Goal: Task Accomplishment & Management: Manage account settings

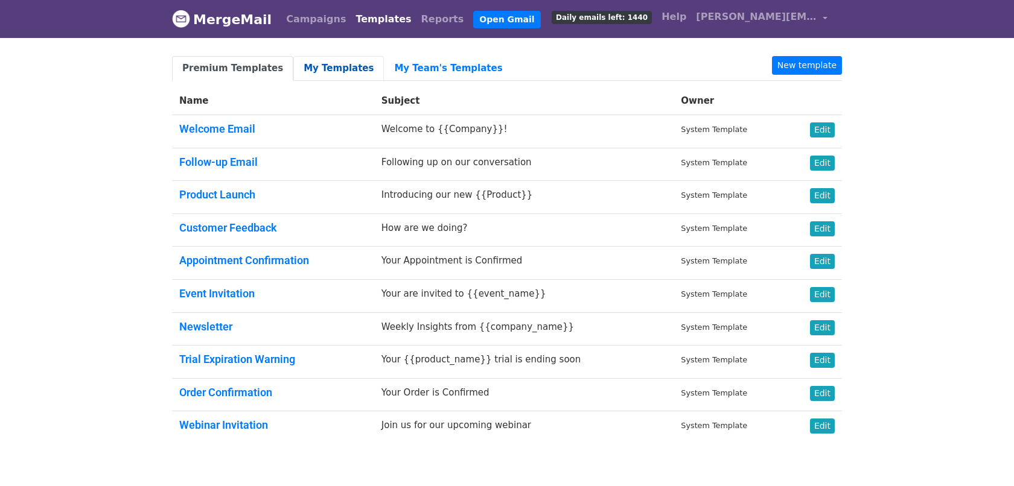
click at [316, 67] on link "My Templates" at bounding box center [338, 68] width 91 height 25
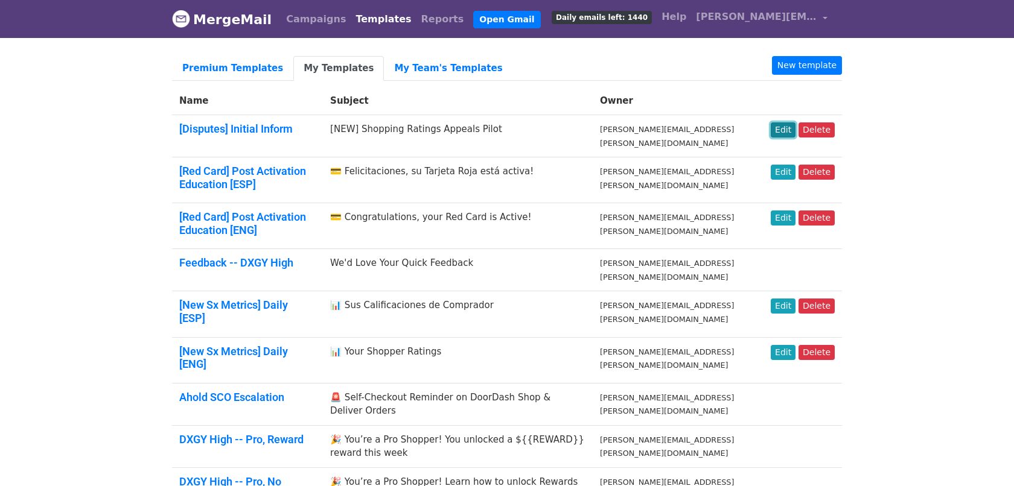
click at [788, 132] on link "Edit" at bounding box center [783, 130] width 25 height 15
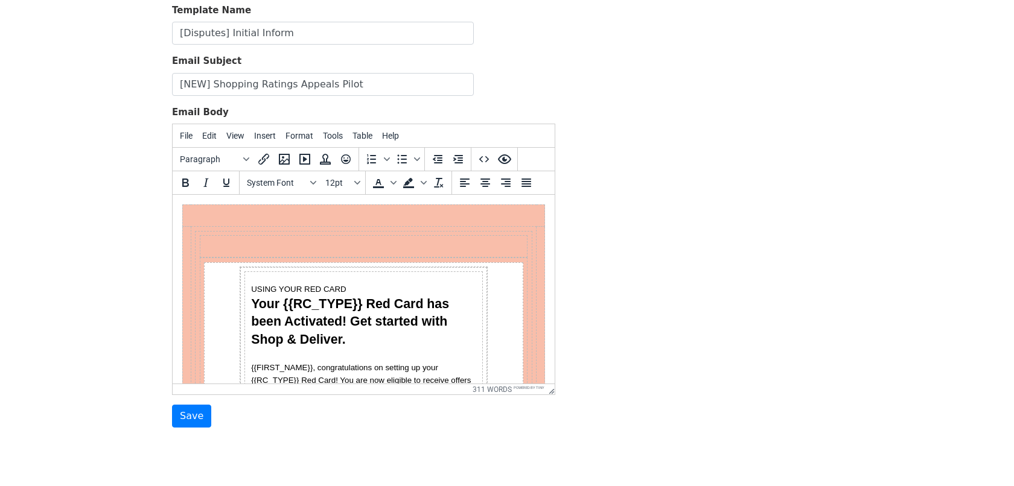
scroll to position [93, 0]
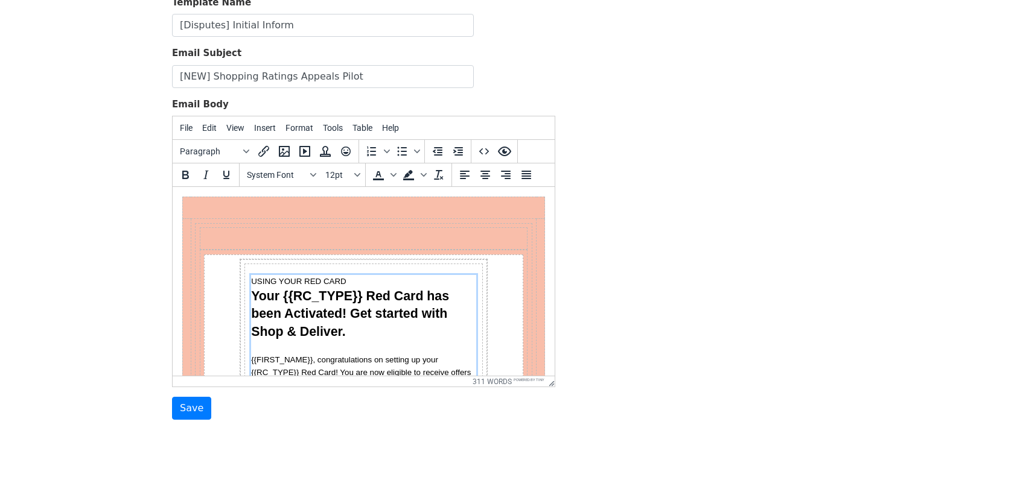
click at [267, 278] on span "USING YOUR RED CARD" at bounding box center [298, 281] width 95 height 9
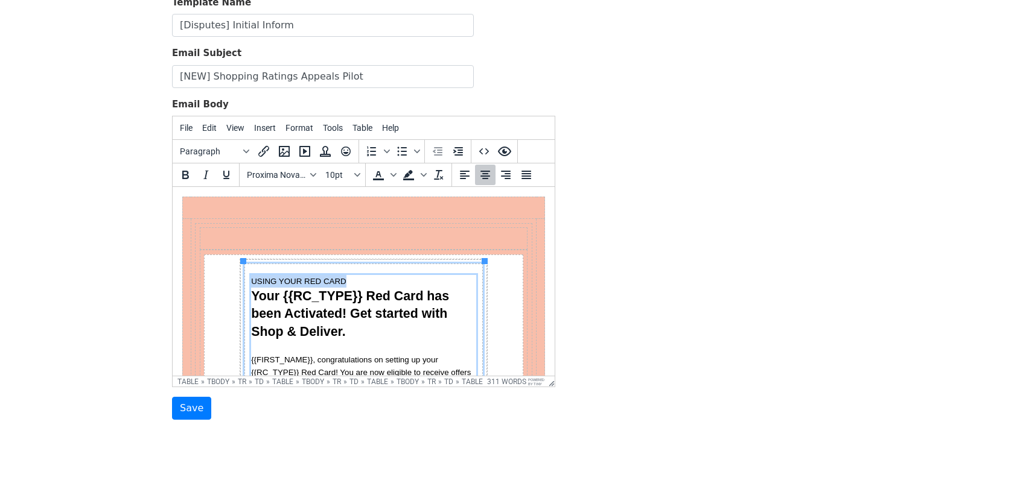
drag, startPoint x: 267, startPoint y: 278, endPoint x: 324, endPoint y: 278, distance: 56.7
click at [324, 278] on span "USING YOUR RED CARD" at bounding box center [298, 281] width 95 height 9
paste div "Section"
click at [327, 296] on span "Your {{RC_TYPE}} Red Card has been Activated! Get started with Shop & Deliver." at bounding box center [352, 314] width 202 height 50
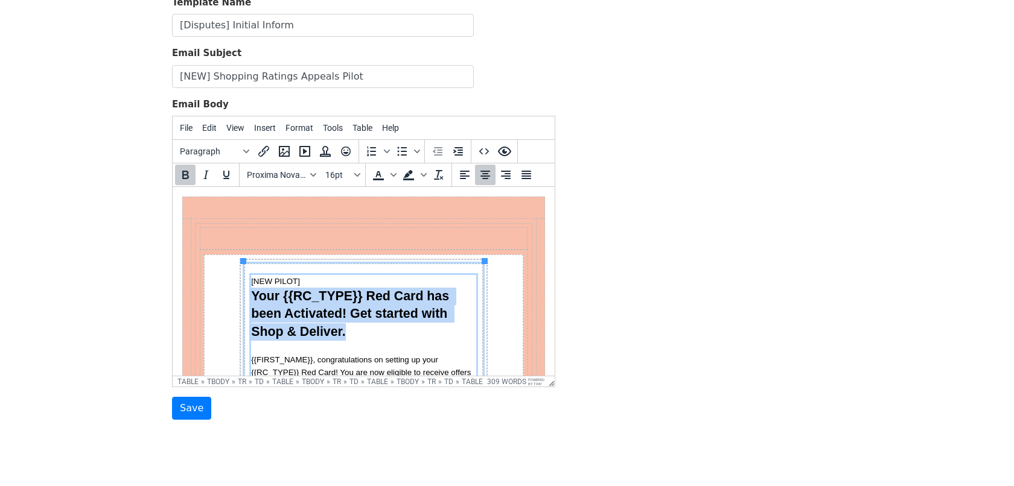
click at [327, 296] on span "Your {{RC_TYPE}} Red Card has been Activated! Get started with Shop & Deliver." at bounding box center [352, 314] width 202 height 50
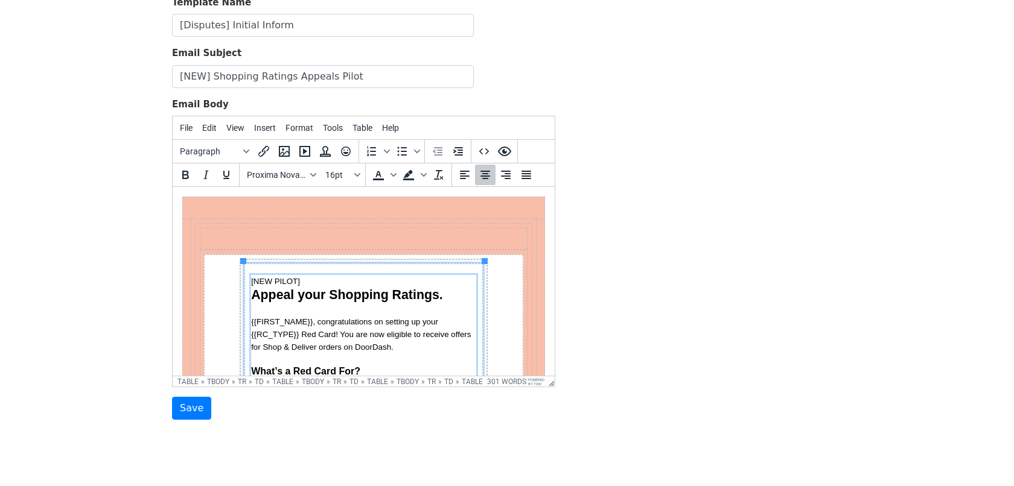
click at [307, 337] on p "{{FIRST_NAME}}, congratulations on setting up your {{RC_TYPE}} Red Card! You ar…" at bounding box center [363, 335] width 225 height 62
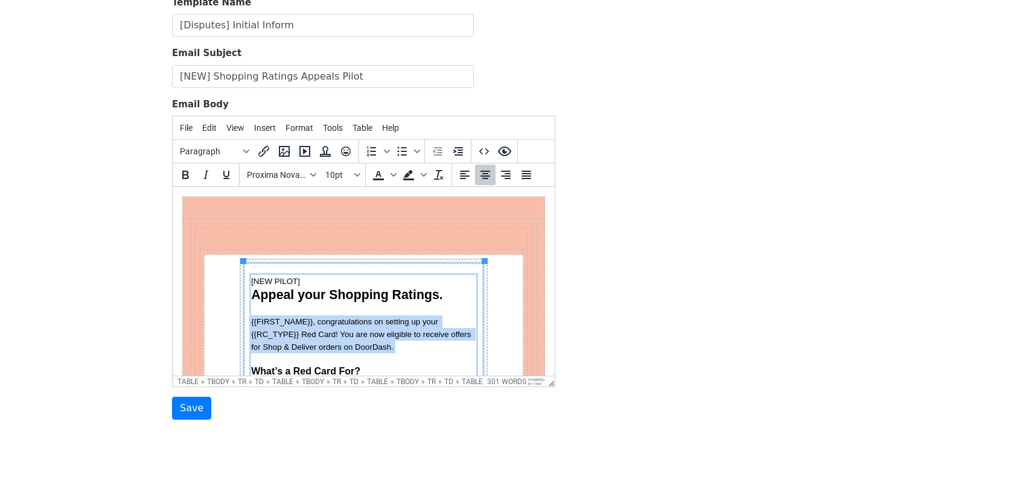
click at [307, 337] on p "{{FIRST_NAME}}, congratulations on setting up your {{RC_TYPE}} Red Card! You ar…" at bounding box center [363, 335] width 225 height 62
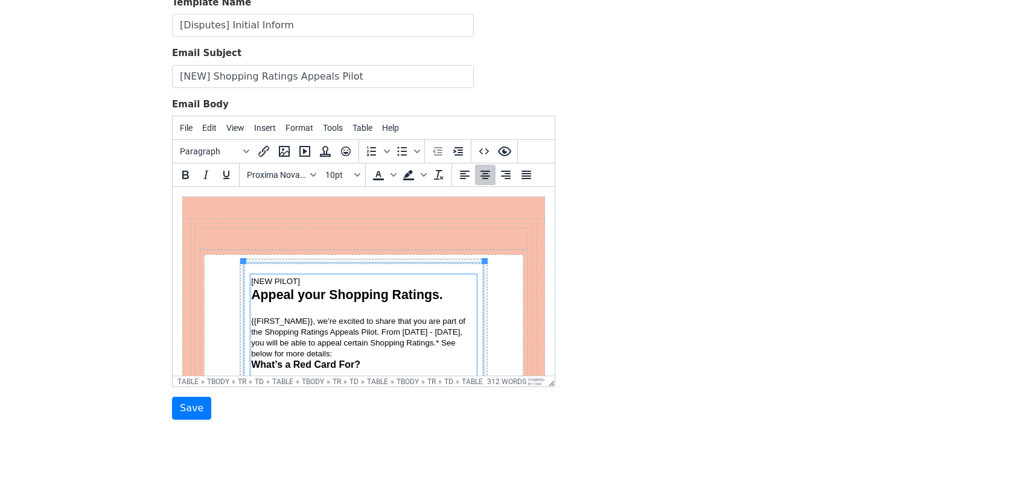
click at [310, 352] on p "{{FIRST_NAME}}, we’re excited to share that you are part of the Shopping Rating…" at bounding box center [363, 337] width 225 height 43
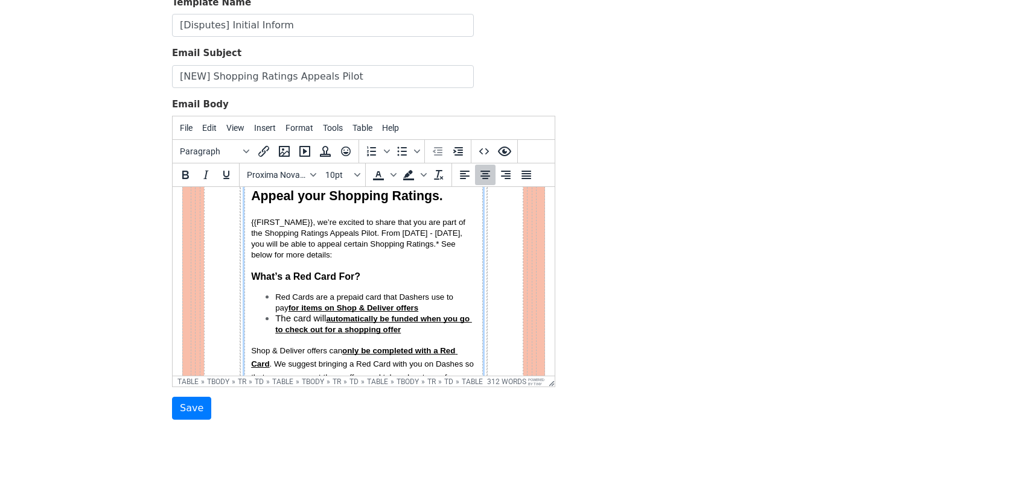
scroll to position [101, 0]
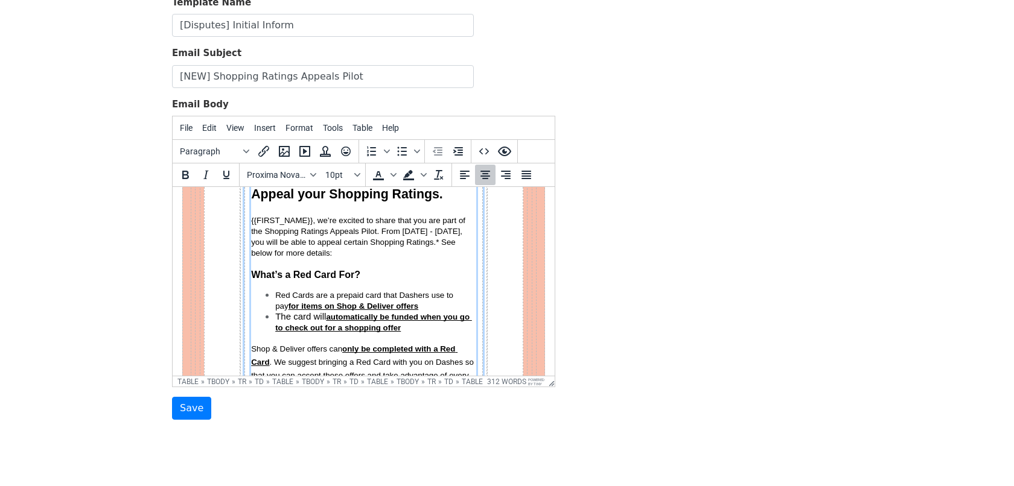
click at [290, 271] on span "What’s a Red Card For?" at bounding box center [305, 275] width 109 height 10
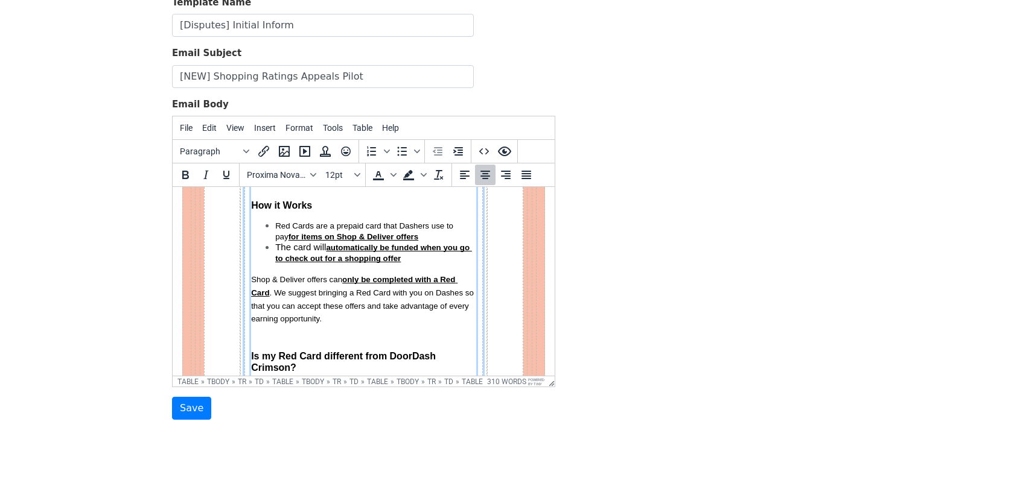
scroll to position [172, 0]
drag, startPoint x: 326, startPoint y: 316, endPoint x: 252, endPoint y: 227, distance: 116.1
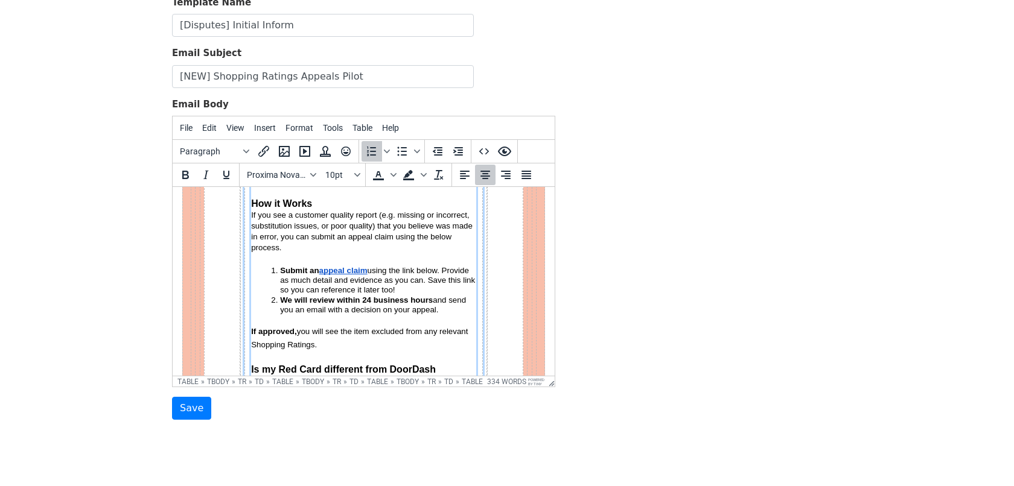
click at [280, 267] on li "Submit an appeal claim using the link below. Provide as much detail and evidenc…" at bounding box center [378, 281] width 196 height 30
click at [370, 151] on icon "Numbered list" at bounding box center [371, 151] width 14 height 14
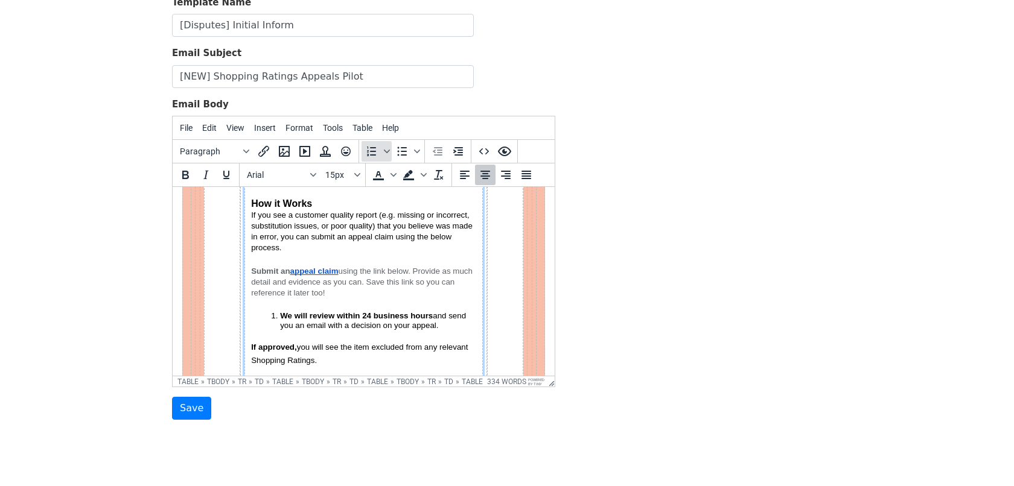
click at [370, 151] on icon "Numbered list" at bounding box center [371, 151] width 14 height 14
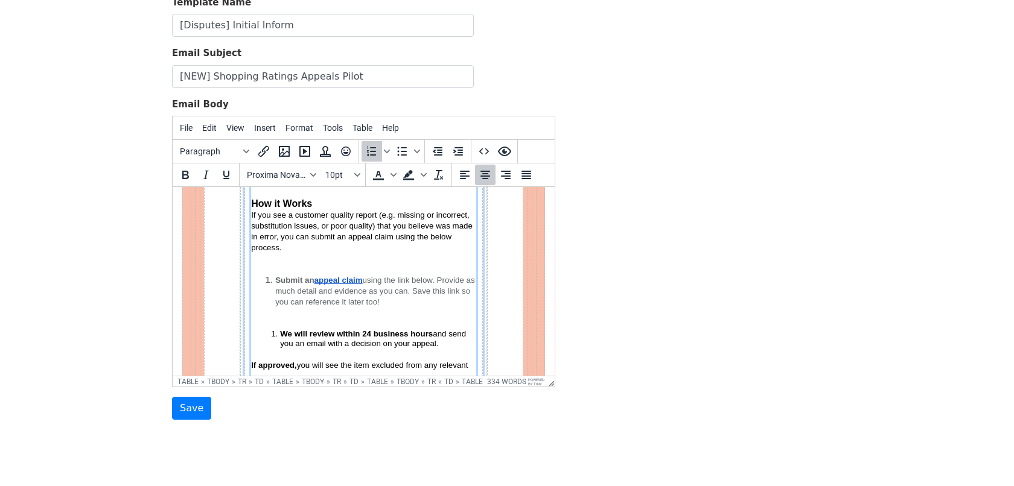
click at [280, 332] on li "We will review within 24 business hours and send you an email with a decision o…" at bounding box center [378, 344] width 196 height 30
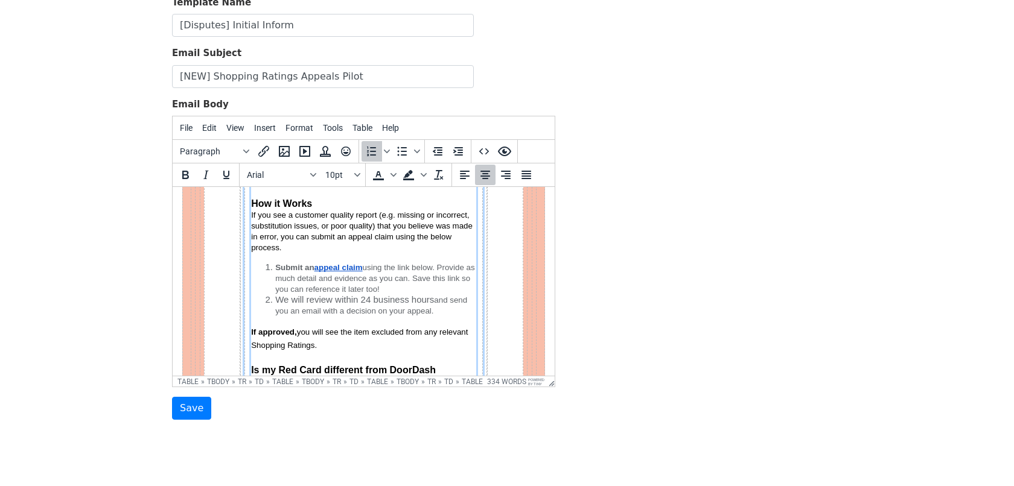
drag, startPoint x: 447, startPoint y: 308, endPoint x: 366, endPoint y: 267, distance: 90.4
click at [366, 267] on ol "Submit an appeal claim using the link below. Provide as much detail and evidenc…" at bounding box center [363, 289] width 225 height 54
click at [390, 172] on icon "Text color" at bounding box center [393, 175] width 6 height 6
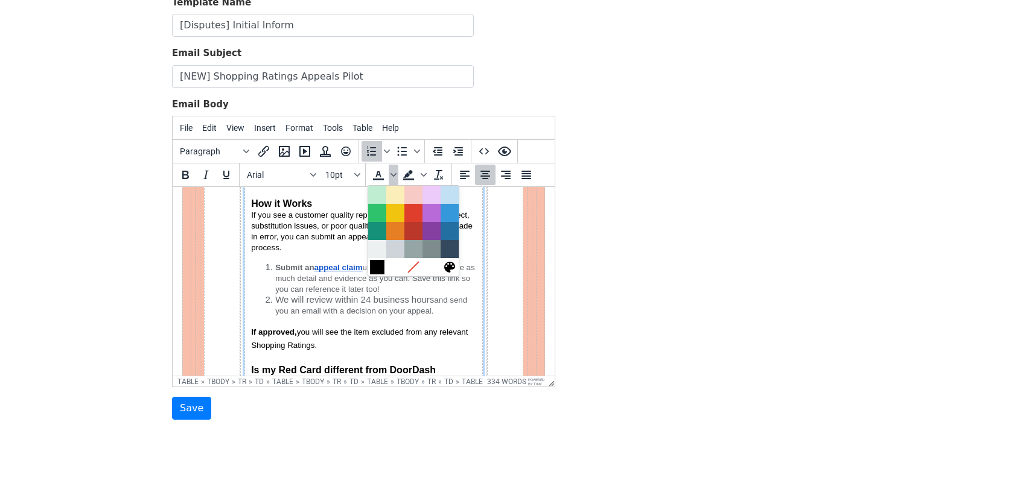
click at [374, 260] on div at bounding box center [377, 267] width 14 height 14
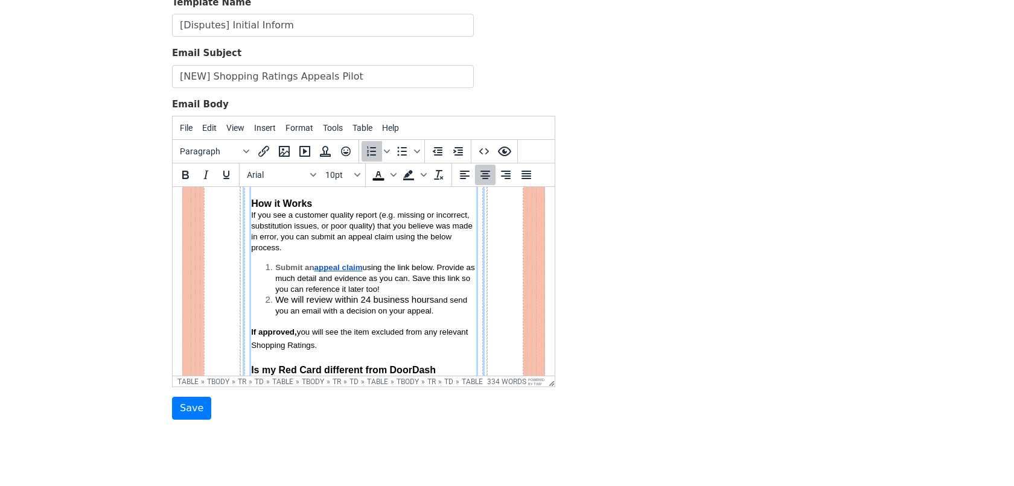
click at [285, 267] on span "Submit an" at bounding box center [294, 267] width 39 height 9
drag, startPoint x: 285, startPoint y: 267, endPoint x: 307, endPoint y: 267, distance: 21.1
click at [307, 267] on span "Submit an" at bounding box center [294, 267] width 39 height 9
click at [377, 174] on icon "Text color" at bounding box center [378, 175] width 14 height 14
click at [389, 313] on span "and send you an email with a decision on your appeal." at bounding box center [371, 306] width 192 height 20
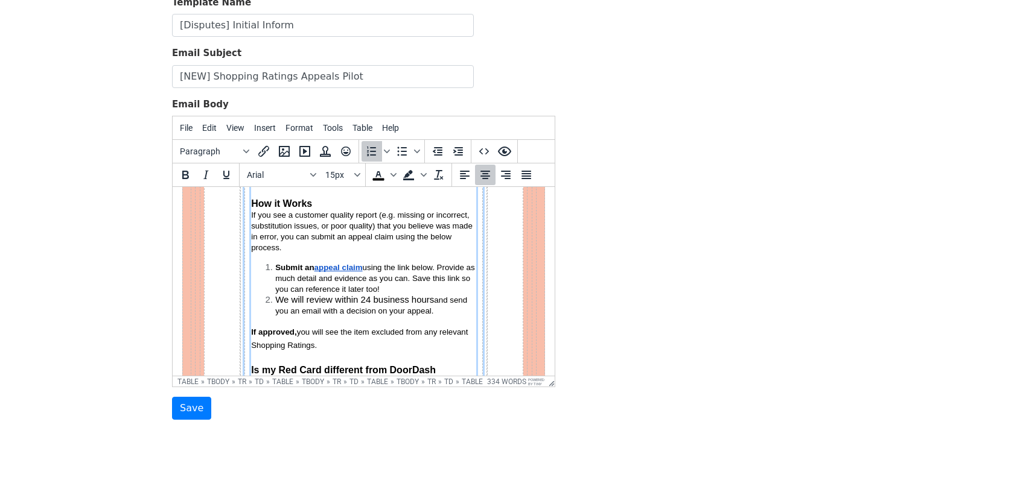
click at [279, 299] on font "We will review within 24 business hours and send you an email with a decision o…" at bounding box center [371, 304] width 192 height 21
drag, startPoint x: 279, startPoint y: 299, endPoint x: 416, endPoint y: 298, distance: 137.0
click at [416, 298] on font "We will review within 24 business hours and send you an email with a decision o…" at bounding box center [371, 304] width 192 height 21
click at [451, 300] on span "and send you an email with a decision on your appeal." at bounding box center [367, 306] width 185 height 20
drag, startPoint x: 457, startPoint y: 313, endPoint x: 263, endPoint y: 267, distance: 199.1
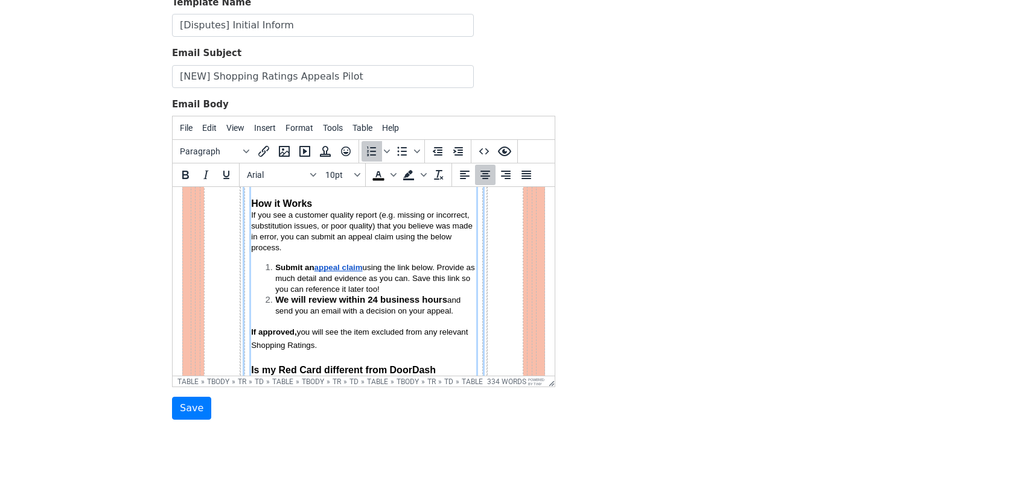
click at [263, 267] on ol "Submit an appeal claim using the link below. Provide as much detail and evidenc…" at bounding box center [363, 289] width 225 height 54
click at [339, 175] on span "10pt" at bounding box center [338, 175] width 27 height 10
click at [351, 215] on div "10pt" at bounding box center [354, 217] width 18 height 14
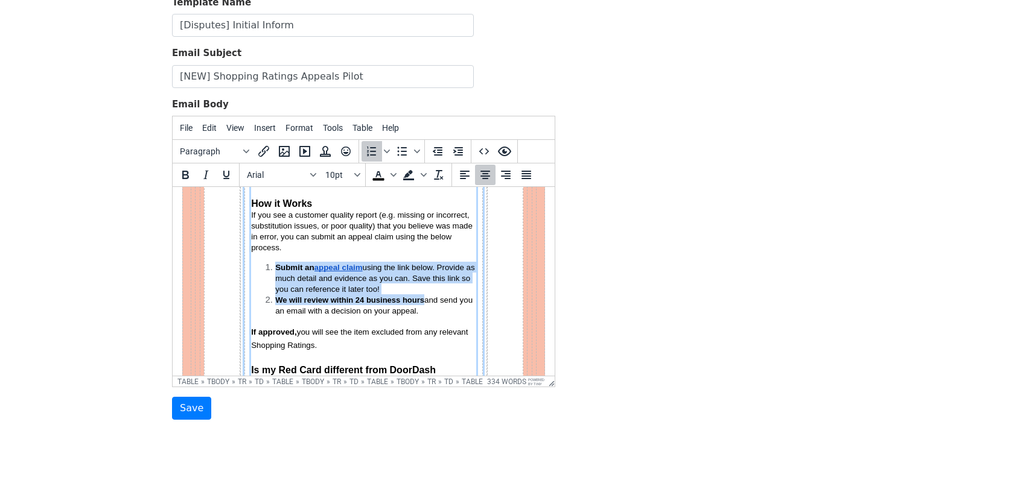
click at [380, 305] on span "and send you an email with a decision on your appeal." at bounding box center [373, 306] width 197 height 20
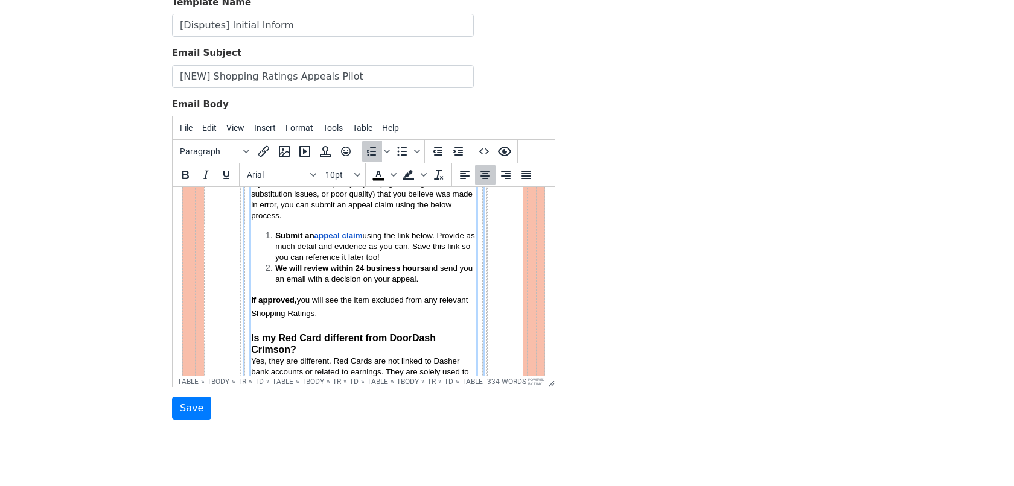
scroll to position [209, 0]
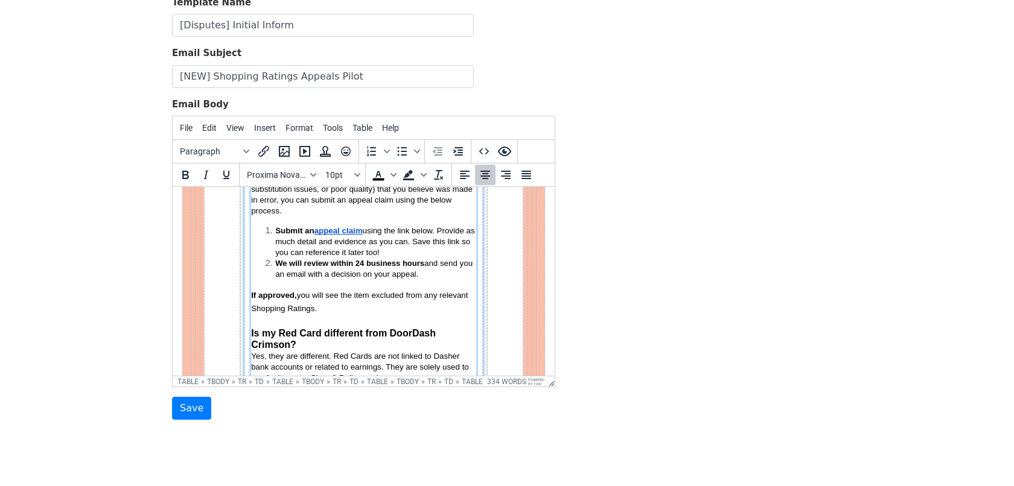
click at [251, 291] on span "If approved," at bounding box center [274, 295] width 46 height 9
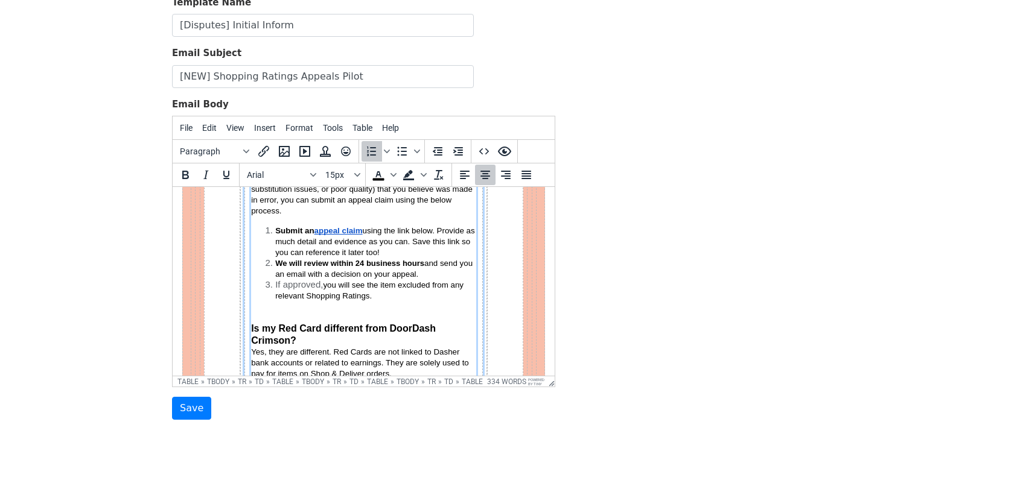
click at [275, 283] on li "If approved, you will see the item excluded from any relevant Shopping Ratings." at bounding box center [375, 290] width 201 height 22
drag, startPoint x: 275, startPoint y: 283, endPoint x: 355, endPoint y: 283, distance: 80.3
click at [355, 283] on li "If approved, you will see the item excluded from any relevant Shopping Ratings." at bounding box center [375, 290] width 201 height 22
click at [356, 169] on button "15px" at bounding box center [341, 175] width 42 height 21
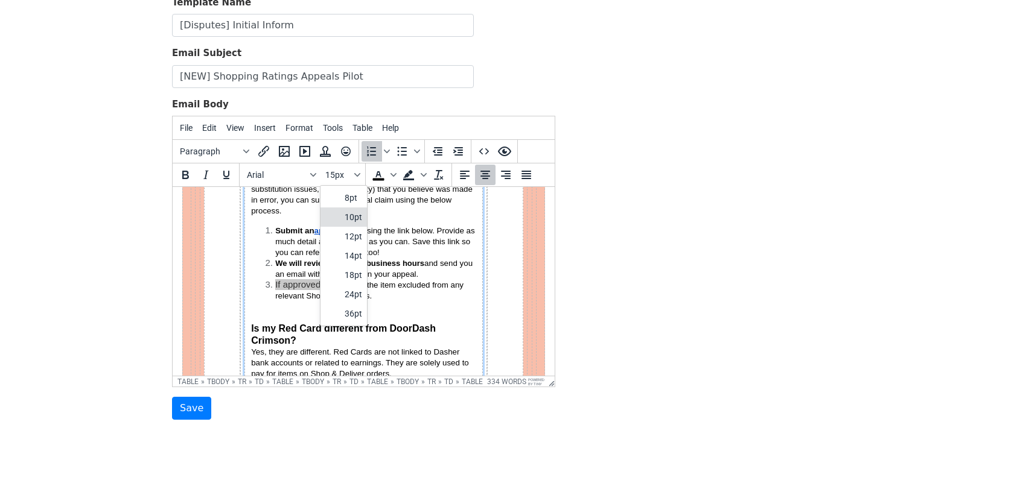
click at [355, 217] on div "10pt" at bounding box center [354, 217] width 18 height 14
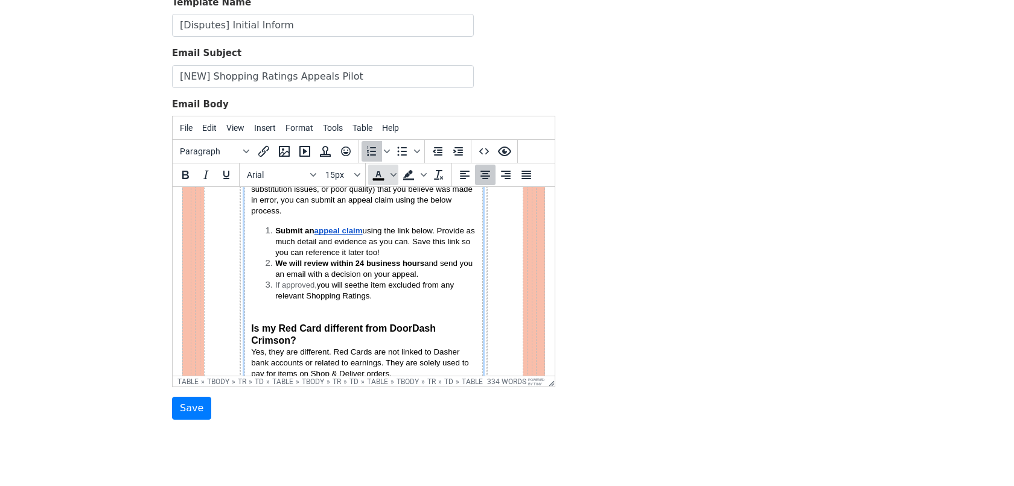
click at [383, 176] on icon "Text color" at bounding box center [378, 175] width 14 height 14
click at [392, 293] on li "If approved, you will see the item excluded from any relevant Shopping Ratings." at bounding box center [375, 290] width 201 height 22
click at [307, 285] on font "If approved," at bounding box center [296, 285] width 42 height 9
drag, startPoint x: 307, startPoint y: 285, endPoint x: 273, endPoint y: 285, distance: 33.8
click at [275, 285] on font "If approved," at bounding box center [296, 285] width 42 height 9
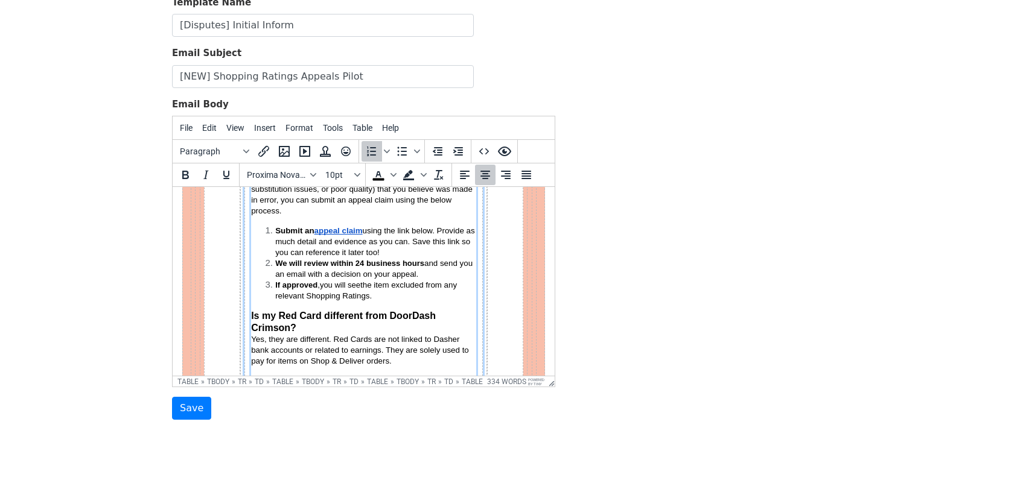
click at [411, 291] on li "If approved , you will see the item excluded from any relevant Shopping Ratings." at bounding box center [375, 290] width 201 height 22
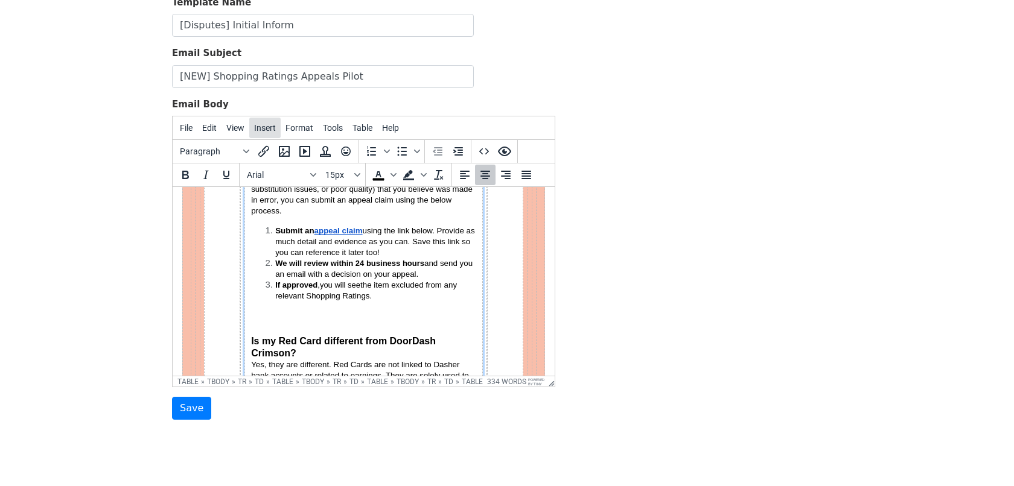
click at [266, 129] on span "Insert" at bounding box center [265, 128] width 22 height 10
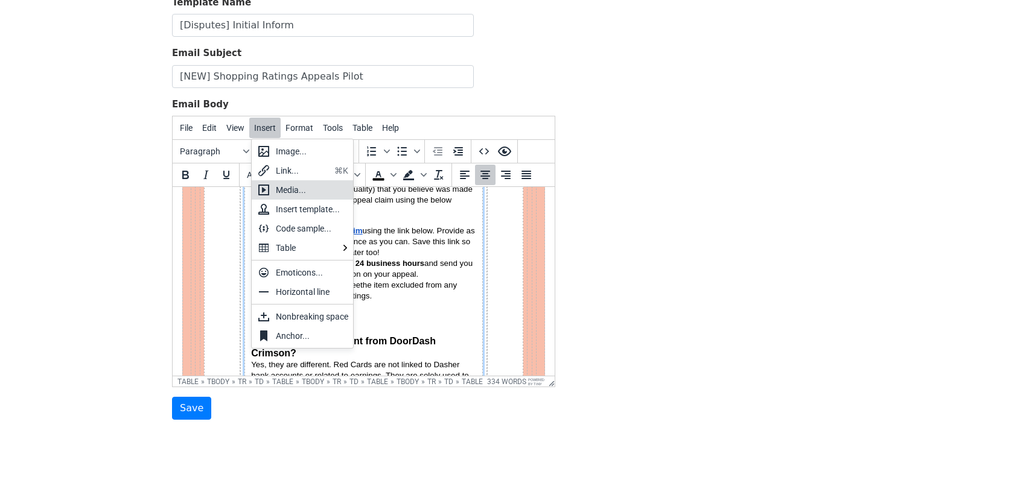
click at [324, 192] on div "Media..." at bounding box center [312, 190] width 72 height 14
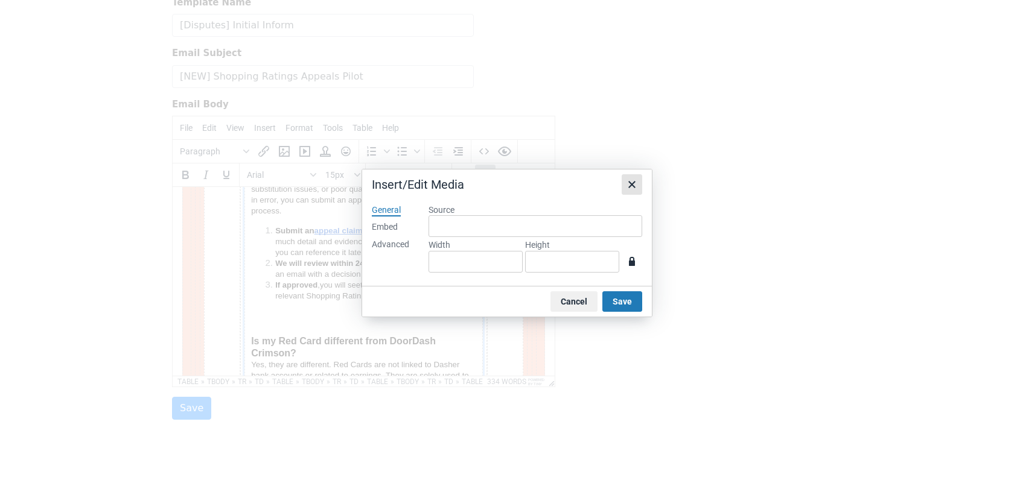
click at [631, 185] on icon "Close" at bounding box center [631, 184] width 7 height 7
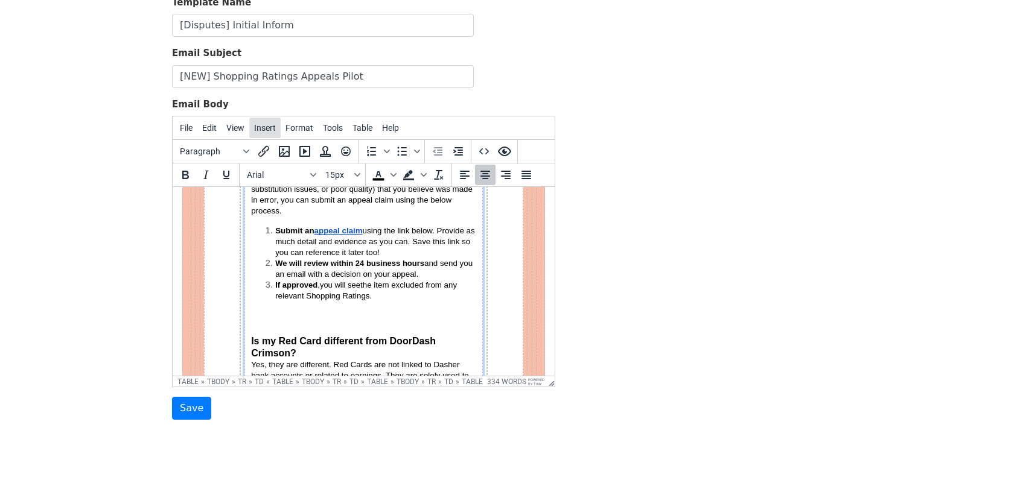
click at [264, 123] on span "Insert" at bounding box center [265, 128] width 22 height 10
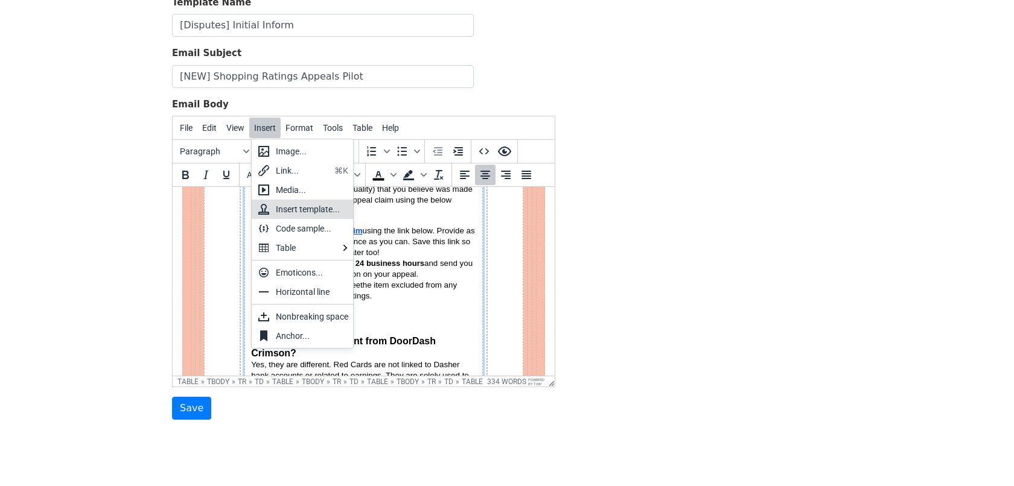
click at [330, 211] on div "Insert template..." at bounding box center [312, 209] width 72 height 14
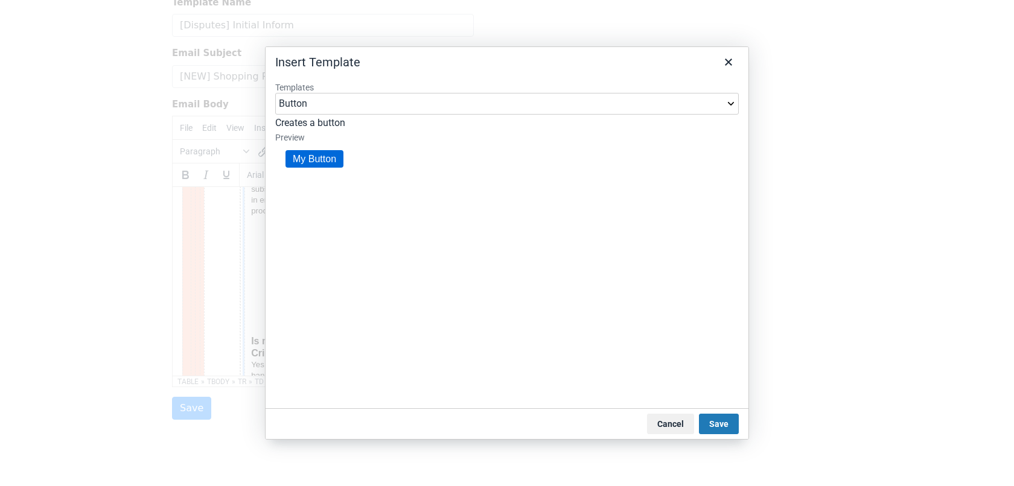
scroll to position [0, 0]
click at [333, 159] on link "My Button" at bounding box center [314, 159] width 58 height 18
click at [719, 419] on button "Save" at bounding box center [719, 424] width 40 height 21
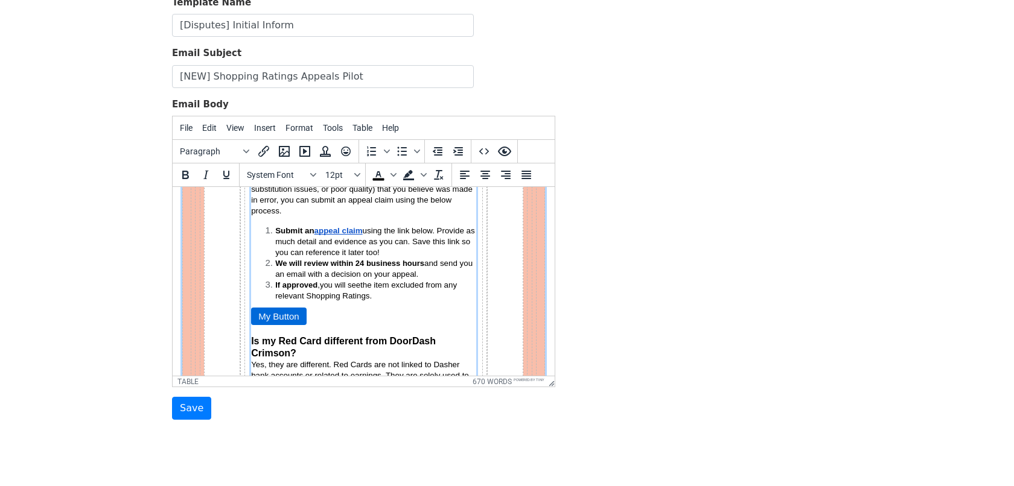
click at [288, 313] on link "My Button" at bounding box center [279, 317] width 56 height 18
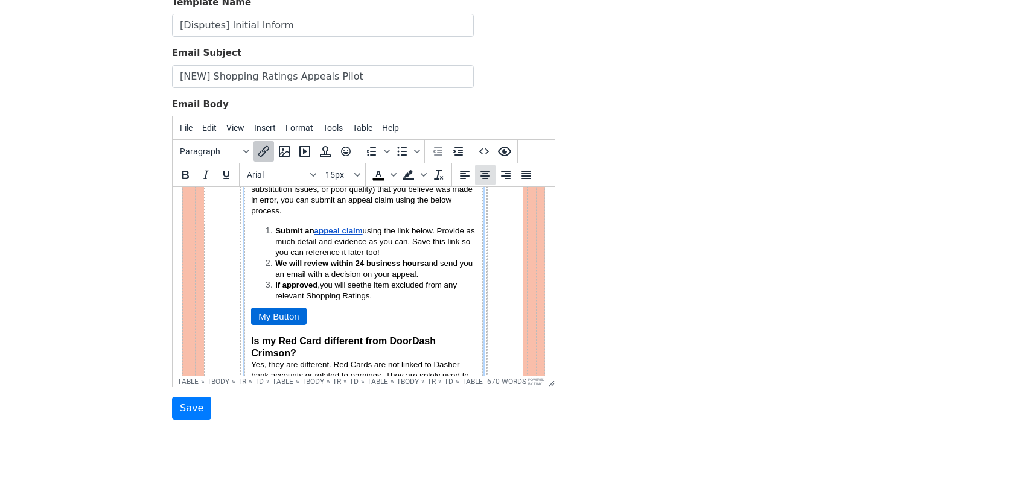
click at [489, 173] on icon "Align center" at bounding box center [485, 175] width 14 height 14
click at [500, 171] on icon "Align right" at bounding box center [505, 175] width 14 height 14
click at [465, 173] on icon "Align left" at bounding box center [464, 175] width 14 height 14
click at [489, 173] on icon "Align center" at bounding box center [485, 175] width 14 height 14
click at [509, 172] on icon "Align right" at bounding box center [505, 175] width 14 height 14
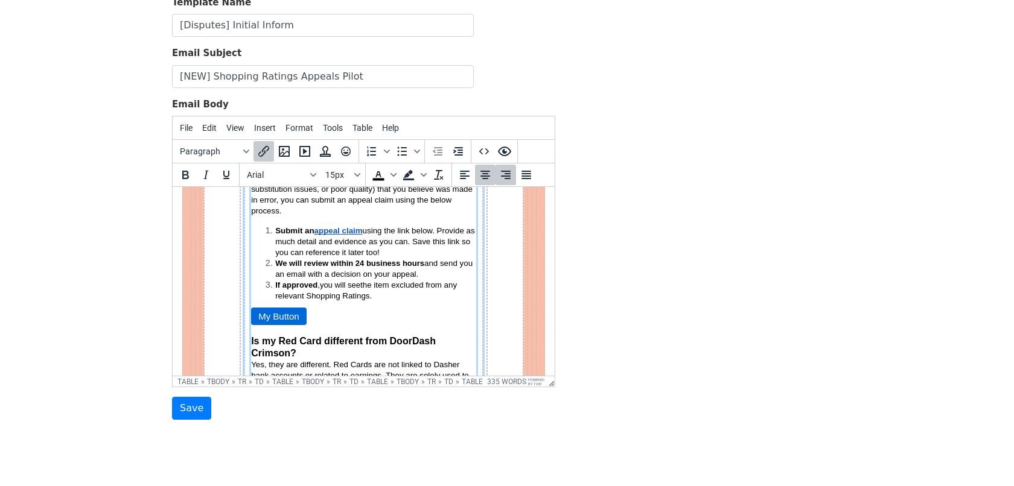
click at [256, 308] on link "My Button" at bounding box center [279, 317] width 56 height 18
click at [373, 292] on li "If approved , you will see the item excluded from any relevant Shopping Ratings." at bounding box center [375, 290] width 201 height 22
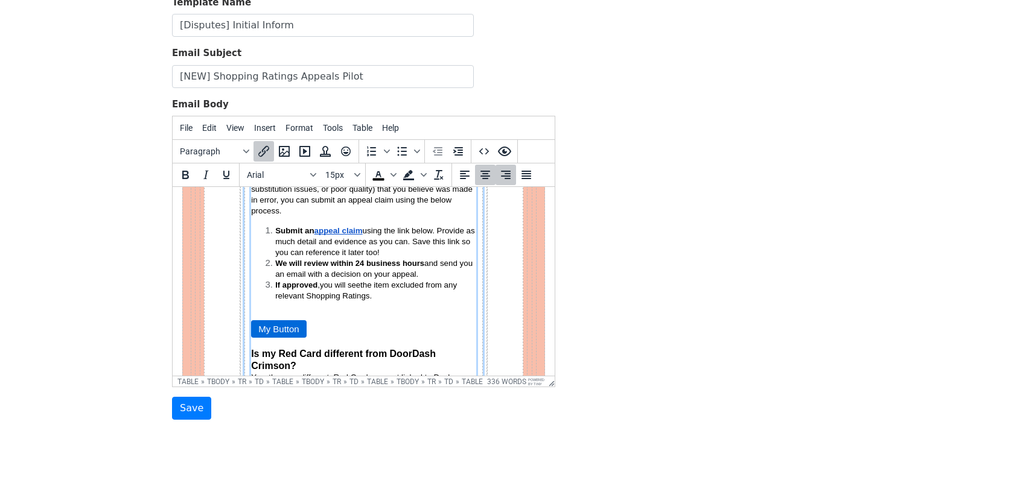
click at [261, 325] on link "My Button" at bounding box center [279, 329] width 56 height 18
drag, startPoint x: 261, startPoint y: 325, endPoint x: 279, endPoint y: 325, distance: 18.1
click at [279, 325] on link "My Button" at bounding box center [279, 329] width 56 height 18
click at [269, 325] on link "Submit Your Appeal Here Button" at bounding box center [323, 329] width 144 height 18
drag, startPoint x: 269, startPoint y: 325, endPoint x: 363, endPoint y: 326, distance: 94.8
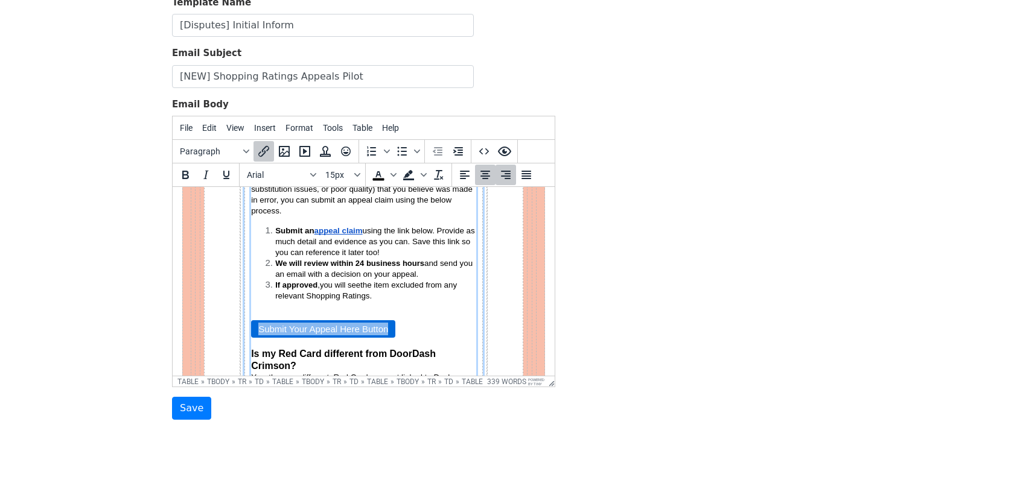
click at [363, 326] on link "Submit Your Appeal Here Button" at bounding box center [323, 329] width 144 height 18
click at [368, 325] on link "Submit Your Appeal Here Button" at bounding box center [323, 329] width 144 height 18
click at [272, 328] on link "Submit Your Appeal Here﻿" at bounding box center [309, 329] width 116 height 18
drag, startPoint x: 272, startPoint y: 328, endPoint x: 354, endPoint y: 327, distance: 81.5
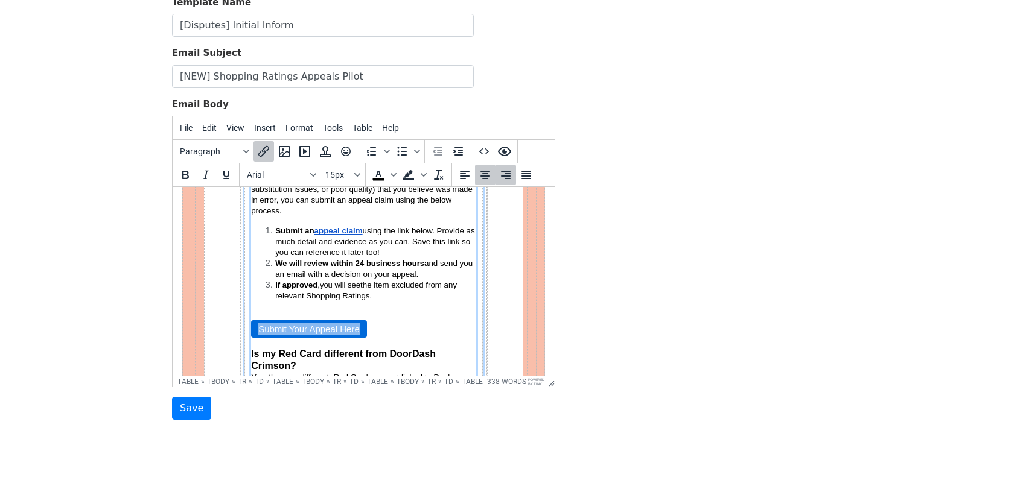
click at [354, 327] on link "Submit Your Appeal Here" at bounding box center [309, 329] width 116 height 18
click at [266, 147] on icon "Insert/edit link" at bounding box center [263, 151] width 14 height 14
select select "_blank"
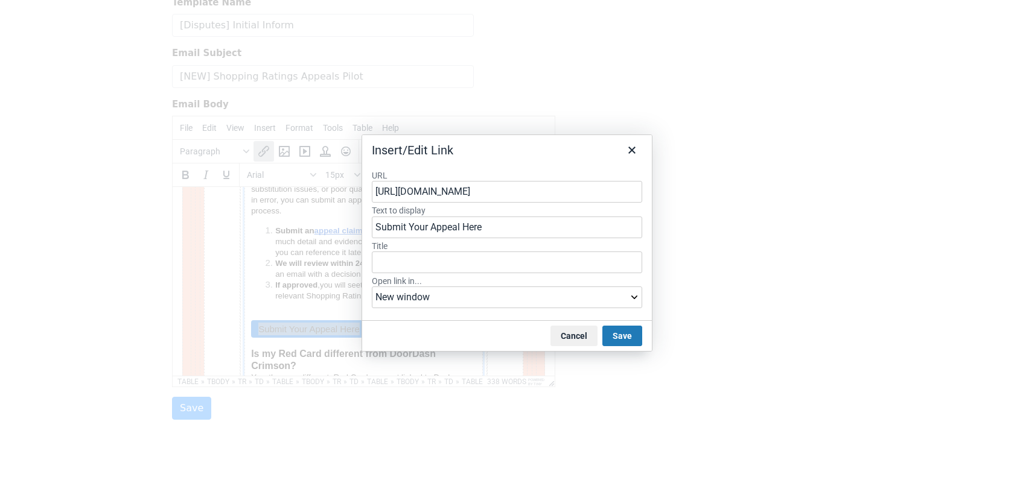
click at [461, 196] on input "https://www.example.com/" at bounding box center [507, 192] width 270 height 22
type input "https://forms.gle/JT5bKbEbSb8NHuDUA"
click at [548, 213] on div "https://forms.gle/JT5bKbEbSb8NHuDUA" at bounding box center [509, 219] width 258 height 14
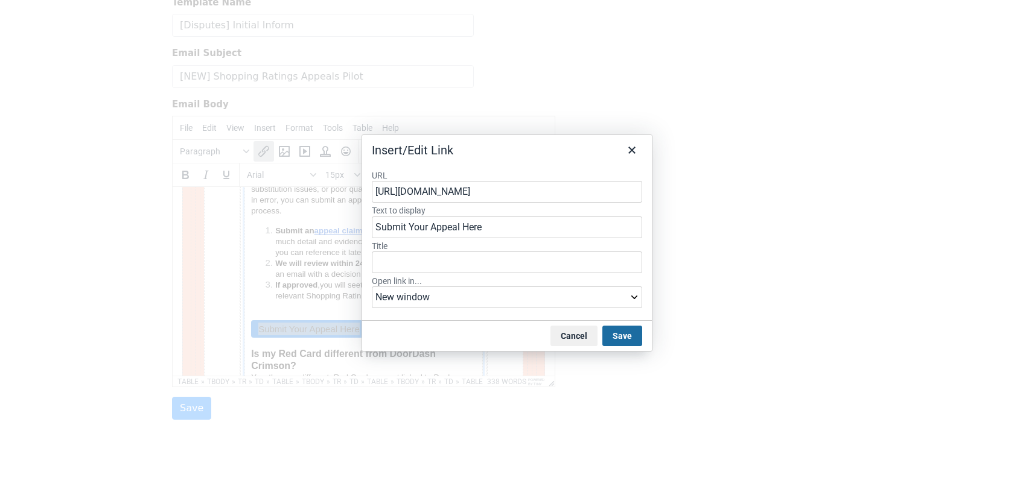
click at [623, 329] on button "Save" at bounding box center [622, 336] width 40 height 21
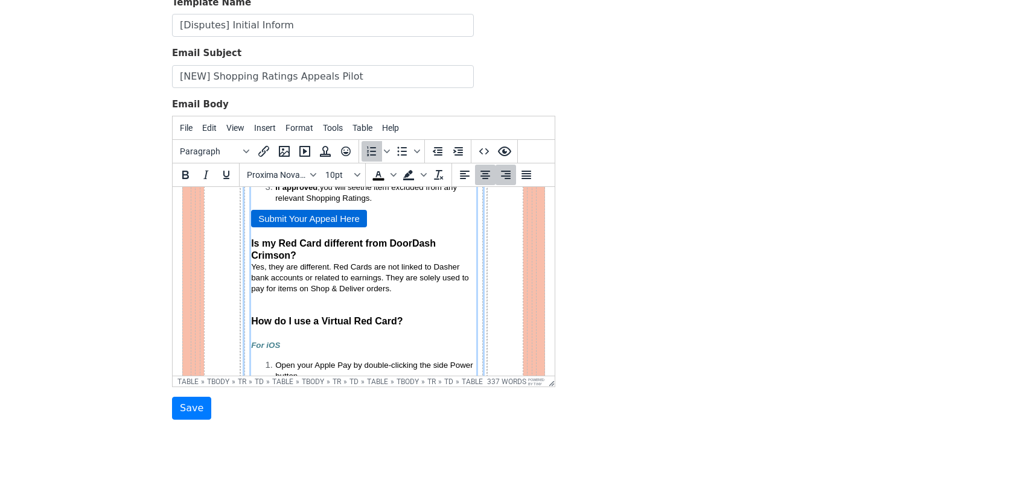
scroll to position [308, 0]
click at [251, 240] on span "Is my Red Card different from DoorDash Crimson?" at bounding box center [344, 248] width 187 height 22
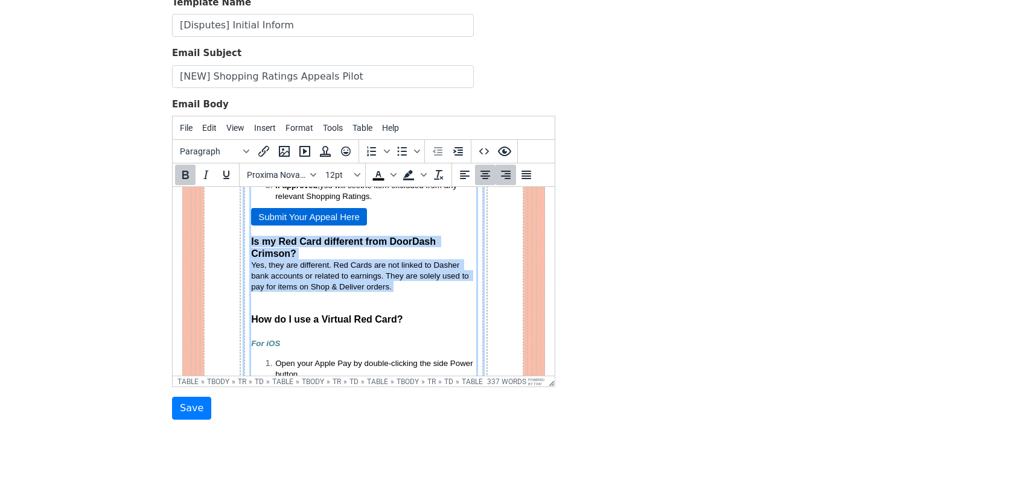
drag, startPoint x: 251, startPoint y: 240, endPoint x: 369, endPoint y: 284, distance: 125.4
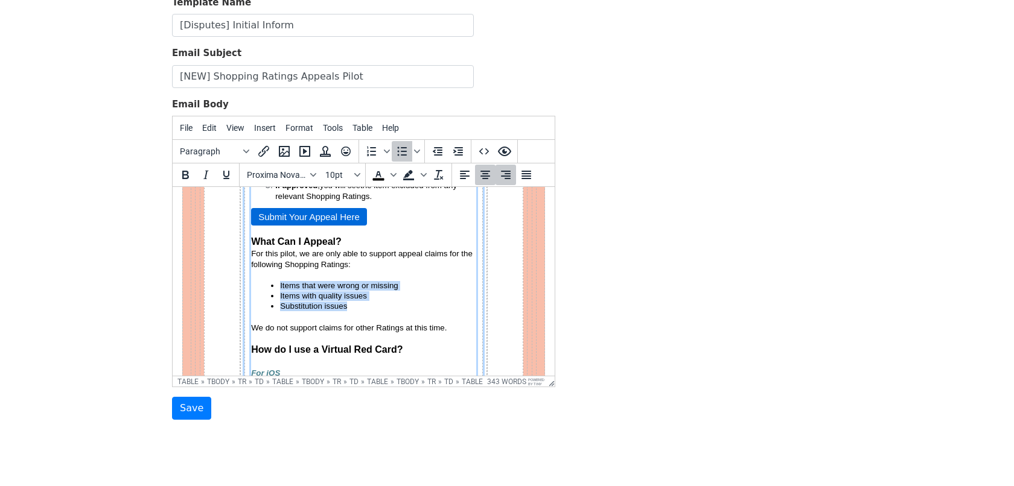
drag, startPoint x: 278, startPoint y: 285, endPoint x: 344, endPoint y: 299, distance: 67.2
click at [344, 299] on ul "Items that were wrong or missing Items with quality issues Substitution issues" at bounding box center [363, 296] width 225 height 31
click at [402, 148] on icon "Bullet list" at bounding box center [403, 151] width 10 height 9
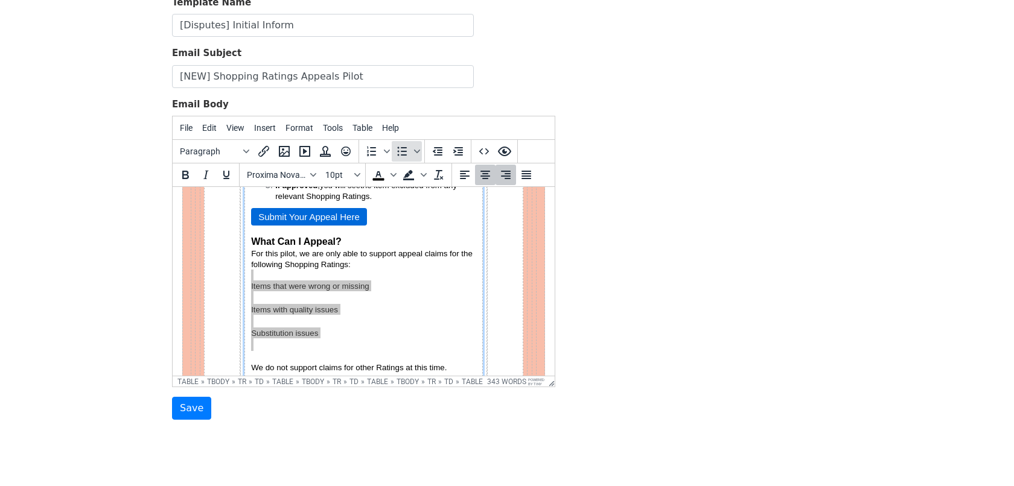
click at [402, 148] on icon "Bullet list" at bounding box center [403, 151] width 10 height 9
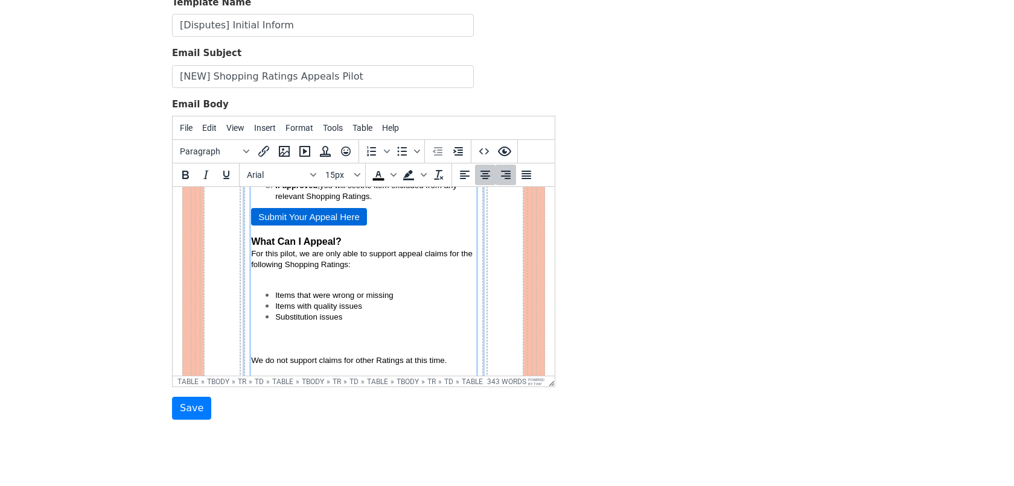
click at [259, 346] on p "Section" at bounding box center [363, 349] width 225 height 11
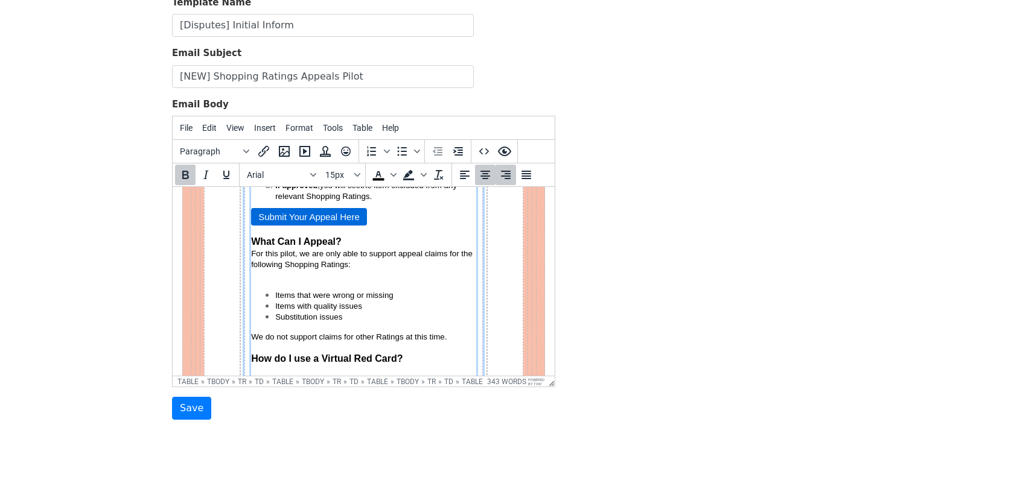
click at [282, 272] on p "Section" at bounding box center [363, 275] width 225 height 11
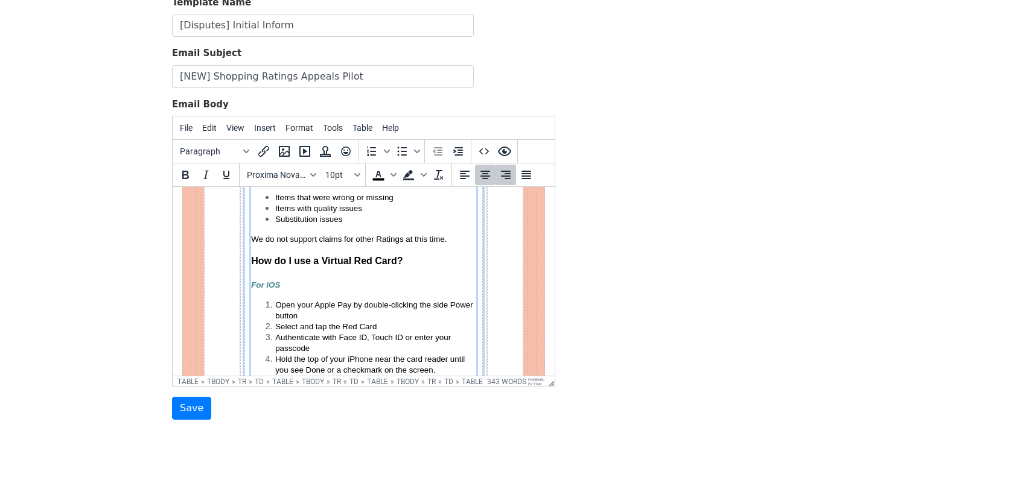
scroll to position [403, 0]
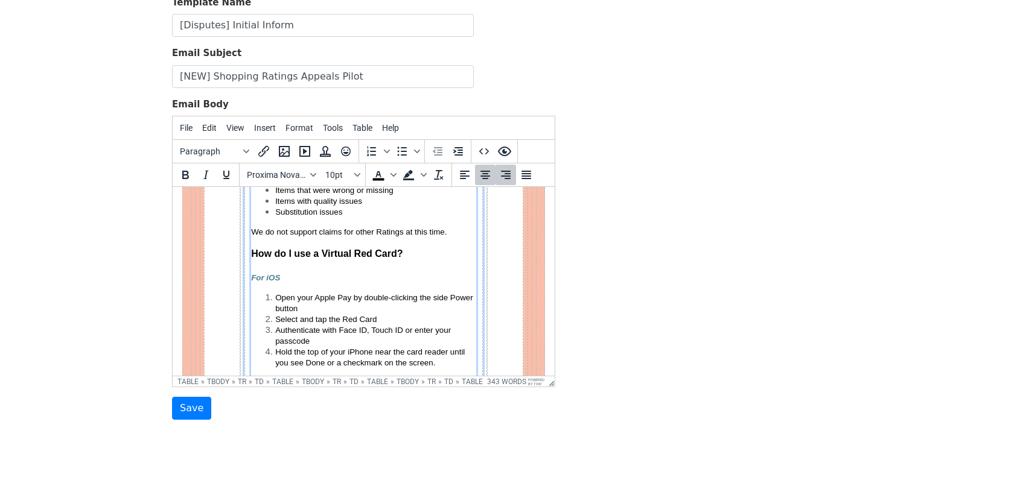
click at [258, 249] on span "How do I use a Virtual Red Card?" at bounding box center [326, 254] width 151 height 10
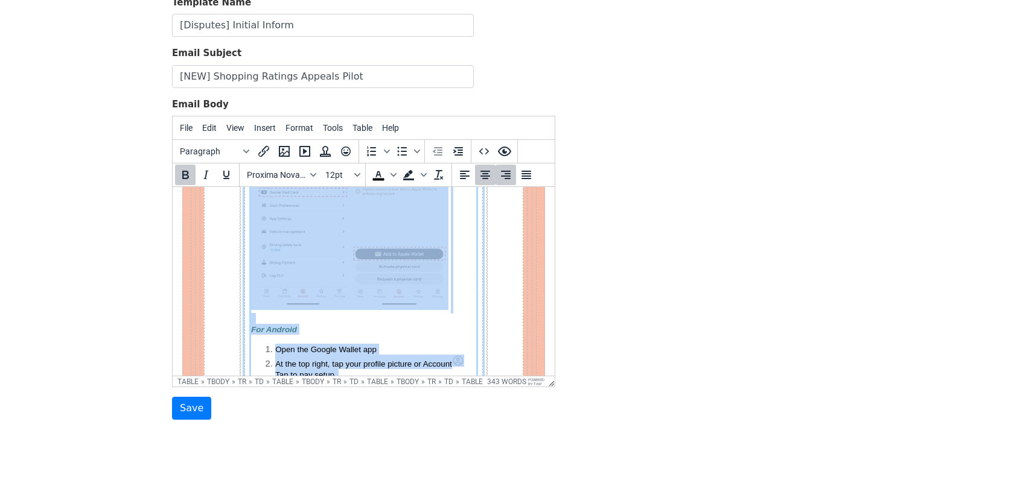
scroll to position [769, 0]
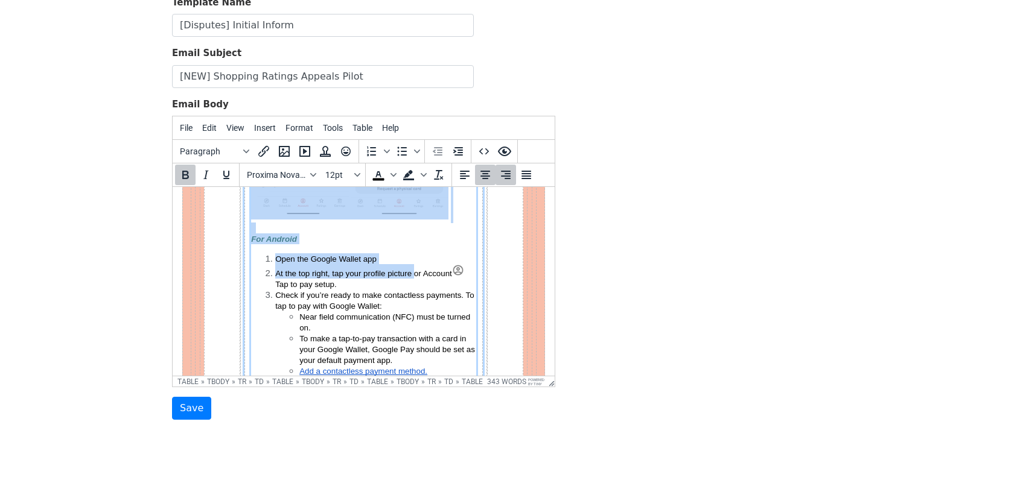
drag, startPoint x: 258, startPoint y: 249, endPoint x: 410, endPoint y: 263, distance: 152.7
click at [410, 263] on div "[NEW PILOT] Appeal your Shopping Ratings. {{FIRST_NAME}}, we’re excited to shar…" at bounding box center [363, 84] width 225 height 1156
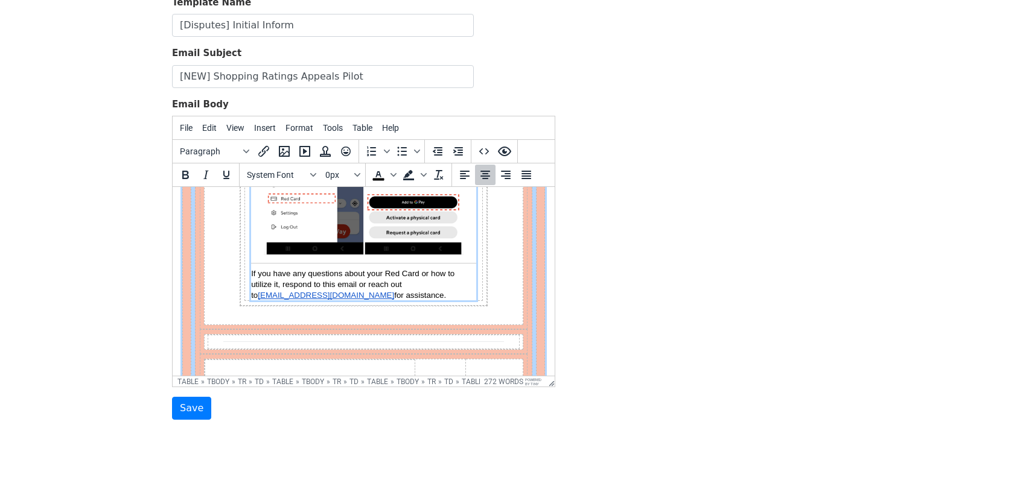
scroll to position [778, 0]
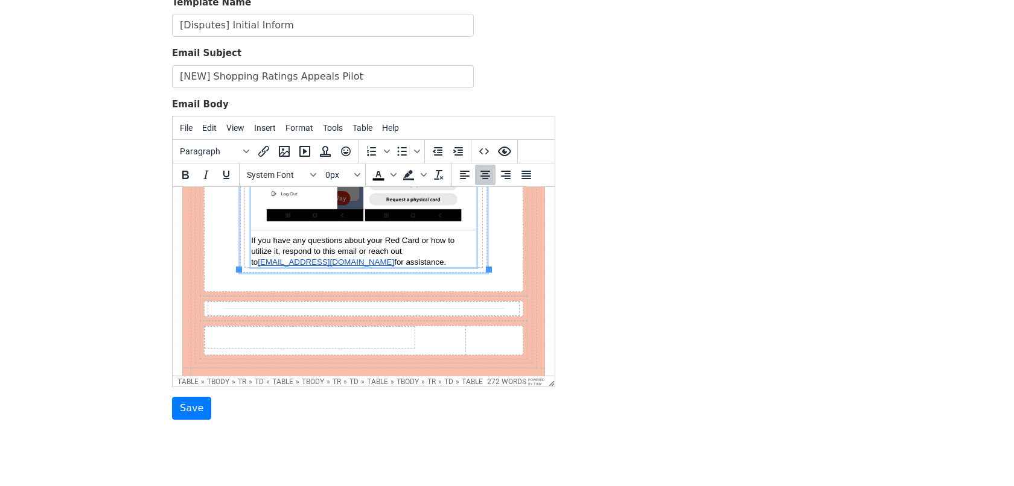
drag, startPoint x: 275, startPoint y: 253, endPoint x: 336, endPoint y: 246, distance: 60.9
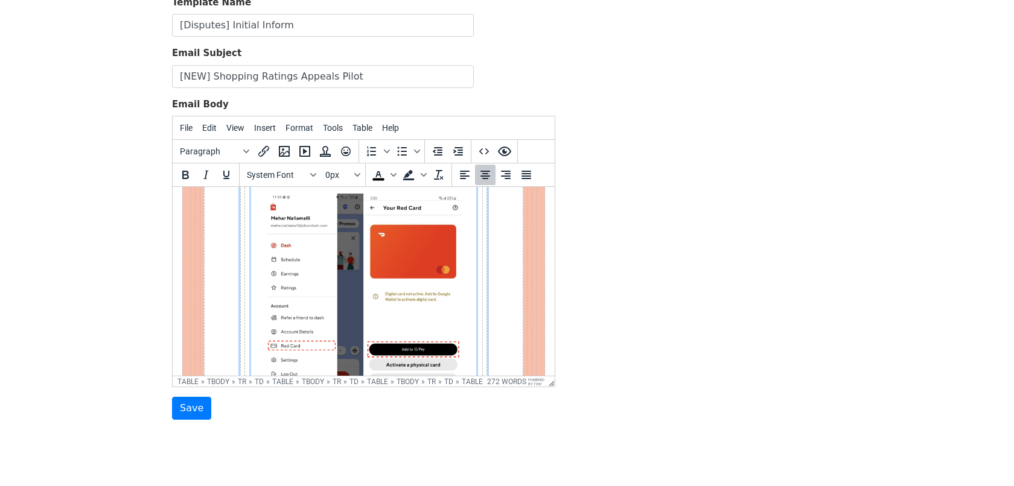
click at [336, 246] on img "Section" at bounding box center [364, 298] width 200 height 209
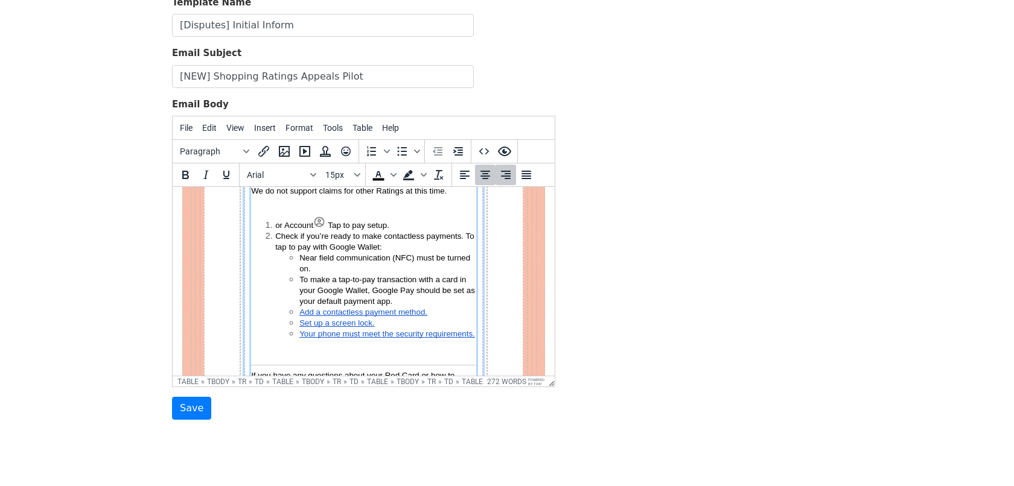
scroll to position [442, 0]
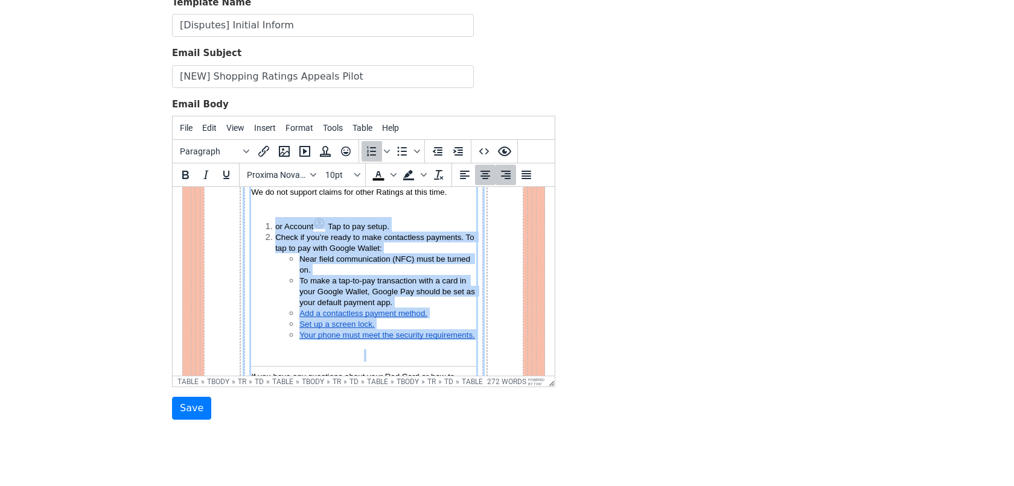
drag, startPoint x: 267, startPoint y: 206, endPoint x: 350, endPoint y: 368, distance: 181.4
click at [350, 368] on div "[NEW PILOT] Appeal your Shopping Ratings. {{FIRST_NAME}}, we’re excited to shar…" at bounding box center [363, 118] width 225 height 571
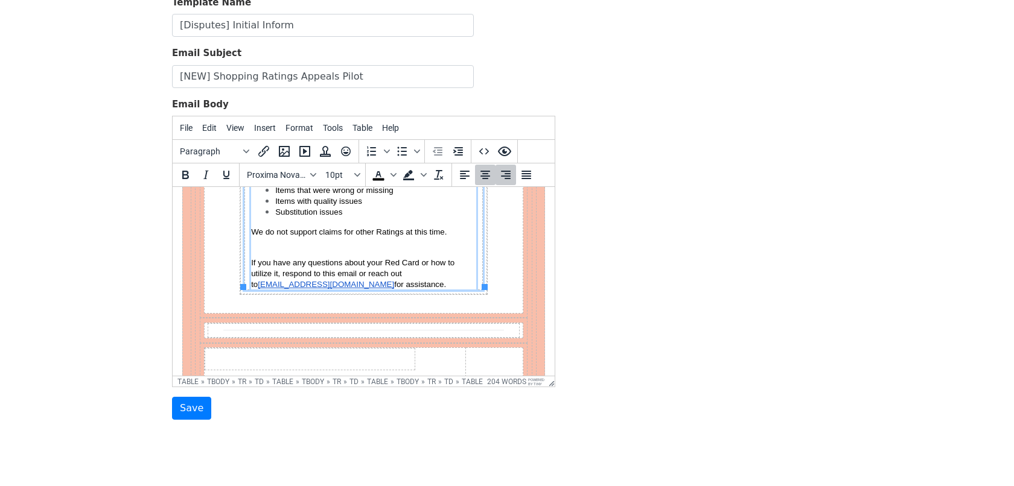
scroll to position [395, 0]
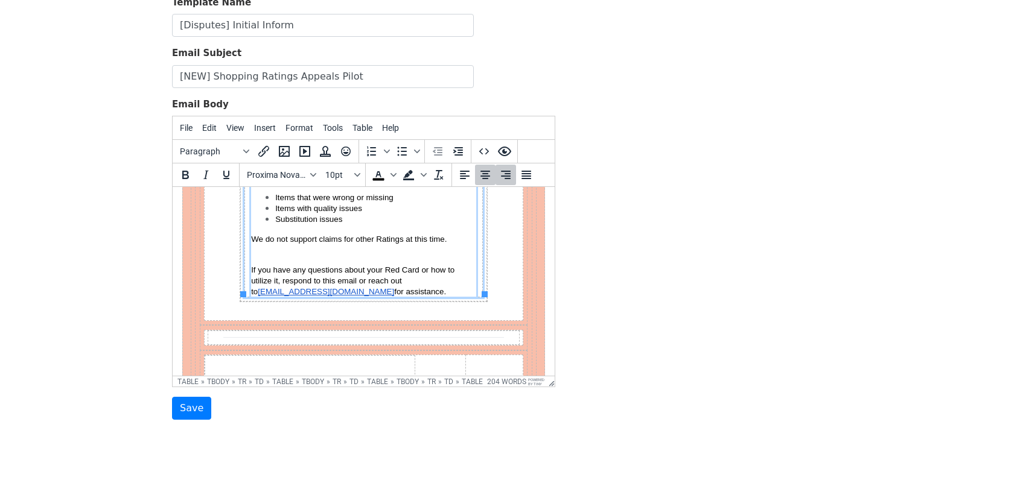
click at [317, 273] on span "If you have any questions about your Red Card or how to utilize it, respond to …" at bounding box center [354, 281] width 206 height 31
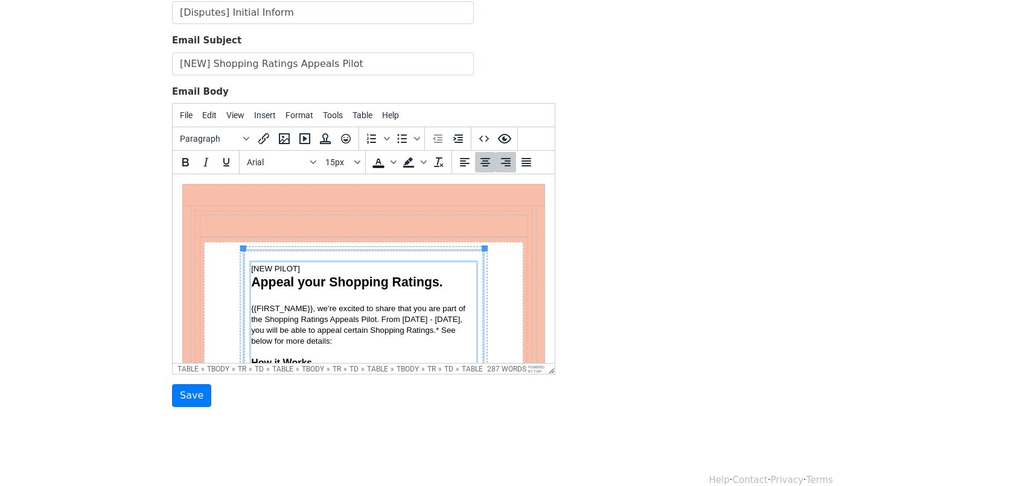
scroll to position [122, 0]
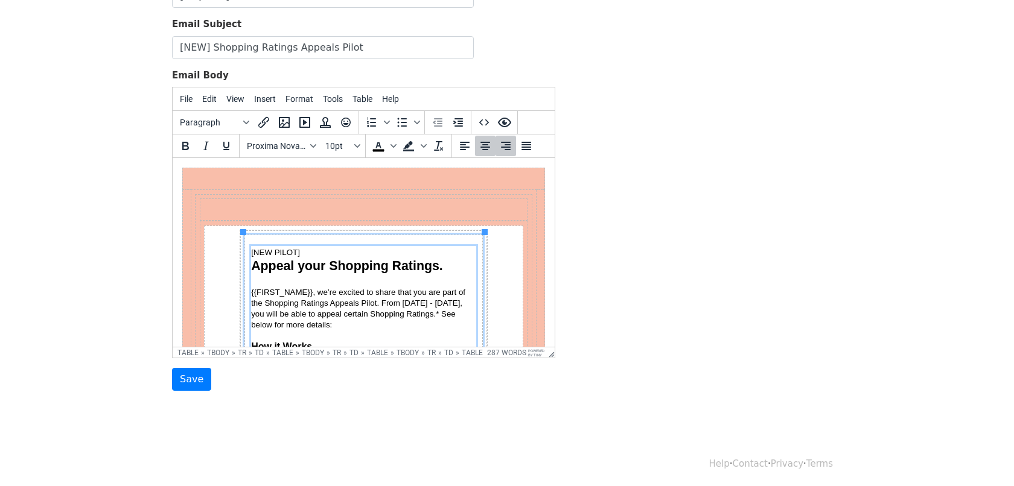
click at [450, 300] on span "{{FIRST_NAME}}, we’re excited to share that you are part of the Shopping Rating…" at bounding box center [359, 309] width 217 height 42
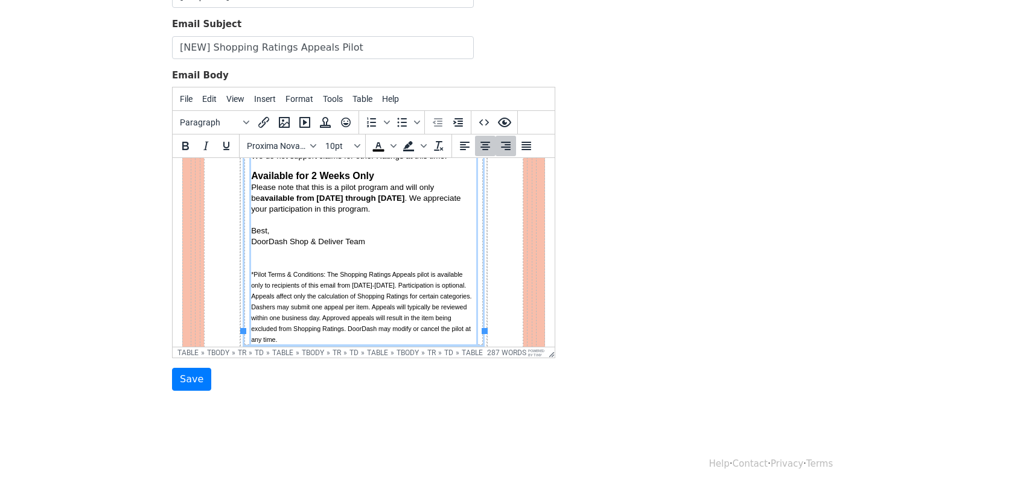
scroll to position [436, 0]
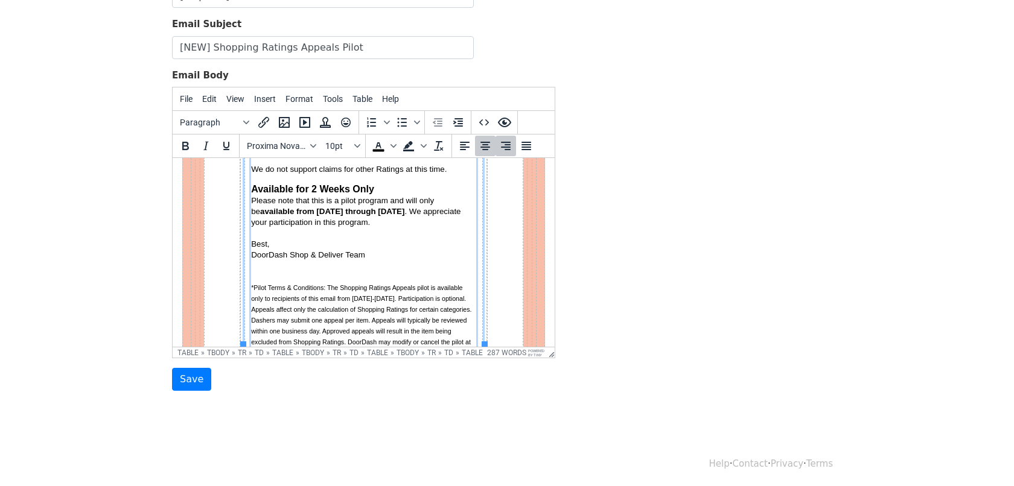
click at [383, 297] on span "*Pilot Terms & Conditions: The Shopping Ratings Appeals pilot is available only…" at bounding box center [362, 320] width 222 height 72
click at [404, 211] on span "available from September 15 through September 28" at bounding box center [332, 211] width 144 height 9
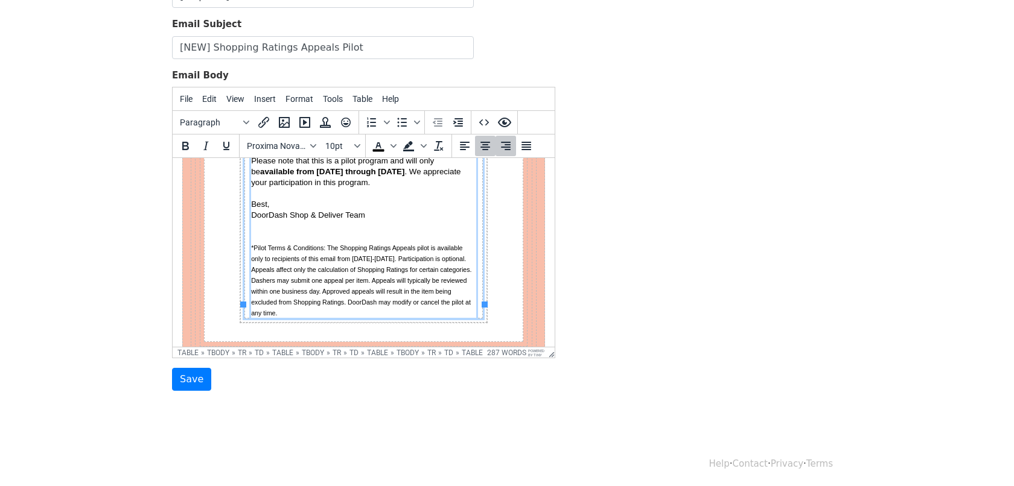
click at [368, 228] on p "Section" at bounding box center [363, 231] width 225 height 22
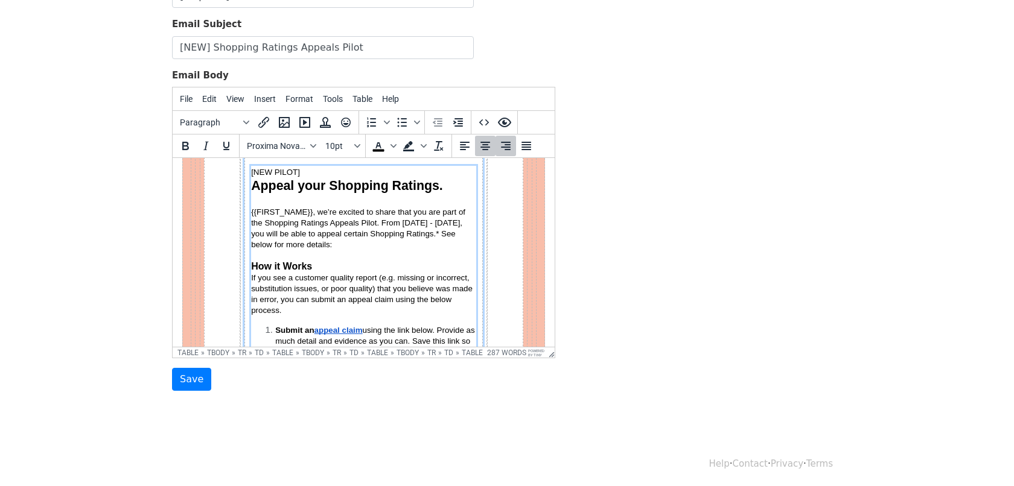
scroll to position [0, 0]
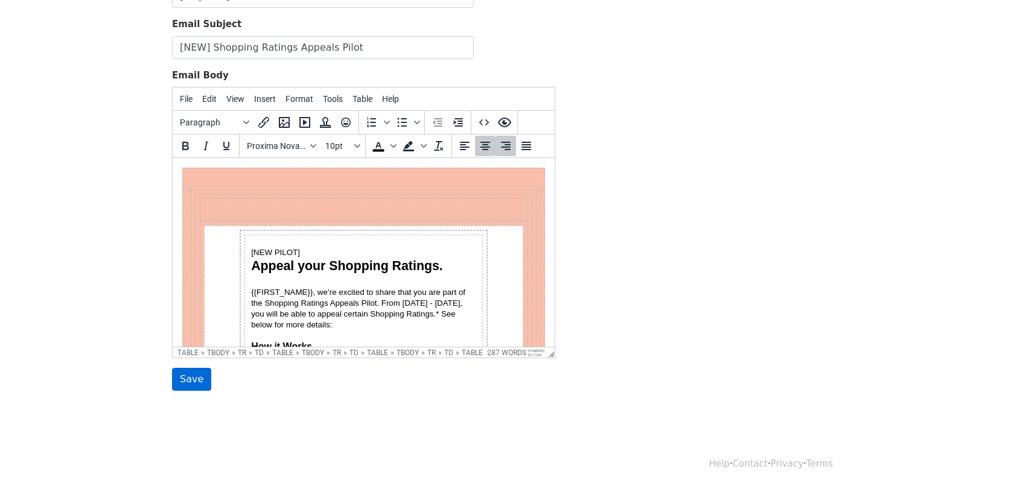
click at [189, 372] on input "Save" at bounding box center [191, 379] width 39 height 23
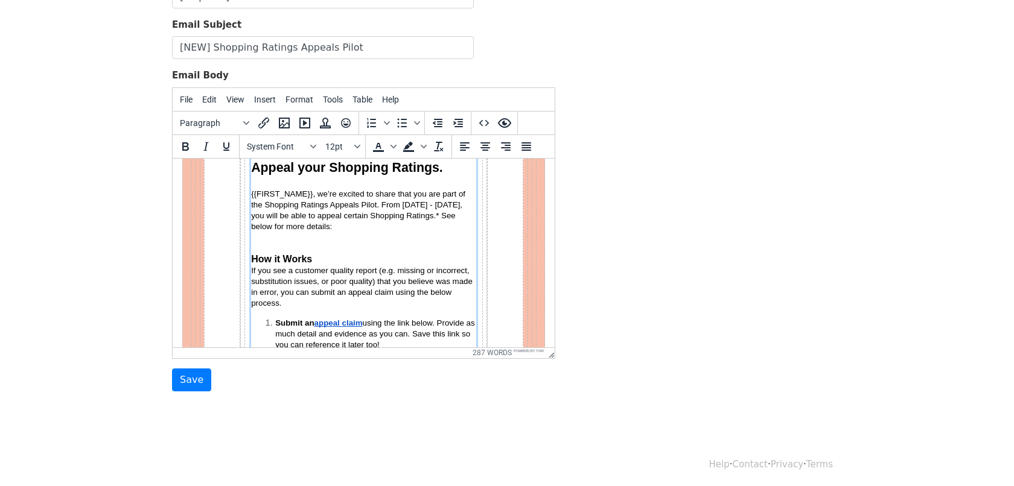
scroll to position [116, 0]
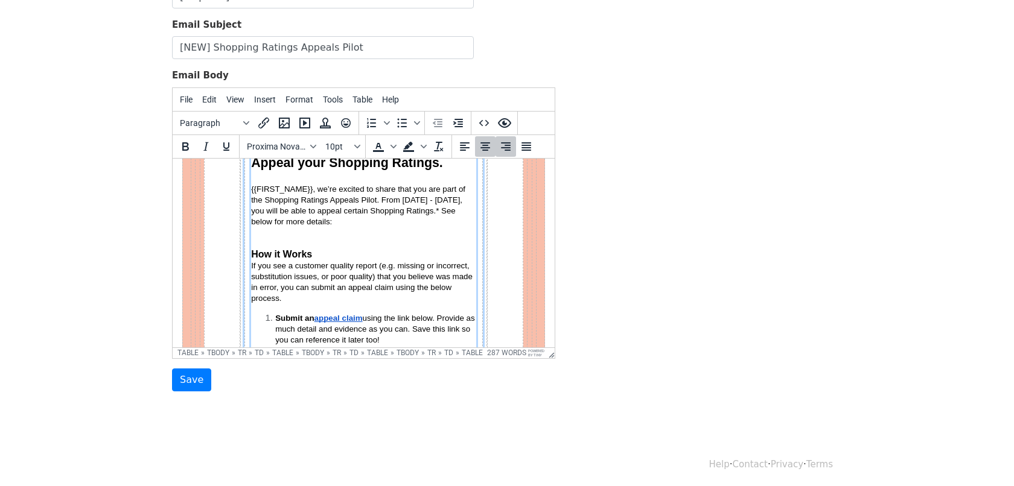
click at [282, 231] on p "{{FIRST_NAME}}, we’re excited to share that you are part of the Shopping Rating…" at bounding box center [363, 210] width 225 height 54
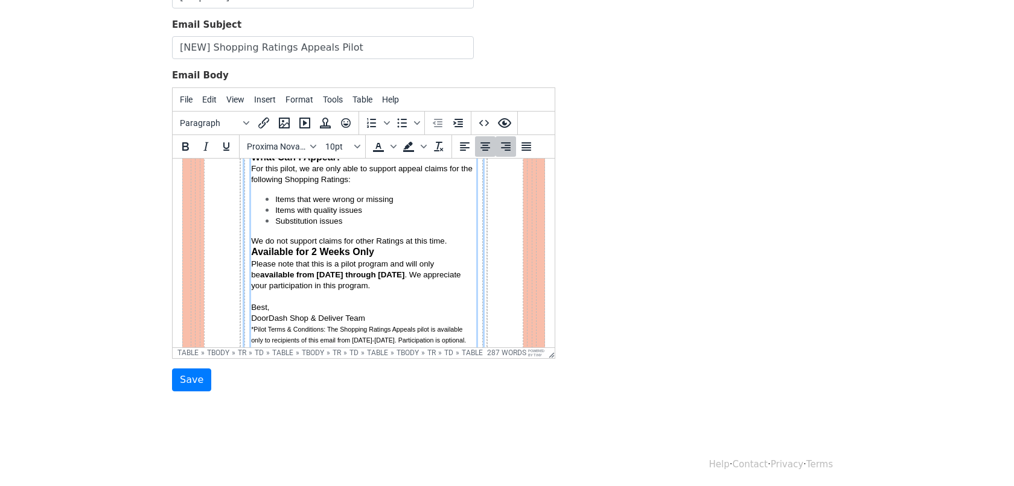
scroll to position [377, 0]
click at [375, 317] on p "DoorDash Shop & Deliver Team" at bounding box center [363, 318] width 225 height 11
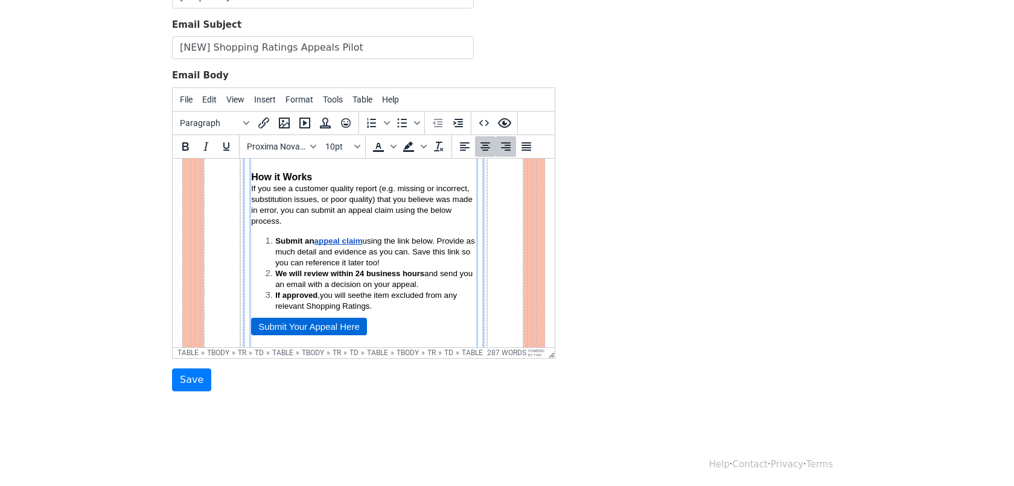
scroll to position [180, 0]
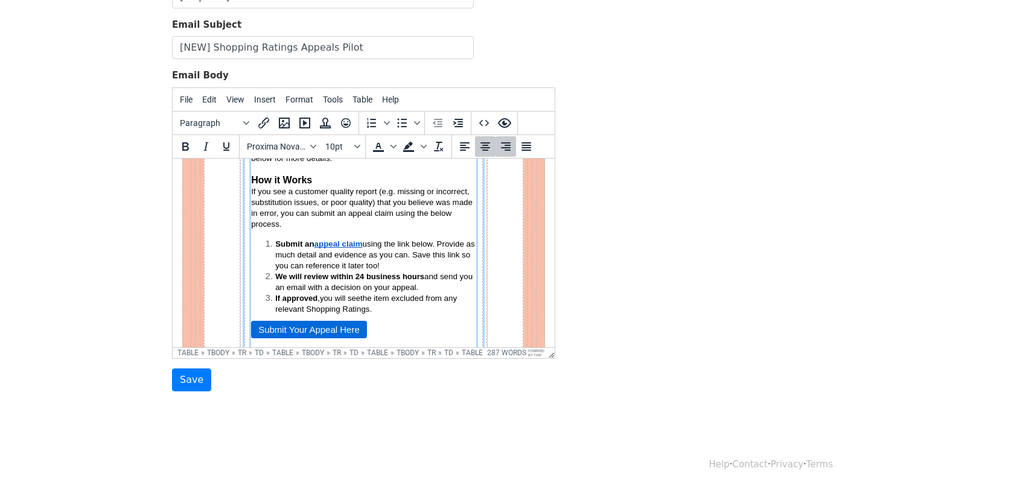
click at [380, 322] on div "[NEW PILOT] Appeal your Shopping Ratings. {{FIRST_NAME}}, we’re excited to shar…" at bounding box center [363, 336] width 225 height 540
click at [519, 144] on icon "Justify" at bounding box center [526, 146] width 14 height 14
click at [507, 143] on icon "Align right" at bounding box center [505, 146] width 14 height 14
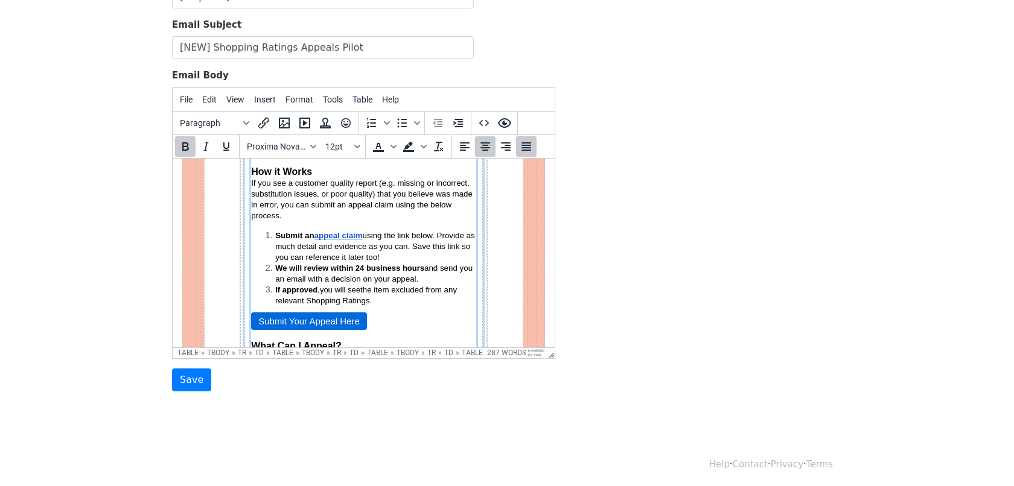
click at [352, 317] on link "Submit Your Appeal Here" at bounding box center [309, 321] width 116 height 18
click at [457, 148] on icon "Align left" at bounding box center [464, 146] width 14 height 14
click at [485, 148] on icon "Align center" at bounding box center [485, 146] width 14 height 14
click at [447, 302] on li "If approved , you will see the item excluded from any relevant Shopping Ratings." at bounding box center [375, 295] width 201 height 22
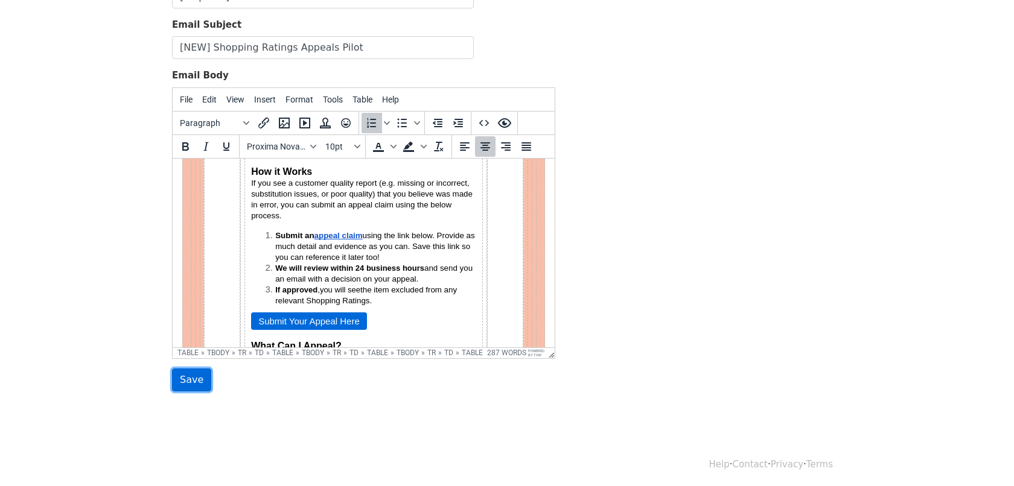
click at [194, 375] on input "Save" at bounding box center [191, 380] width 39 height 23
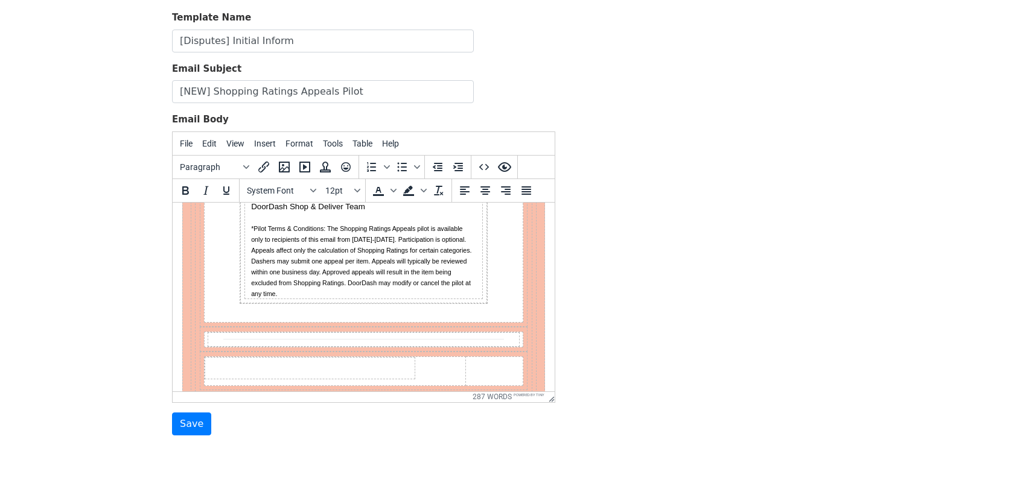
scroll to position [76, 0]
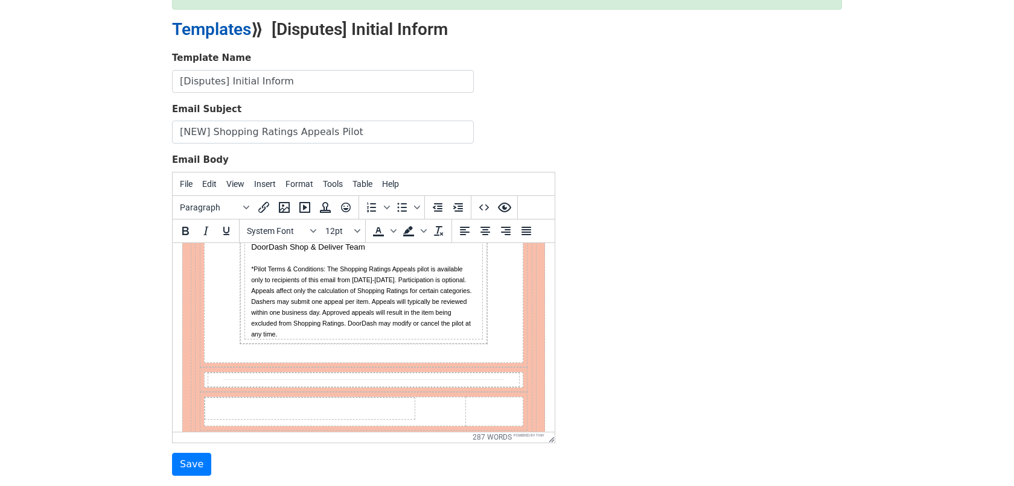
click at [238, 33] on link "Templates" at bounding box center [211, 29] width 79 height 20
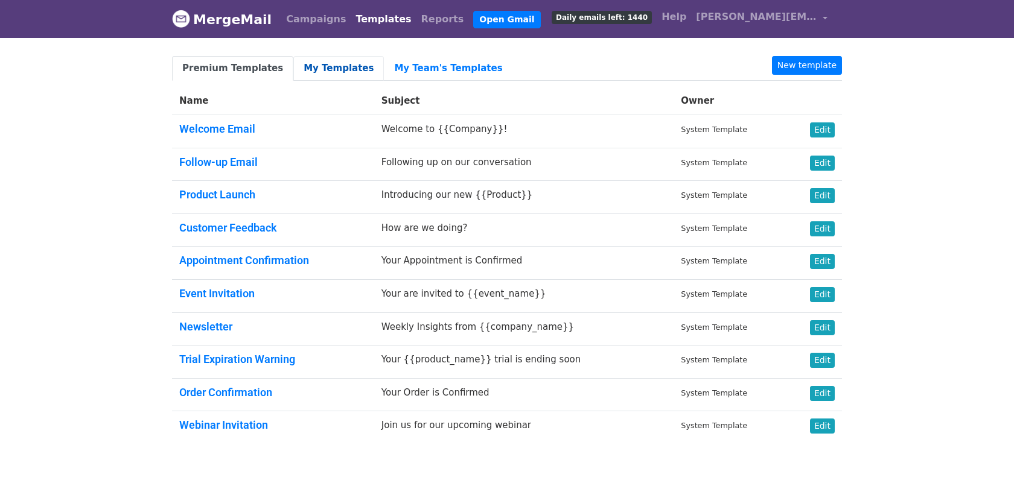
click at [324, 61] on link "My Templates" at bounding box center [338, 68] width 91 height 25
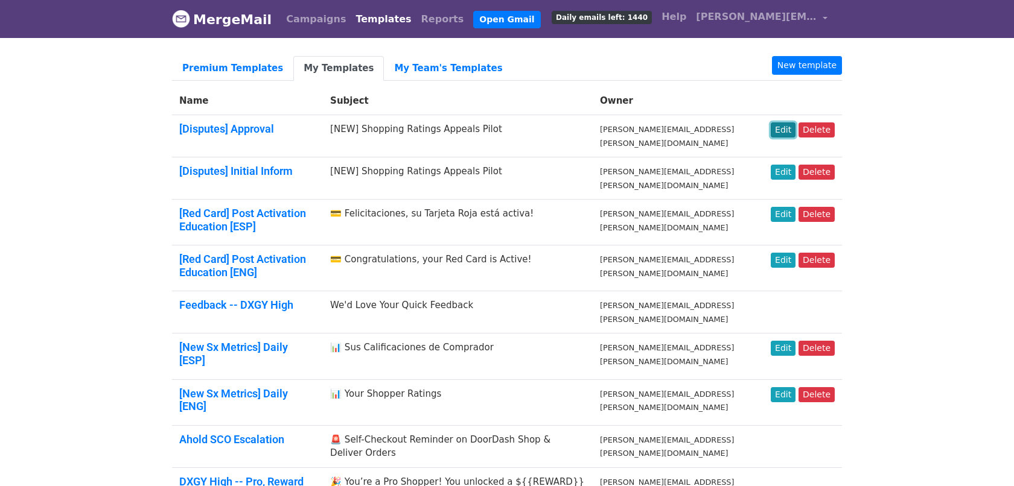
click at [789, 128] on link "Edit" at bounding box center [783, 130] width 25 height 15
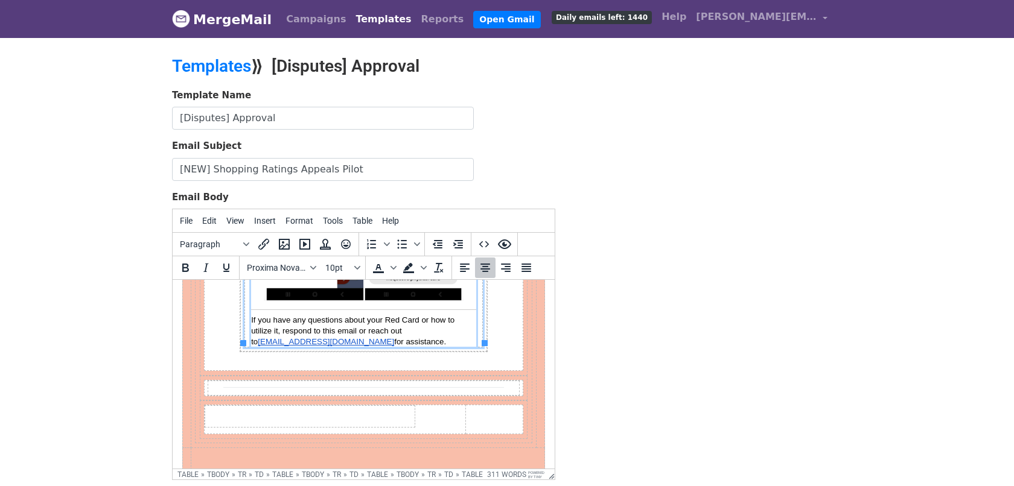
scroll to position [122, 0]
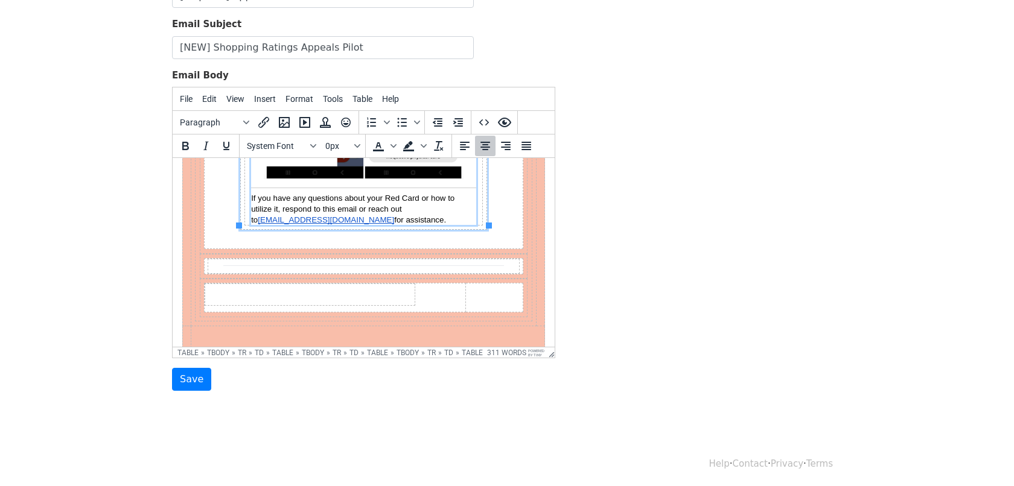
drag, startPoint x: 277, startPoint y: 266, endPoint x: 311, endPoint y: 207, distance: 67.6
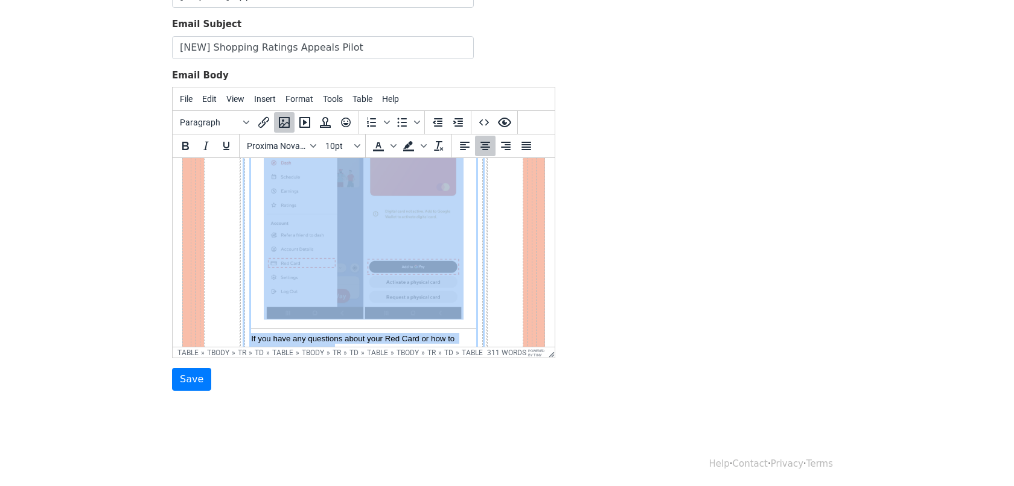
drag, startPoint x: 311, startPoint y: 207, endPoint x: 301, endPoint y: 158, distance: 50.4
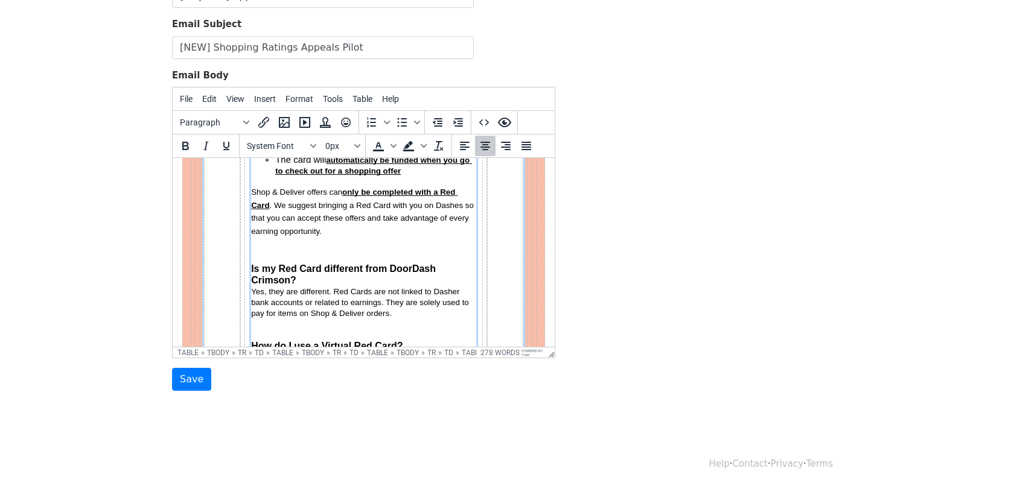
scroll to position [58, 0]
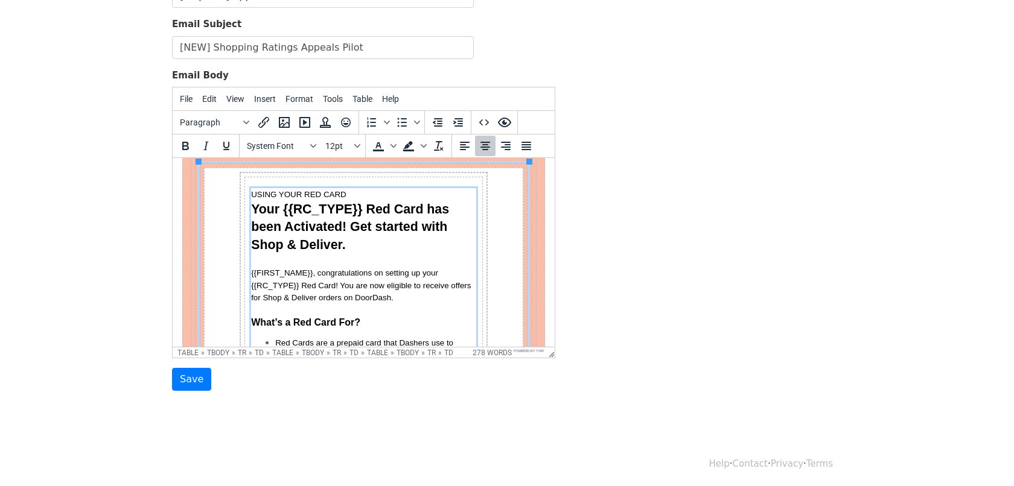
drag, startPoint x: 370, startPoint y: 207, endPoint x: 335, endPoint y: 325, distance: 122.8
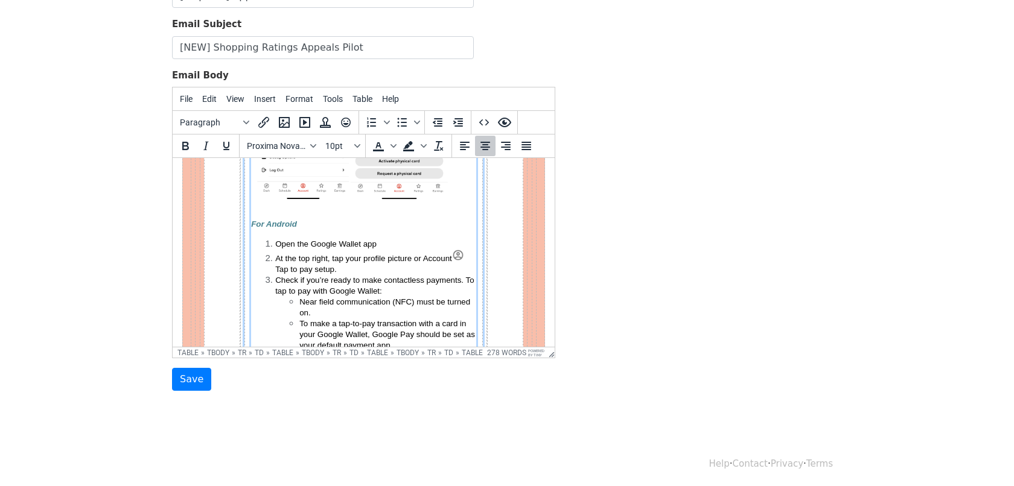
scroll to position [894, 0]
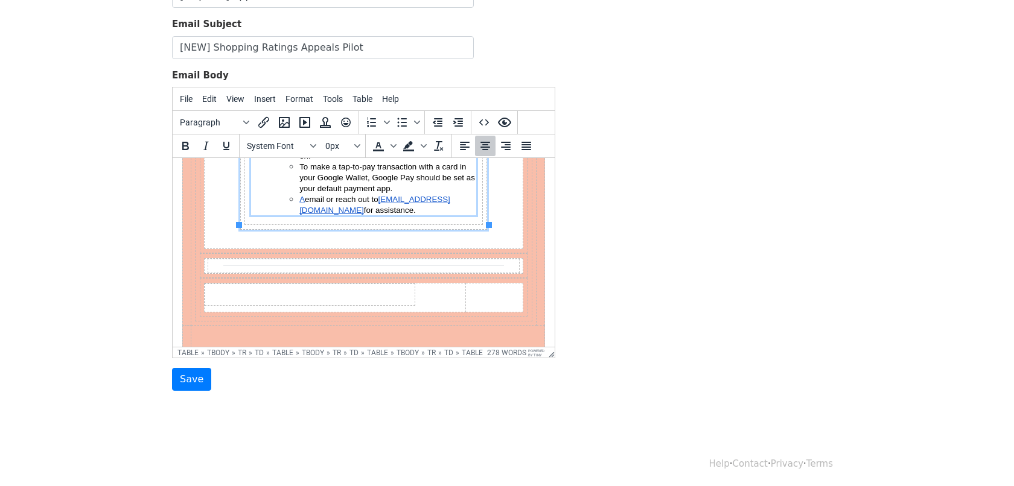
drag, startPoint x: 311, startPoint y: 310, endPoint x: 351, endPoint y: 200, distance: 116.8
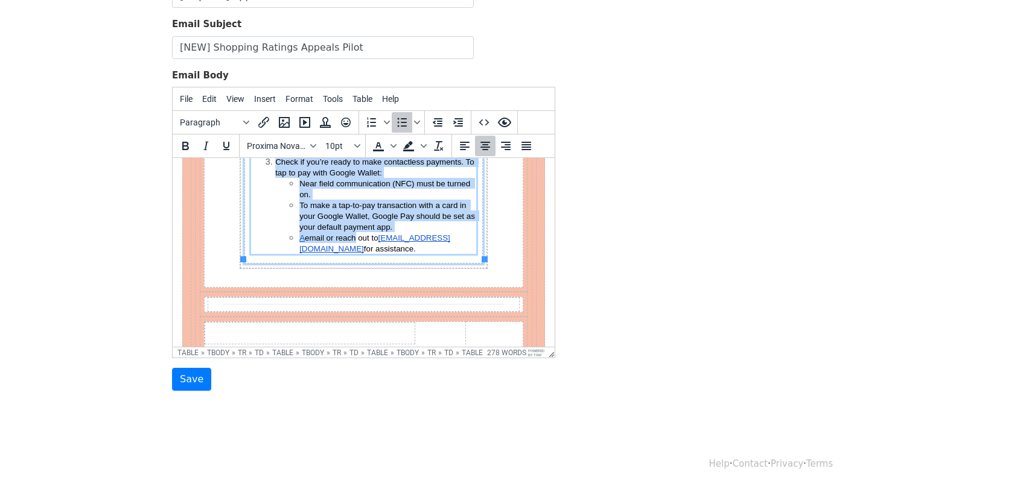
drag, startPoint x: 351, startPoint y: 200, endPoint x: 308, endPoint y: 159, distance: 59.8
click at [308, 159] on ol "Open the Google Wallet app At the top right, tap your profile picture or Accoun…" at bounding box center [363, 187] width 225 height 134
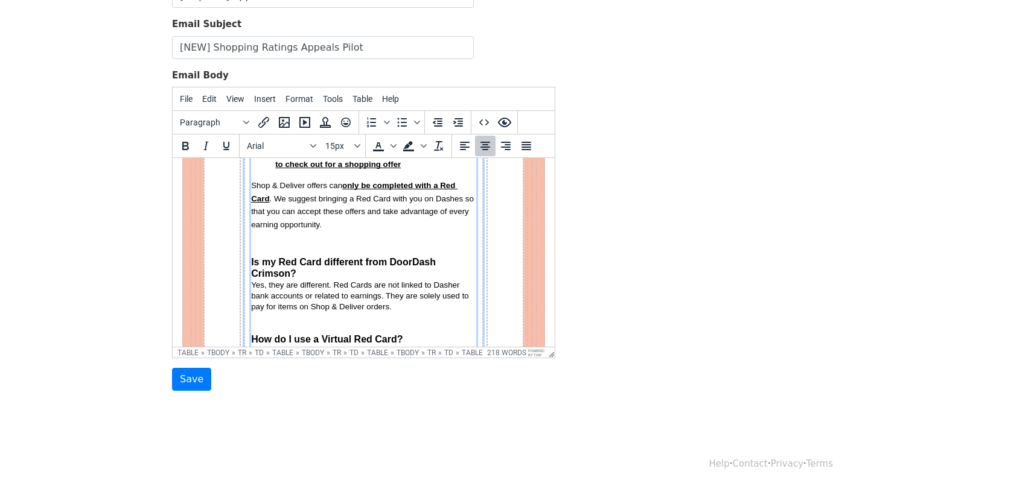
scroll to position [241, 0]
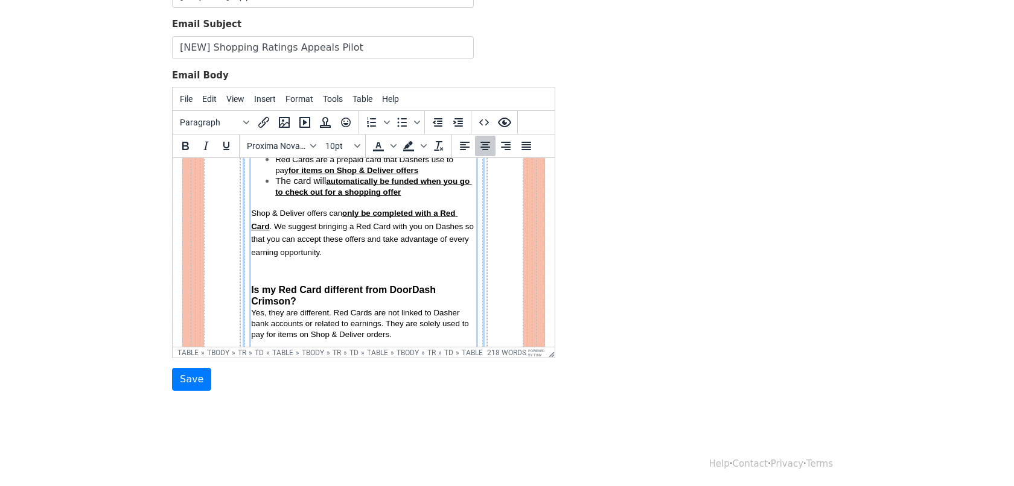
drag, startPoint x: 313, startPoint y: 204, endPoint x: 299, endPoint y: 223, distance: 22.9
click at [299, 223] on div "USING YOUR RED CARD Your {{RC_TYPE}} Red Card has been Activated! Get started w…" at bounding box center [363, 386] width 225 height 762
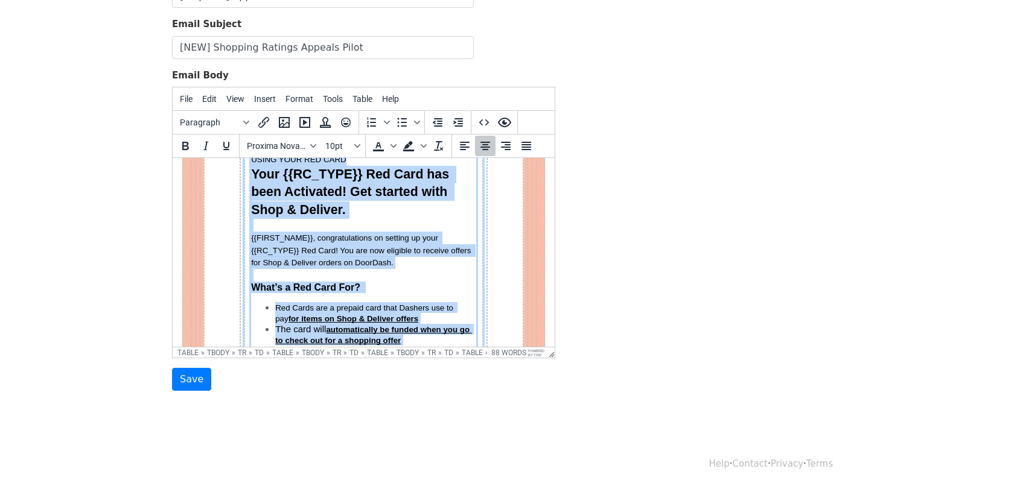
scroll to position [0, 0]
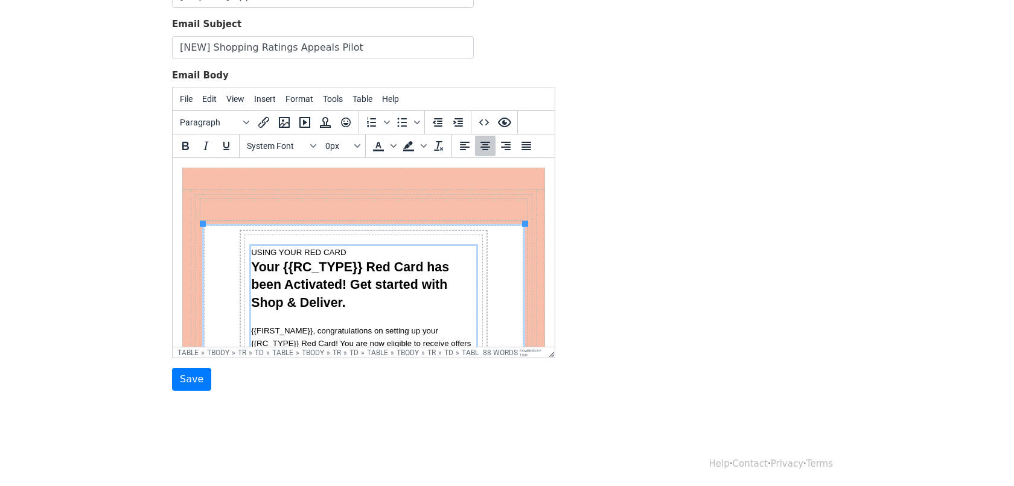
drag, startPoint x: 308, startPoint y: 223, endPoint x: 302, endPoint y: 334, distance: 111.2
click at [301, 334] on div "USING YOUR RED CARD Your {{RC_TYPE}} Red Card has been Activated! Get started w…" at bounding box center [363, 360] width 225 height 228
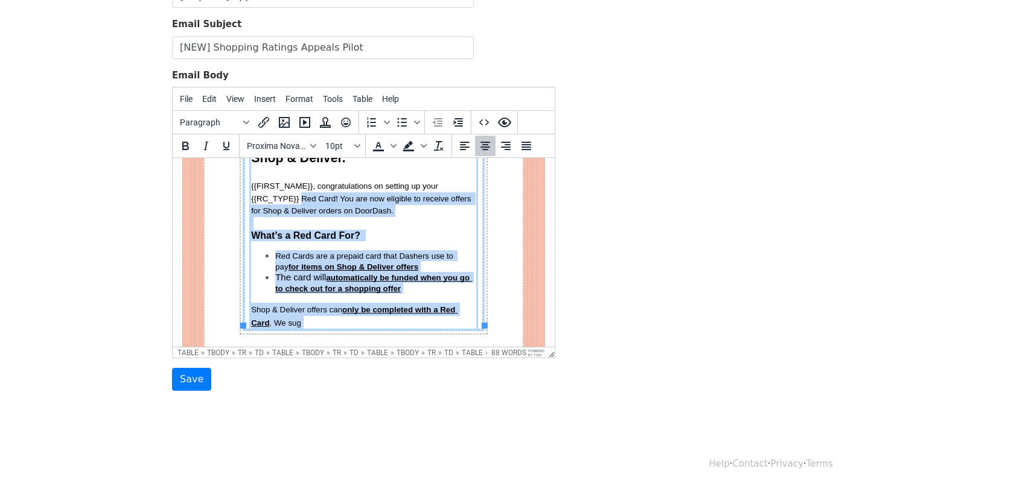
scroll to position [249, 0]
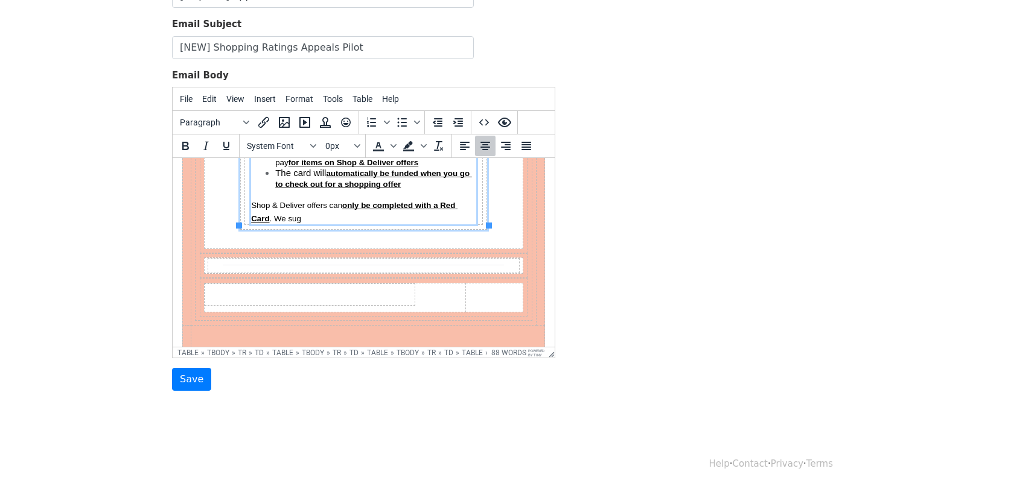
drag, startPoint x: 302, startPoint y: 334, endPoint x: 318, endPoint y: 206, distance: 129.6
click at [318, 206] on div "USING YOUR RED CARD Your {{RC_TYPE}} Red Card has been Activated! Get started w…" at bounding box center [363, 111] width 225 height 228
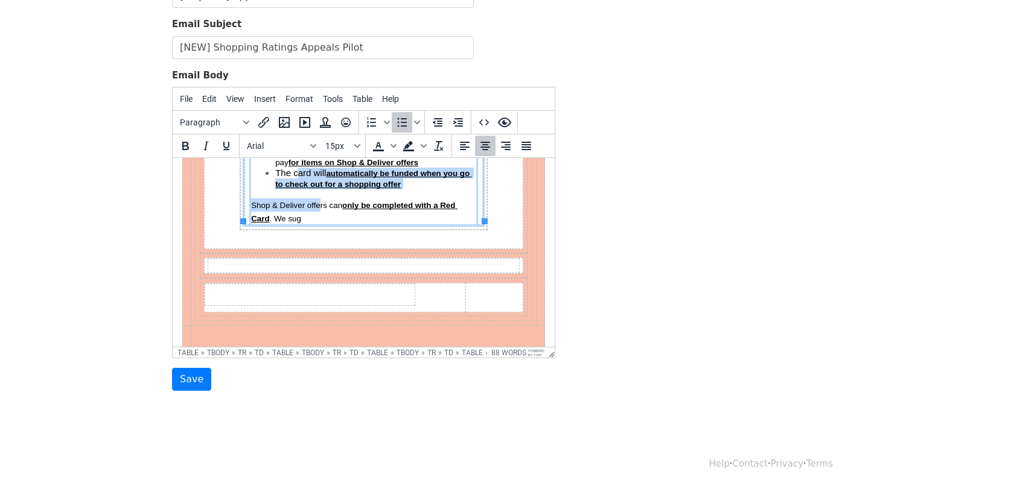
drag, startPoint x: 318, startPoint y: 206, endPoint x: 296, endPoint y: 173, distance: 39.7
click at [296, 173] on div "USING YOUR RED CARD Your {{RC_TYPE}} Red Card has been Activated! Get started w…" at bounding box center [363, 111] width 225 height 228
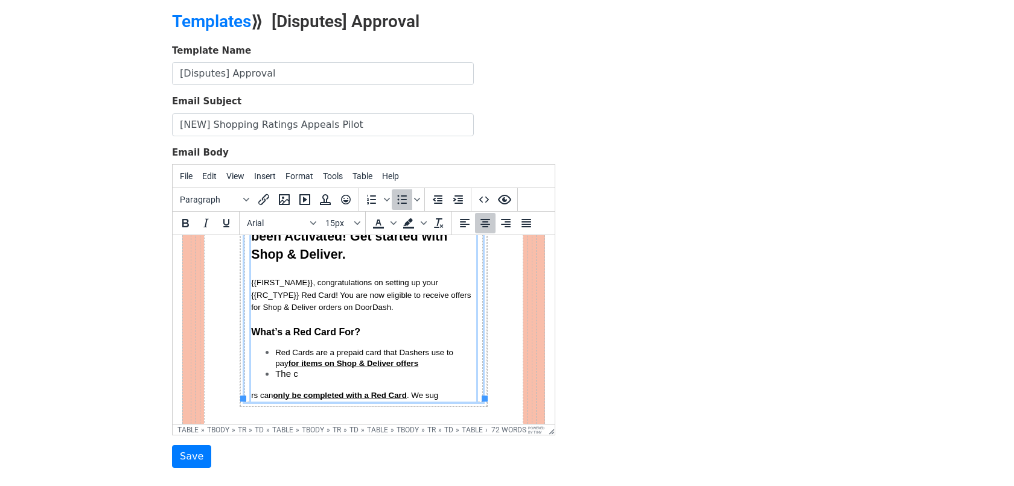
scroll to position [35, 0]
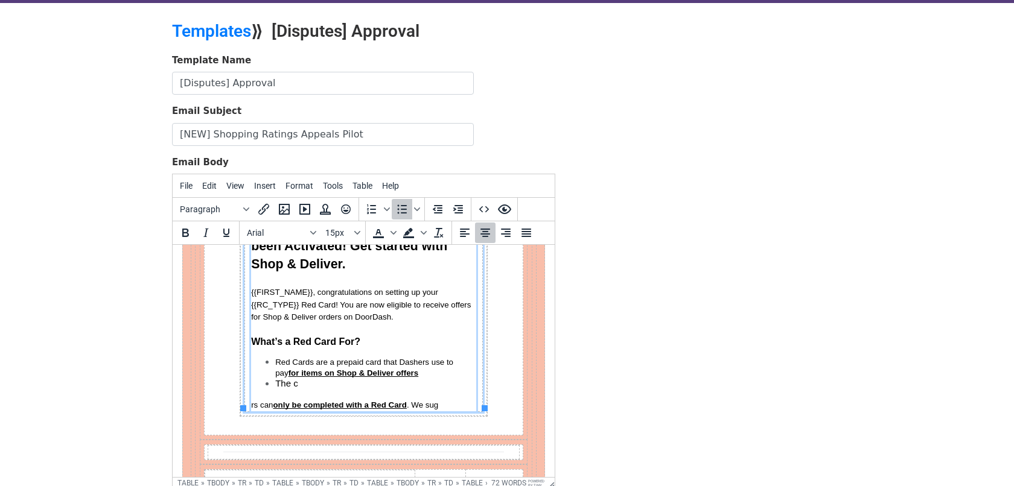
drag, startPoint x: 551, startPoint y: 436, endPoint x: 550, endPoint y: 552, distance: 115.3
click at [550, 486] on html "MergeMail Campaigns Templates Reports Open Gmail Daily emails left: 1440 Help a…" at bounding box center [507, 291] width 1014 height 653
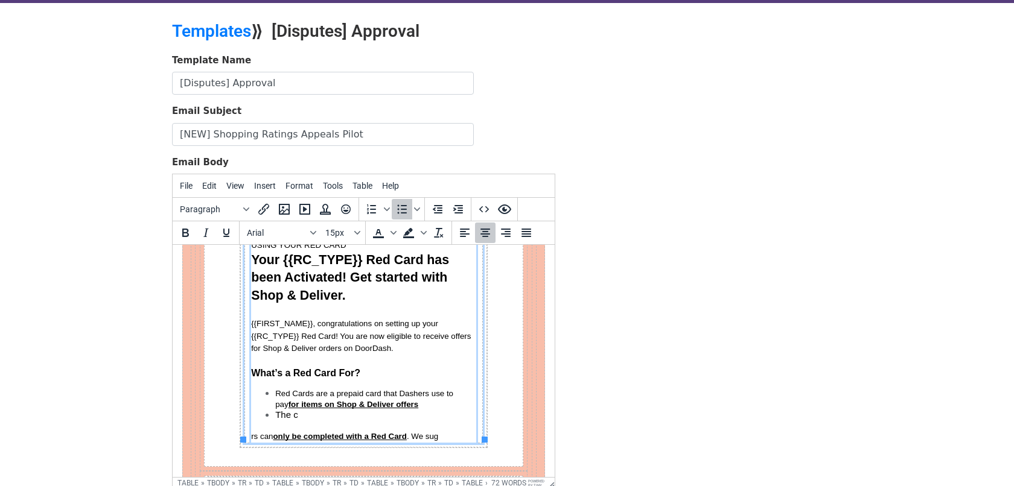
scroll to position [77, 0]
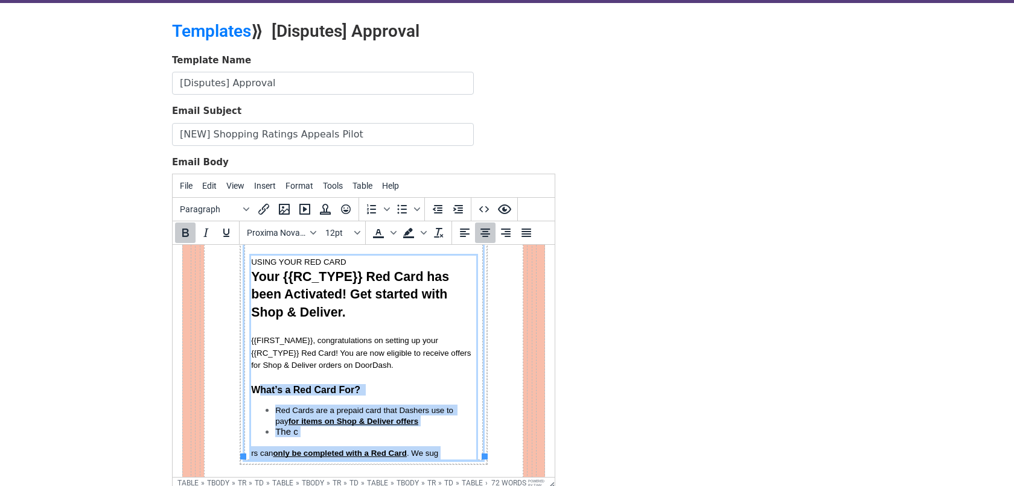
drag, startPoint x: 447, startPoint y: 453, endPoint x: 260, endPoint y: 383, distance: 199.4
click at [260, 383] on div "USING YOUR RED CARD Your {{RC_TYPE}} Red Card has been Activated! Get started w…" at bounding box center [363, 357] width 225 height 203
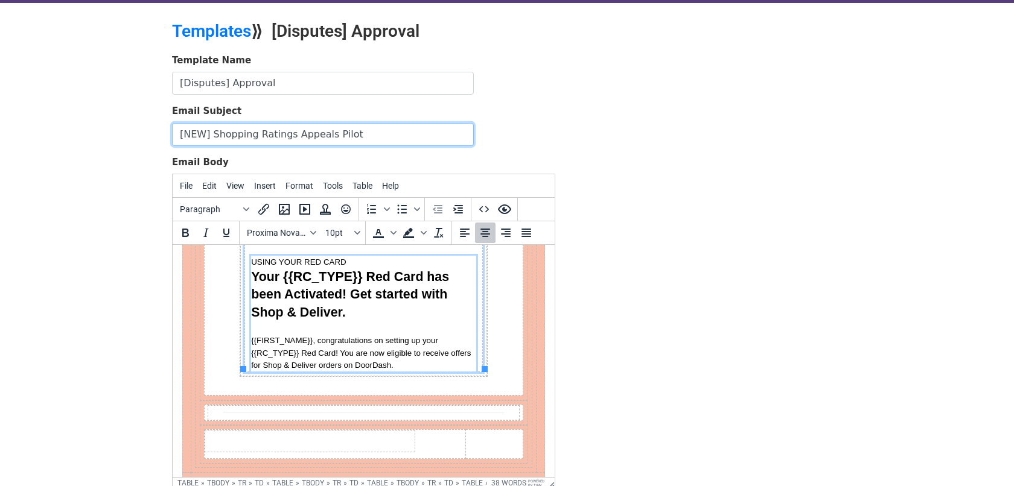
click at [312, 133] on input "[NEW] Shopping Ratings Appeals Pilot" at bounding box center [323, 134] width 302 height 23
type input "Your Appeal Claim was Approved"
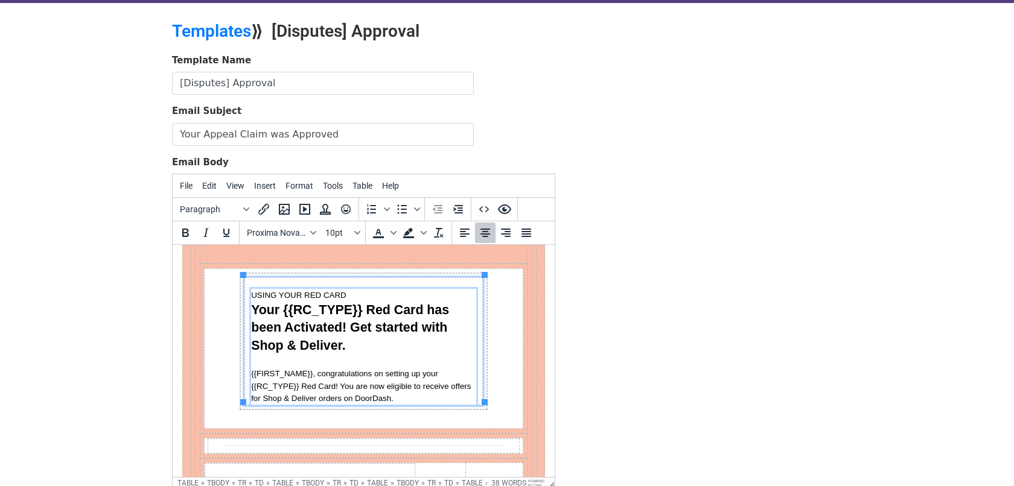
scroll to position [45, 0]
click at [317, 291] on span "USING YOUR RED CARD" at bounding box center [298, 294] width 95 height 9
paste div "Section"
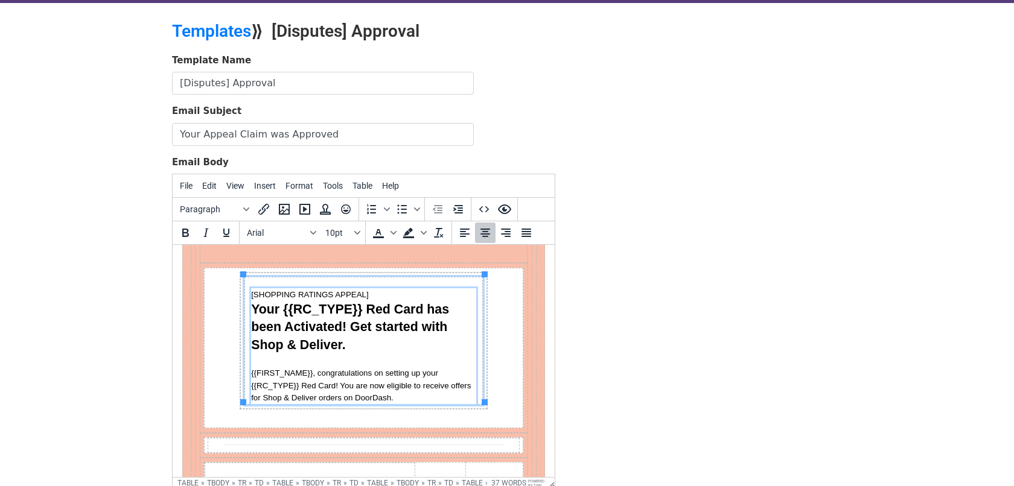
click at [333, 305] on span "Your {{RC_TYPE}} Red Card has been Activated! Get started with Shop & Deliver." at bounding box center [352, 327] width 202 height 50
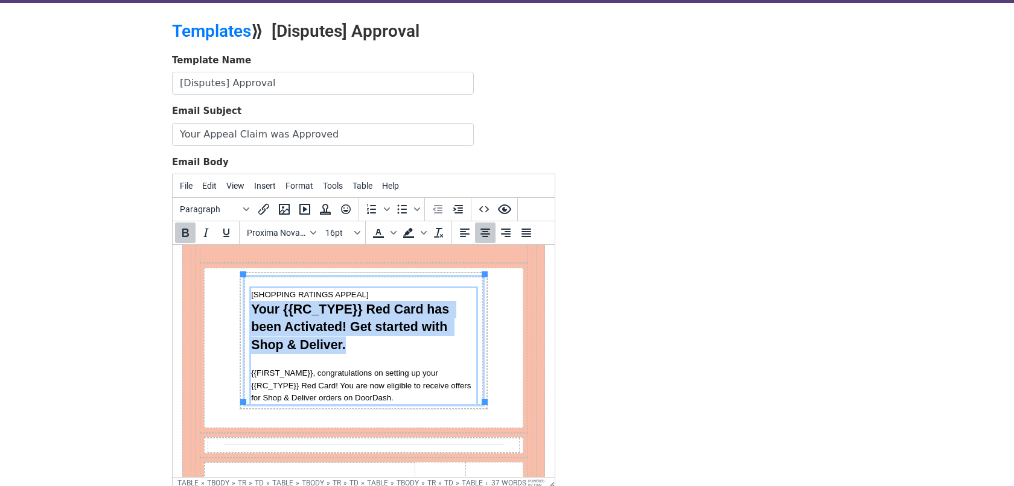
click at [333, 305] on span "Your {{RC_TYPE}} Red Card has been Activated! Get started with Shop & Deliver." at bounding box center [352, 327] width 202 height 50
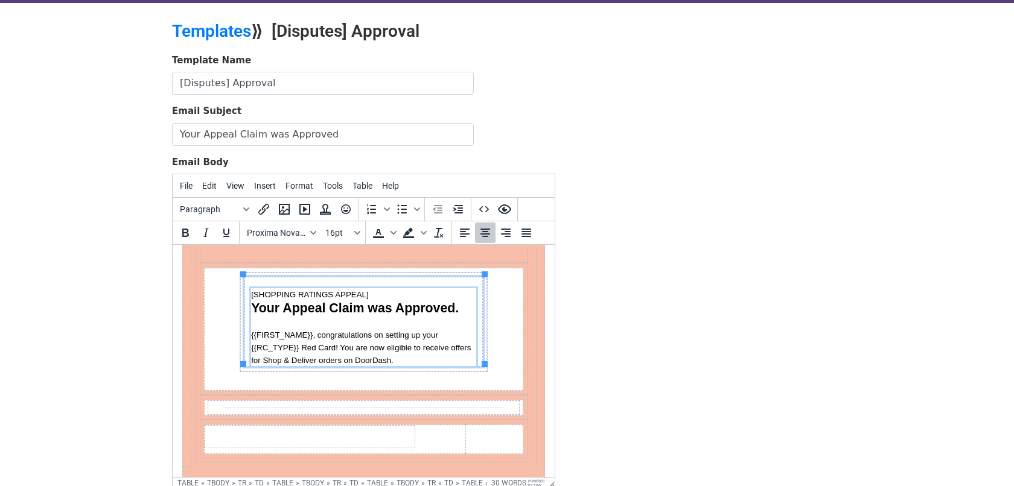
click at [337, 333] on span "{{FIRST_NAME}}, congratulations on setting up your {{RC_TYPE}} Red Card! You ar…" at bounding box center [362, 348] width 222 height 34
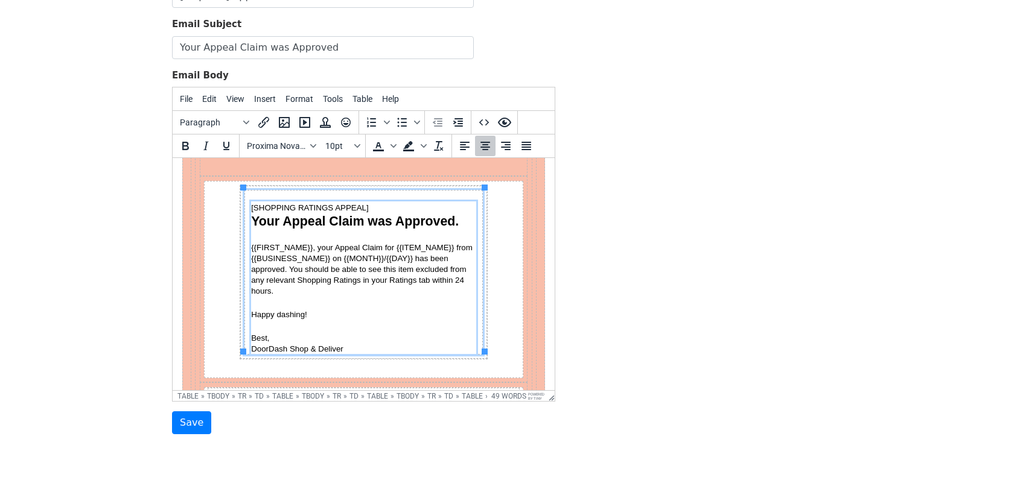
scroll to position [127, 0]
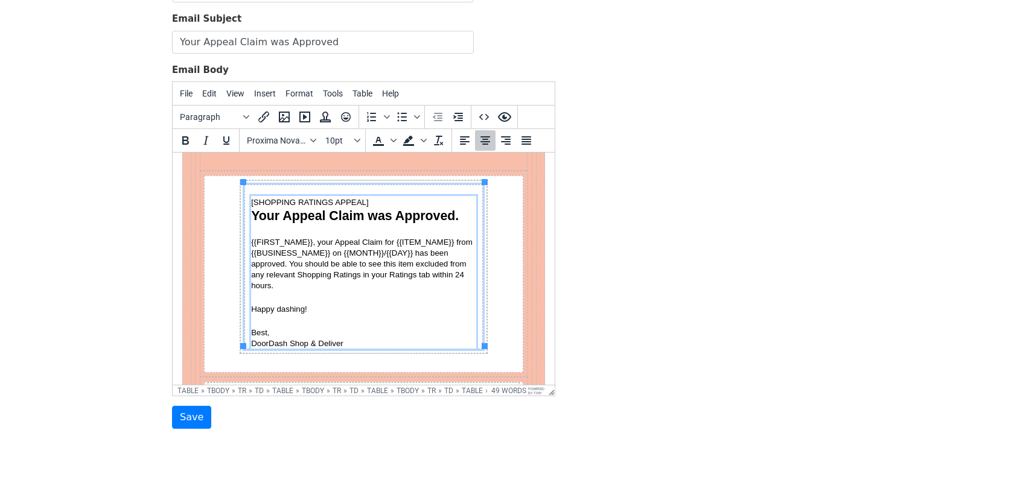
click at [332, 250] on span "{{FIRST_NAME}}, your Appeal Claim for {{ITEM_NAME}} from {{BUSINESS_NAME}} on {…" at bounding box center [362, 264] width 223 height 53
drag, startPoint x: 332, startPoint y: 250, endPoint x: 410, endPoint y: 252, distance: 77.9
click at [410, 252] on span "{{FIRST_NAME}}, your Appeal Claim for {{ITEM_NAME}} from {{BUSINESS_NAME}} on {…" at bounding box center [362, 264] width 223 height 53
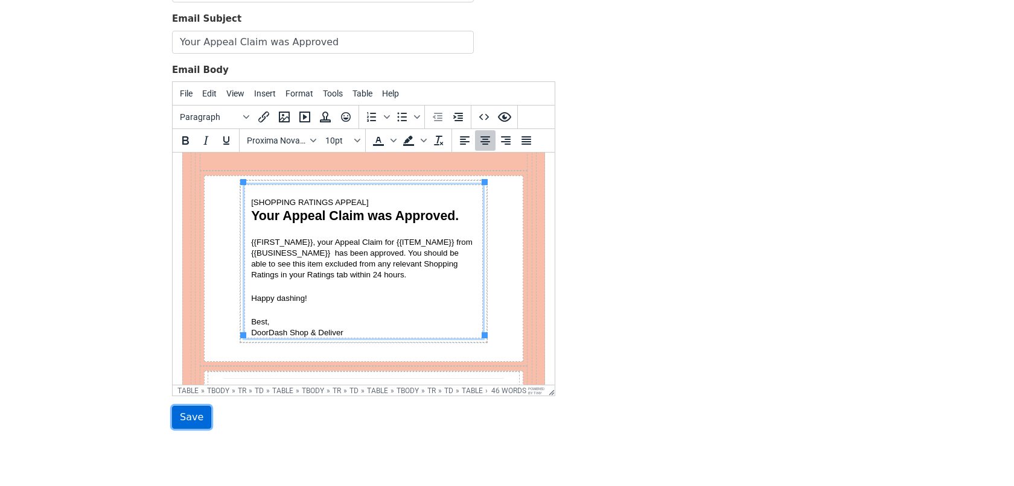
click at [177, 418] on input "Save" at bounding box center [191, 417] width 39 height 23
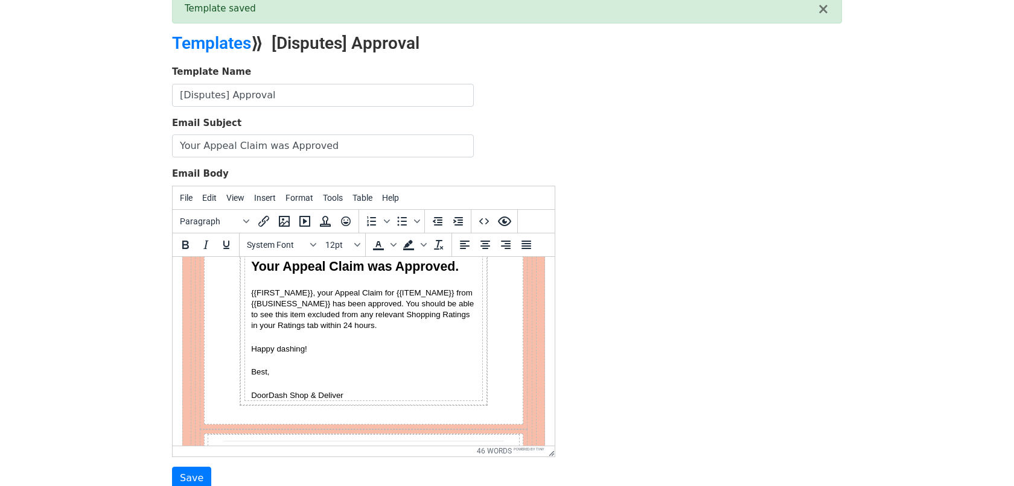
scroll to position [65, 0]
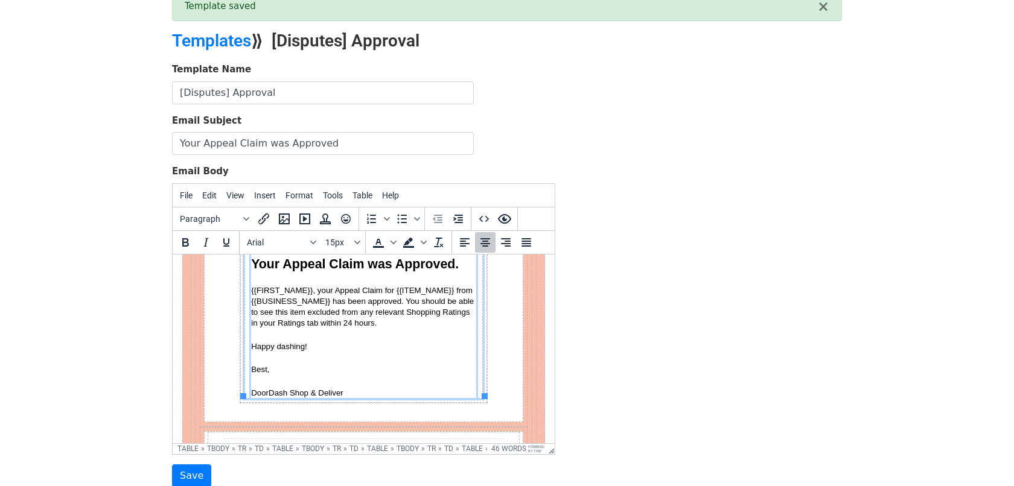
click at [293, 379] on p "Section" at bounding box center [363, 380] width 225 height 13
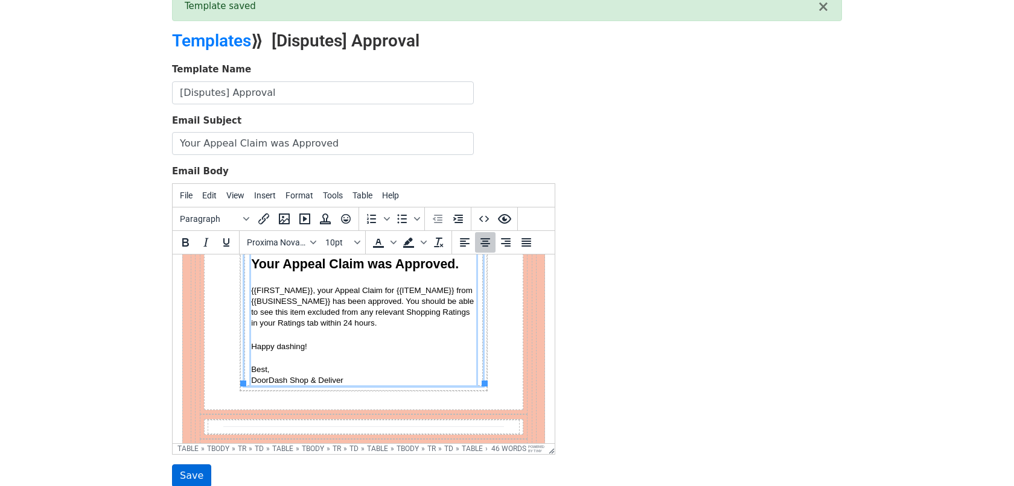
click at [193, 468] on input "Save" at bounding box center [191, 476] width 39 height 23
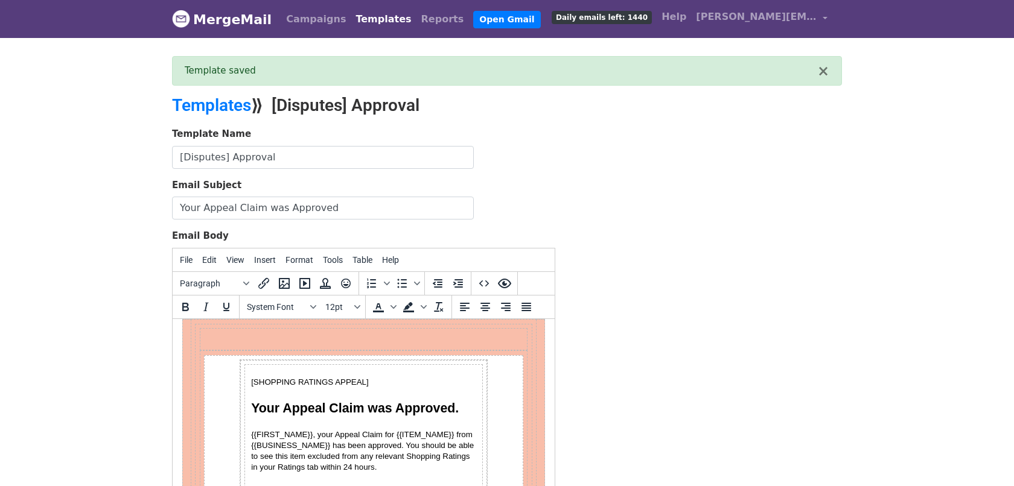
scroll to position [51, 0]
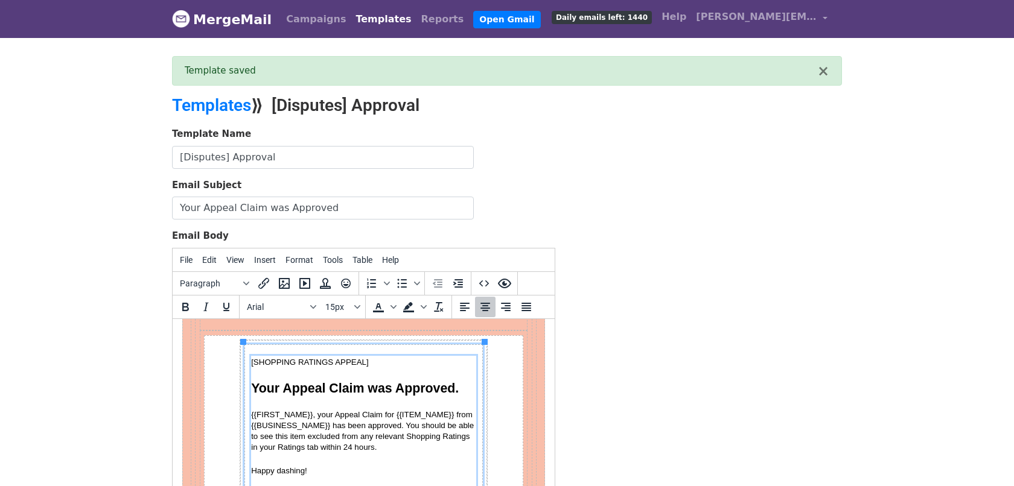
click at [301, 377] on p "Section" at bounding box center [363, 374] width 225 height 13
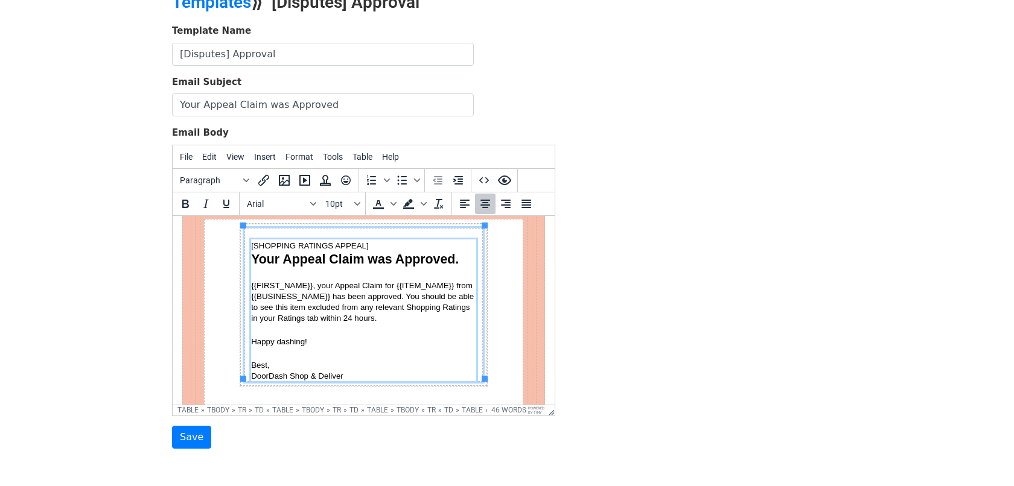
scroll to position [71, 0]
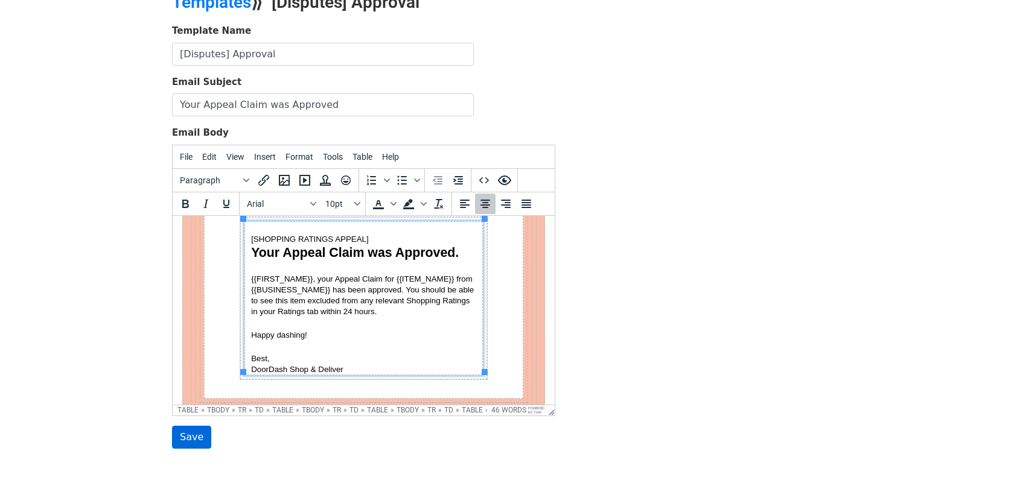
click at [192, 430] on input "Save" at bounding box center [191, 437] width 39 height 23
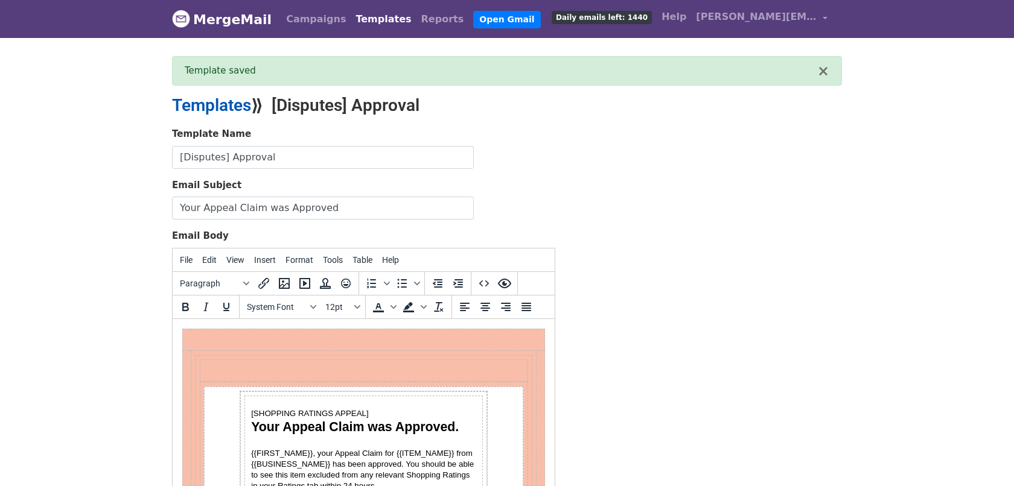
click at [240, 103] on link "Templates" at bounding box center [211, 105] width 79 height 20
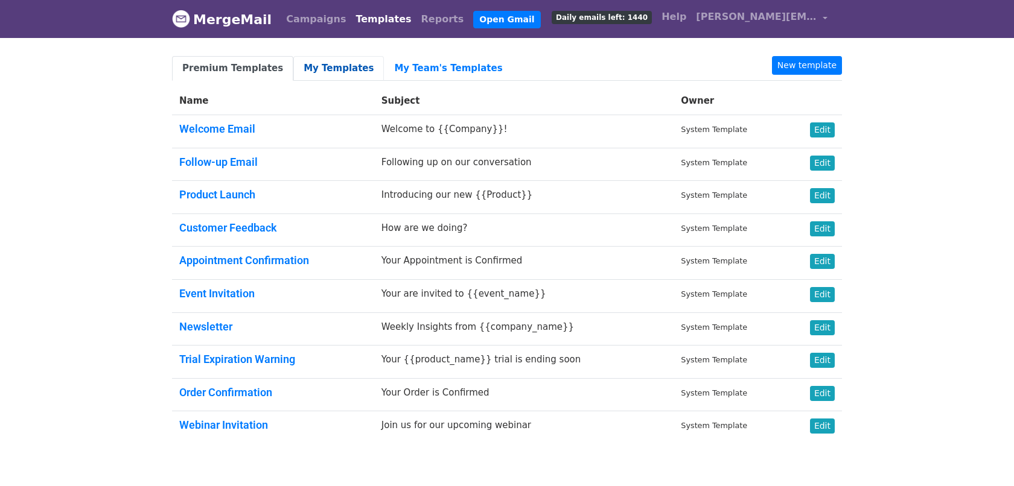
click at [335, 65] on link "My Templates" at bounding box center [338, 68] width 91 height 25
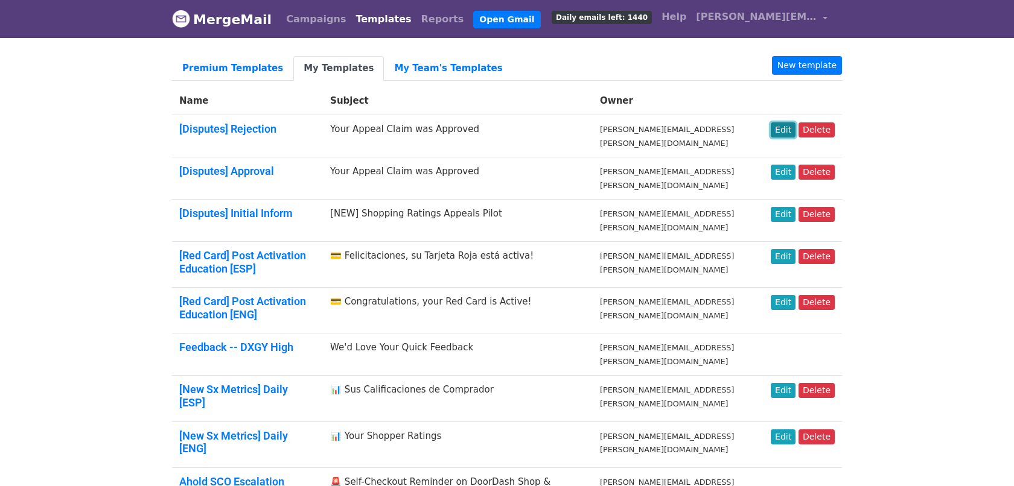
click at [785, 123] on link "Edit" at bounding box center [783, 130] width 25 height 15
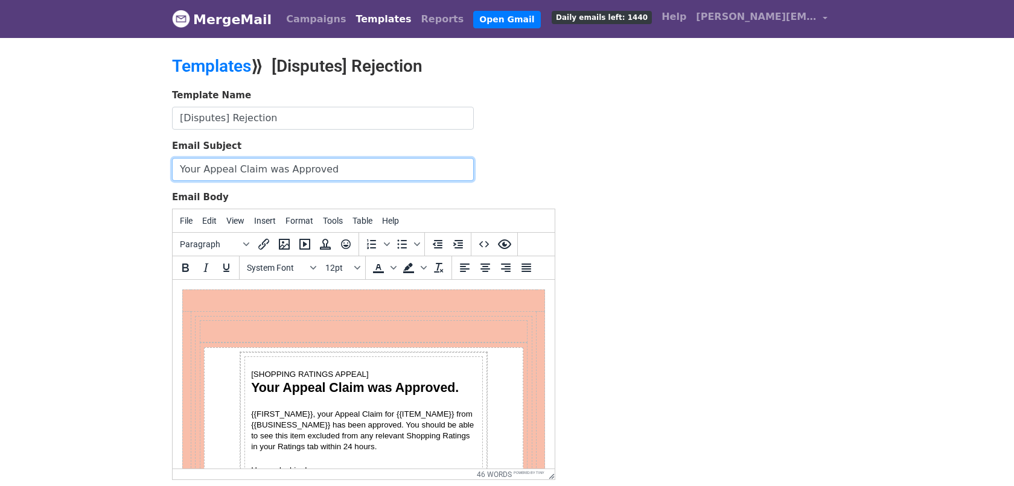
click at [261, 168] on input "Your Appeal Claim was Approved" at bounding box center [323, 169] width 302 height 23
paste input "Not"
type input "Your Appeal Claim was Not Approved"
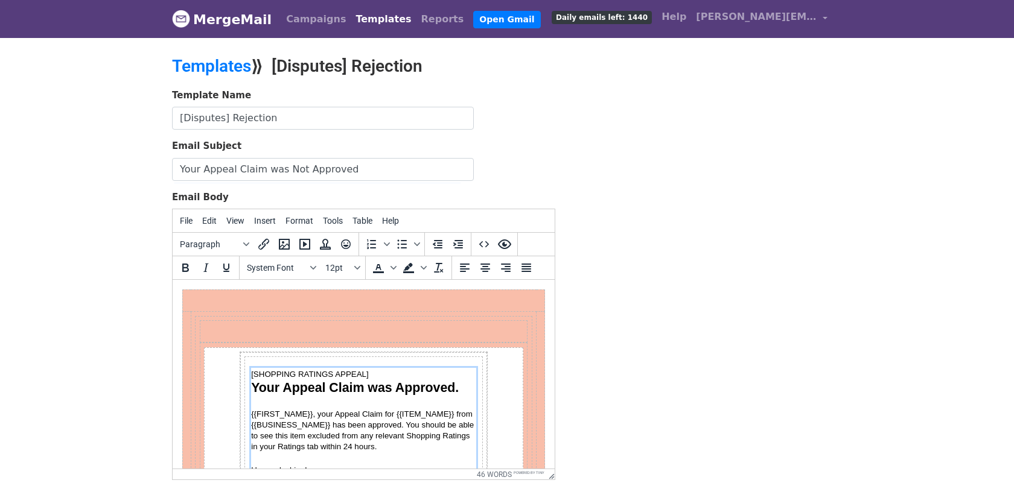
click at [329, 384] on span "Your Appeal Claim was Approved." at bounding box center [355, 388] width 208 height 14
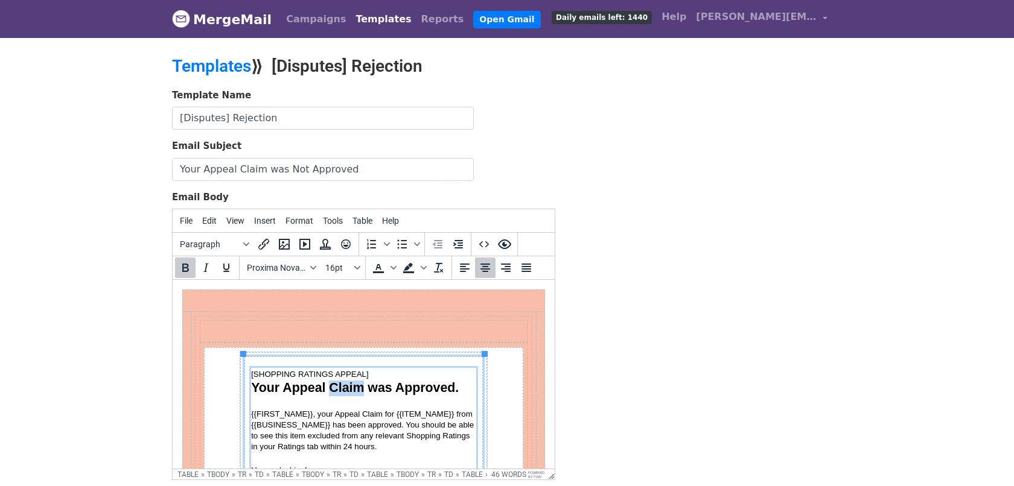
click at [329, 384] on span "Your Appeal Claim was Approved." at bounding box center [355, 388] width 208 height 14
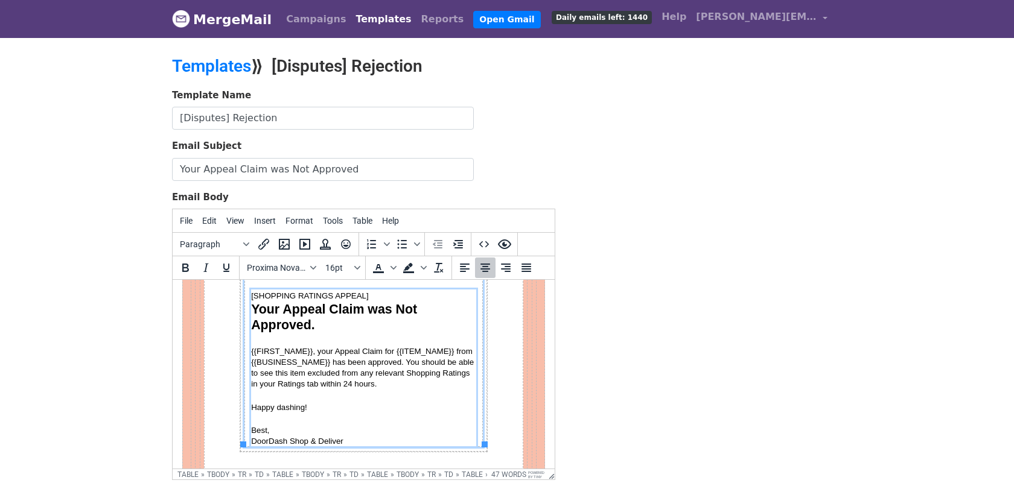
scroll to position [83, 0]
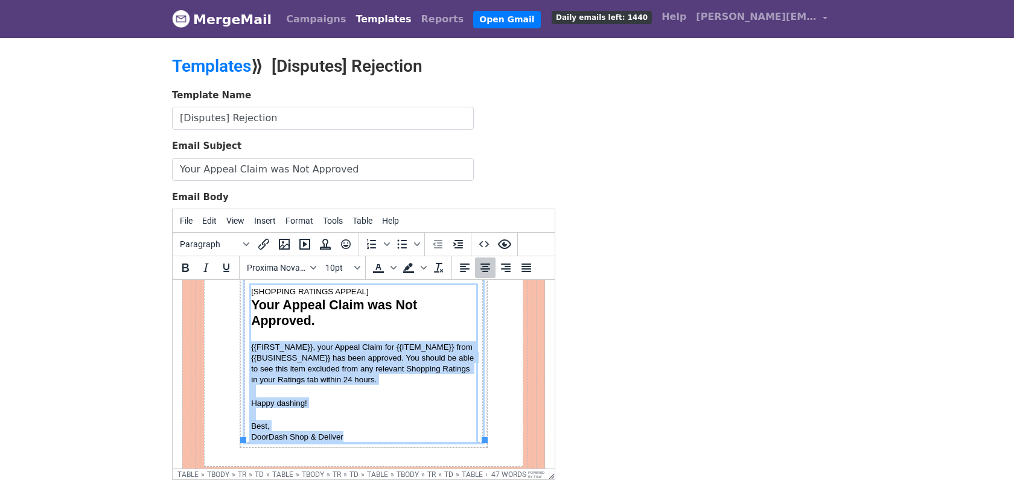
drag, startPoint x: 249, startPoint y: 345, endPoint x: 341, endPoint y: 430, distance: 125.1
click at [341, 430] on div "[SHOPPING RATINGS APPEAL] Your Appeal Claim was Not Approved. {{FIRST_NAME}}, y…" at bounding box center [363, 363] width 225 height 157
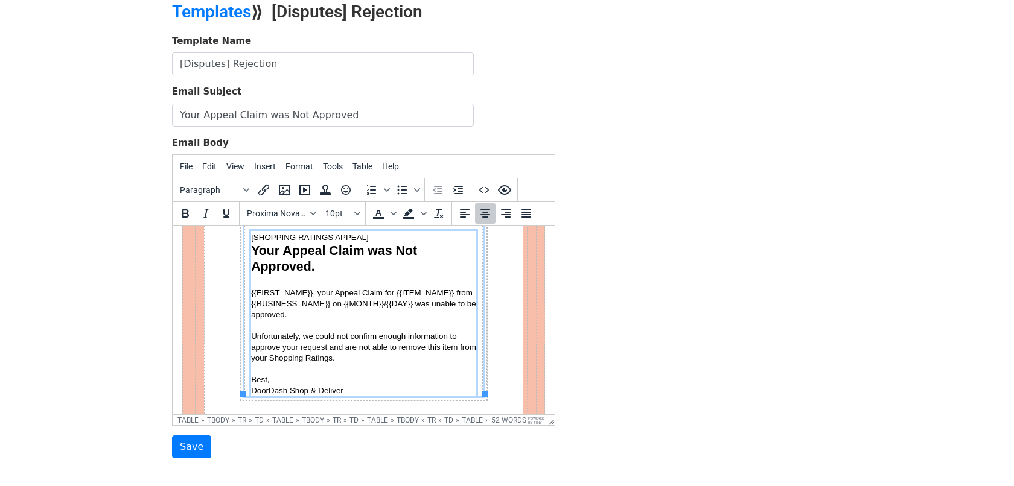
scroll to position [63, 0]
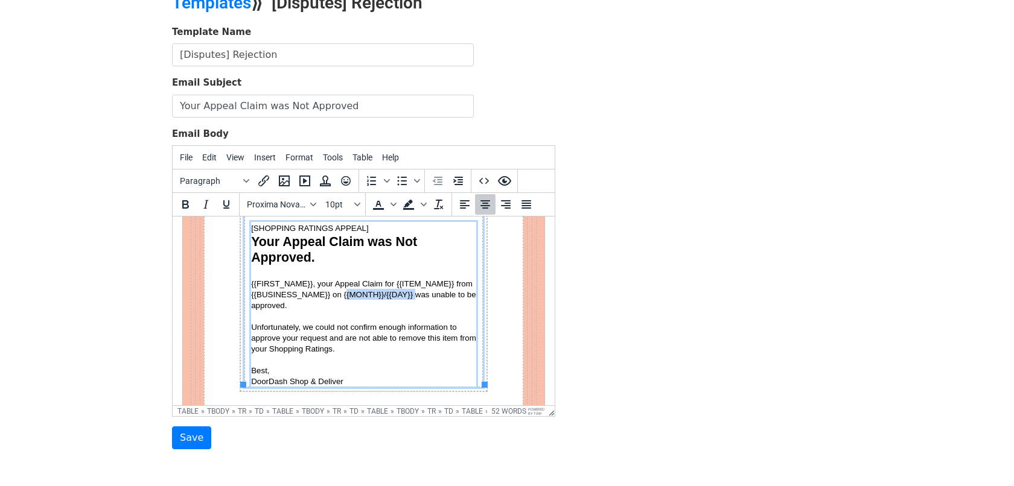
drag, startPoint x: 413, startPoint y: 293, endPoint x: 343, endPoint y: 294, distance: 70.0
click at [343, 294] on span "{{FIRST_NAME}}, your Appeal Claim for {{ITEM_NAME}} from {{BUSINESS_NAME}} on {…" at bounding box center [364, 294] width 227 height 31
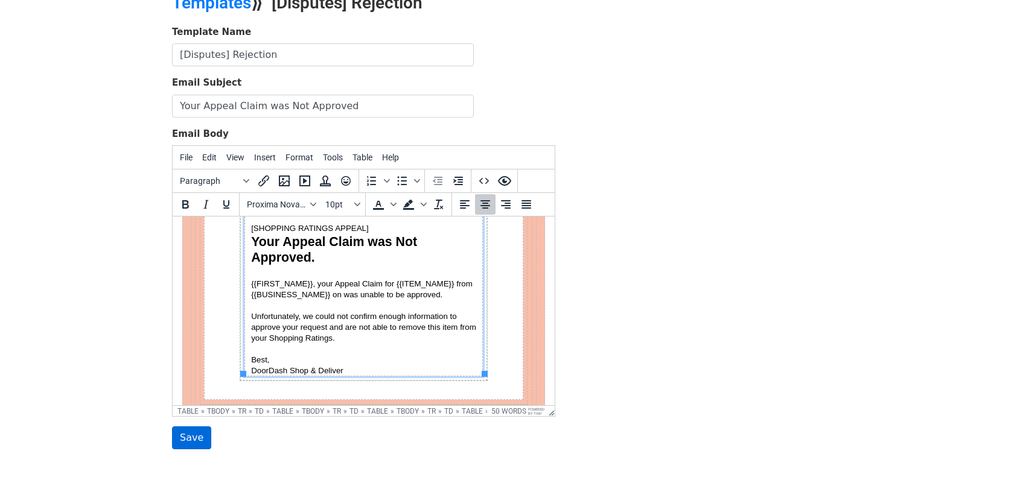
click at [179, 443] on input "Save" at bounding box center [191, 438] width 39 height 23
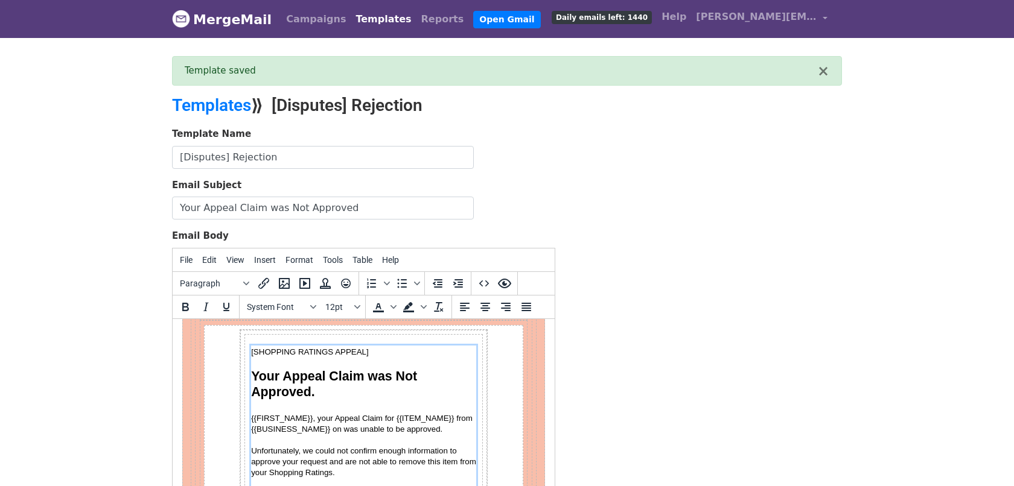
scroll to position [63, 0]
click at [265, 357] on p "Section" at bounding box center [363, 362] width 225 height 11
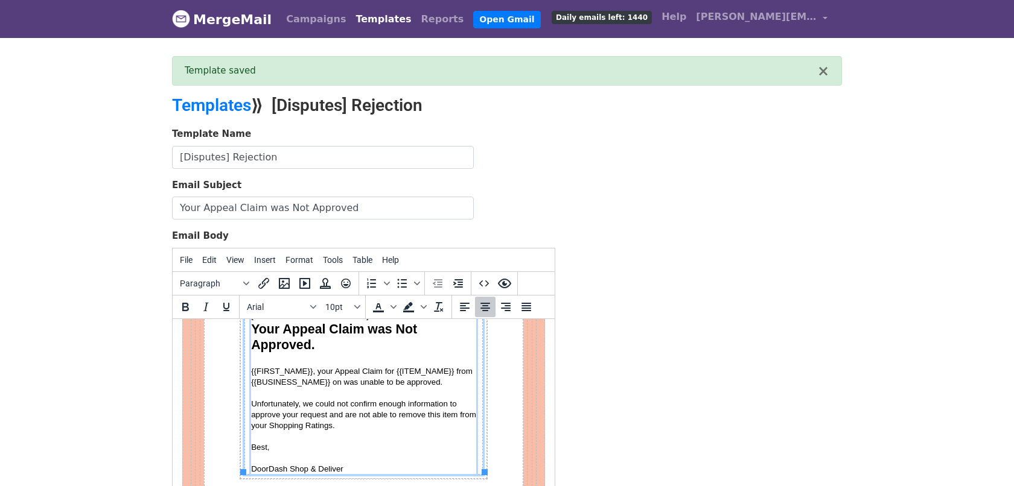
scroll to position [112, 0]
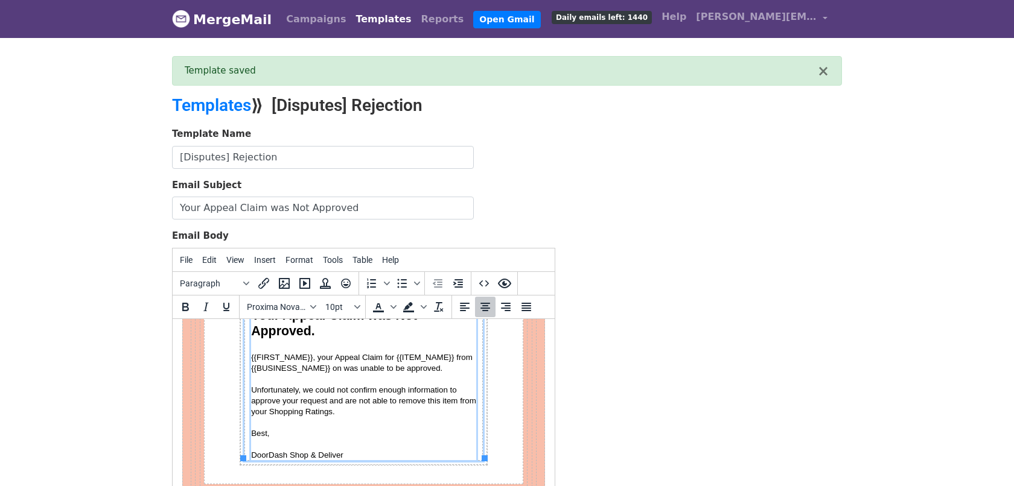
click at [314, 450] on span "DoorDash Shop & Deliver" at bounding box center [297, 454] width 92 height 9
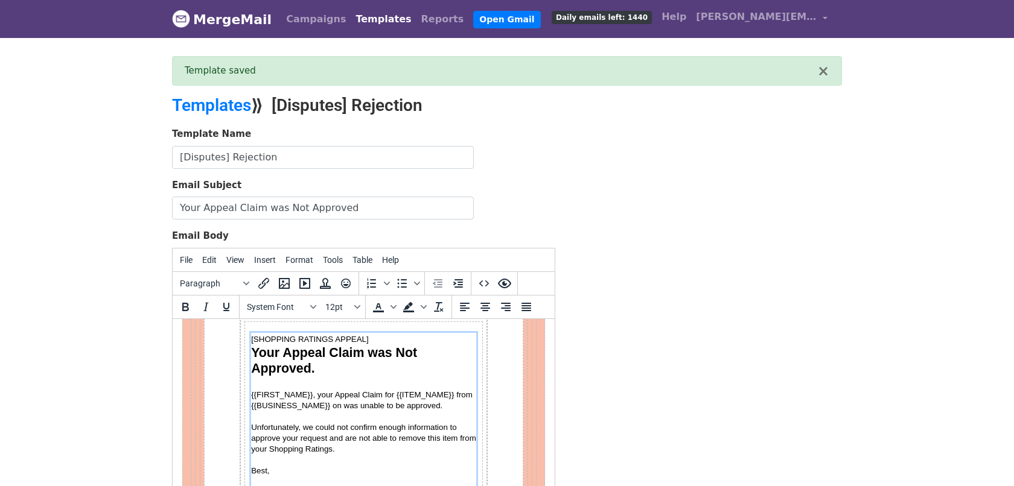
click at [262, 482] on p "Section" at bounding box center [363, 481] width 225 height 11
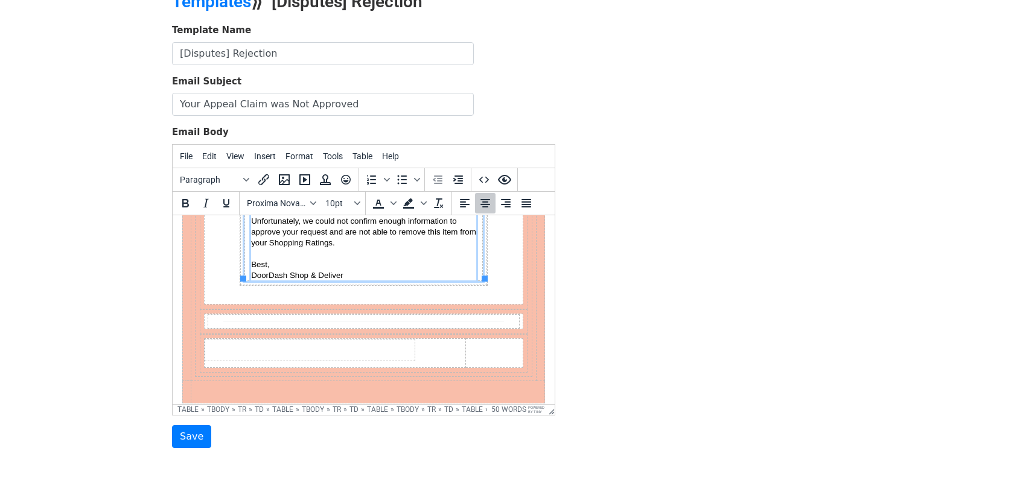
scroll to position [106, 0]
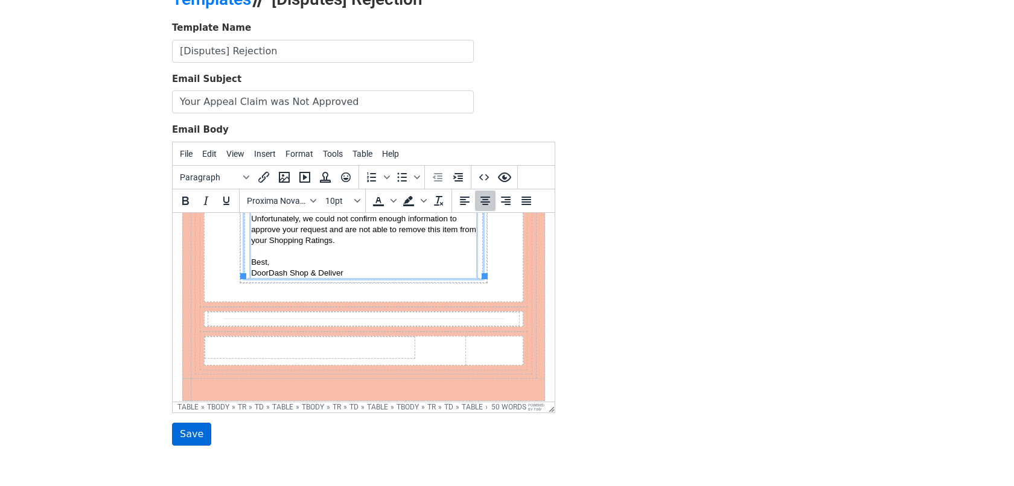
click at [199, 423] on input "Save" at bounding box center [191, 434] width 39 height 23
